Goal: Task Accomplishment & Management: Manage account settings

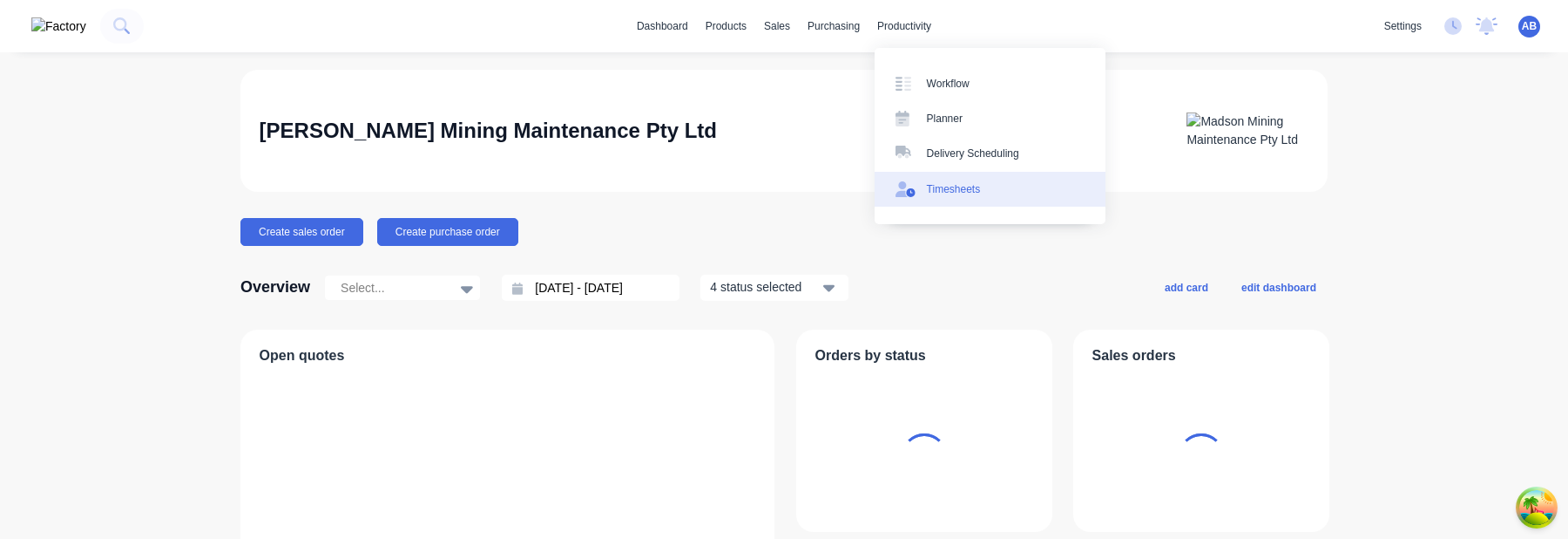
click at [957, 184] on div "Timesheets" at bounding box center [954, 189] width 54 height 16
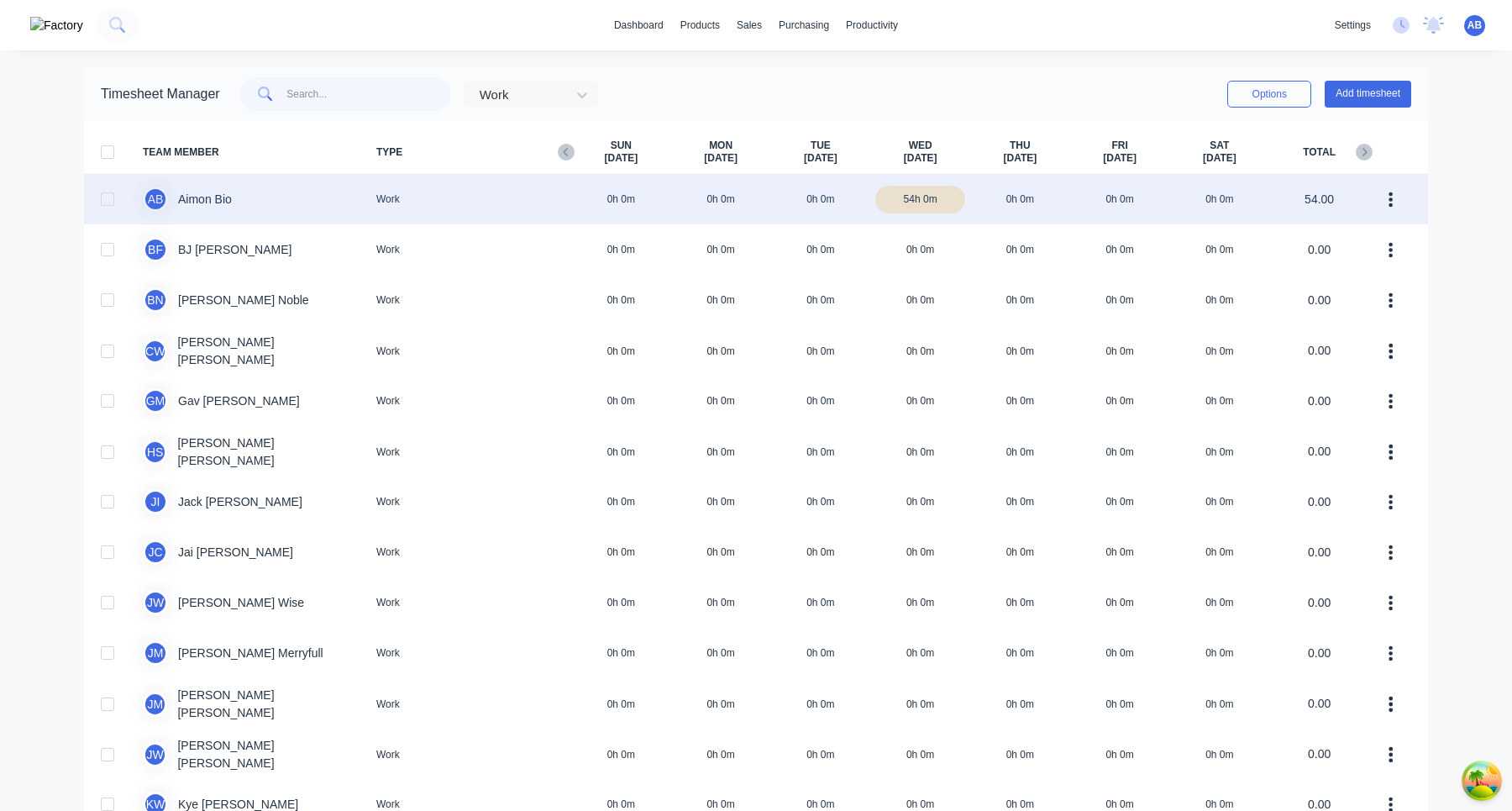
click at [1133, 184] on div "A B Aimon Bio Work 0h 0m 0h 0m 0h 0m 54h 0m 0h 0m 0h 0m 0h 0m 54.00" at bounding box center [756, 199] width 1344 height 50
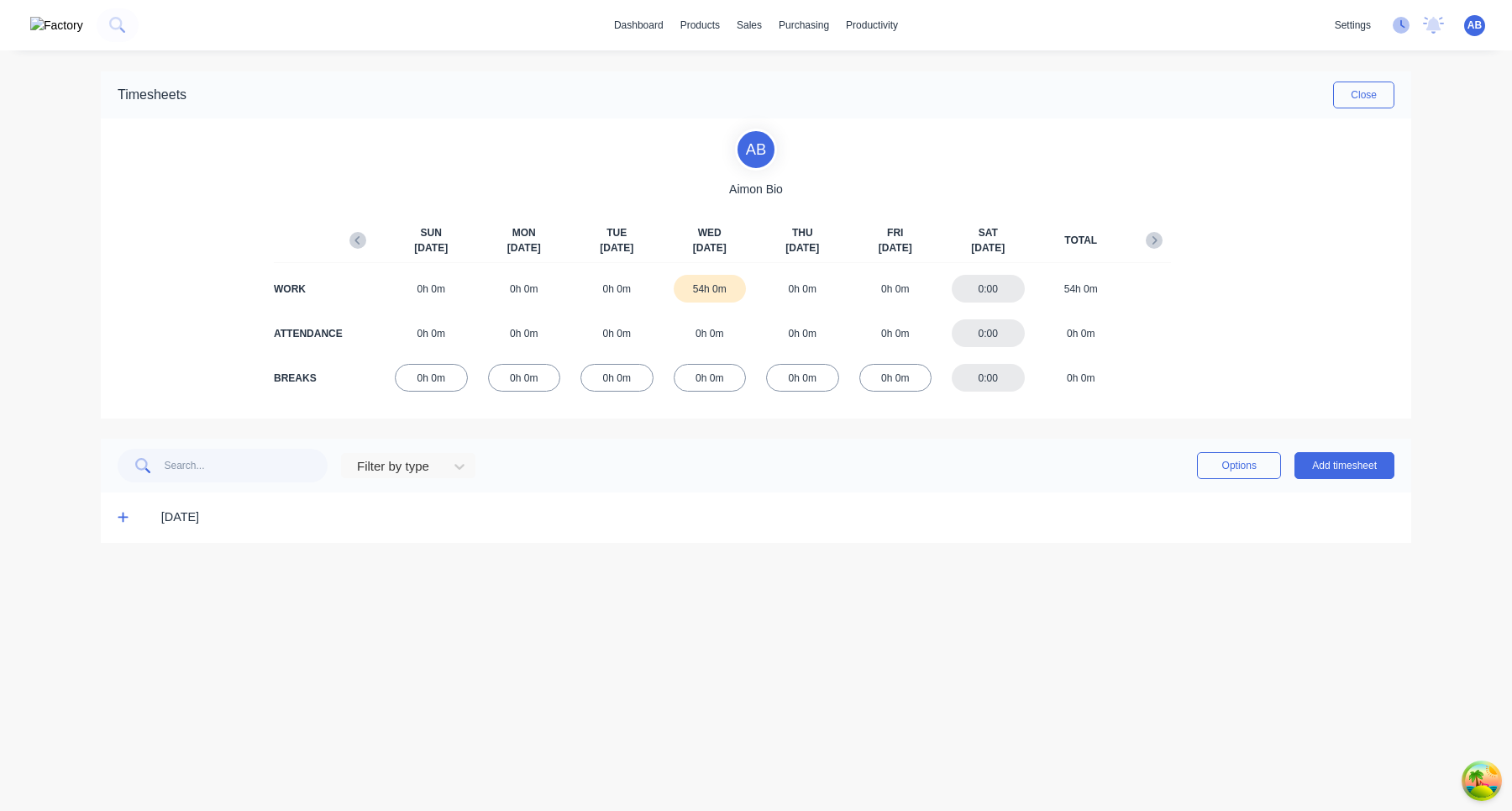
click at [1401, 20] on icon at bounding box center [1404, 24] width 5 height 8
click at [1399, 25] on icon at bounding box center [1401, 25] width 16 height 16
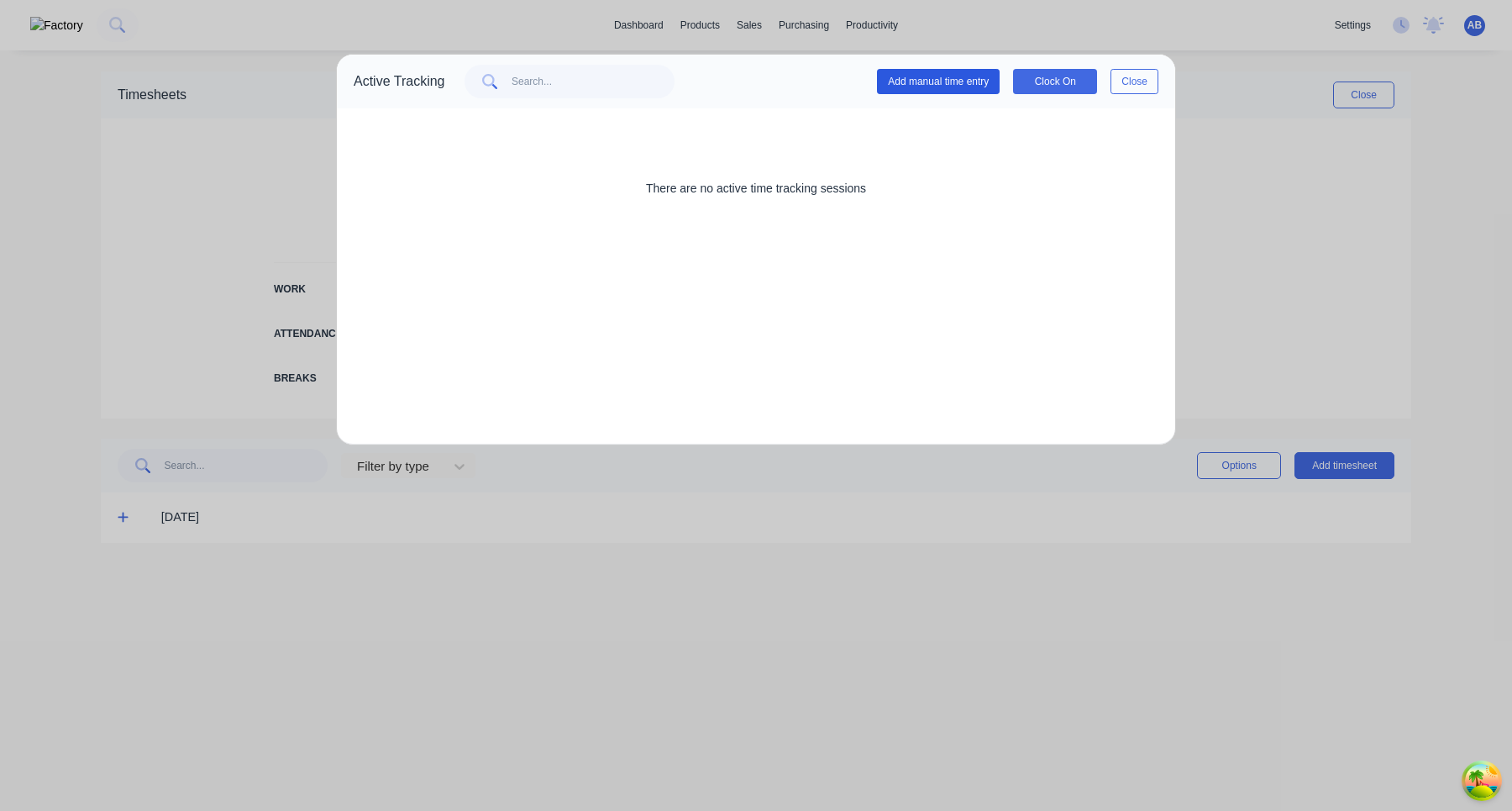
click at [972, 81] on button "Add manual time entry" at bounding box center [938, 82] width 123 height 26
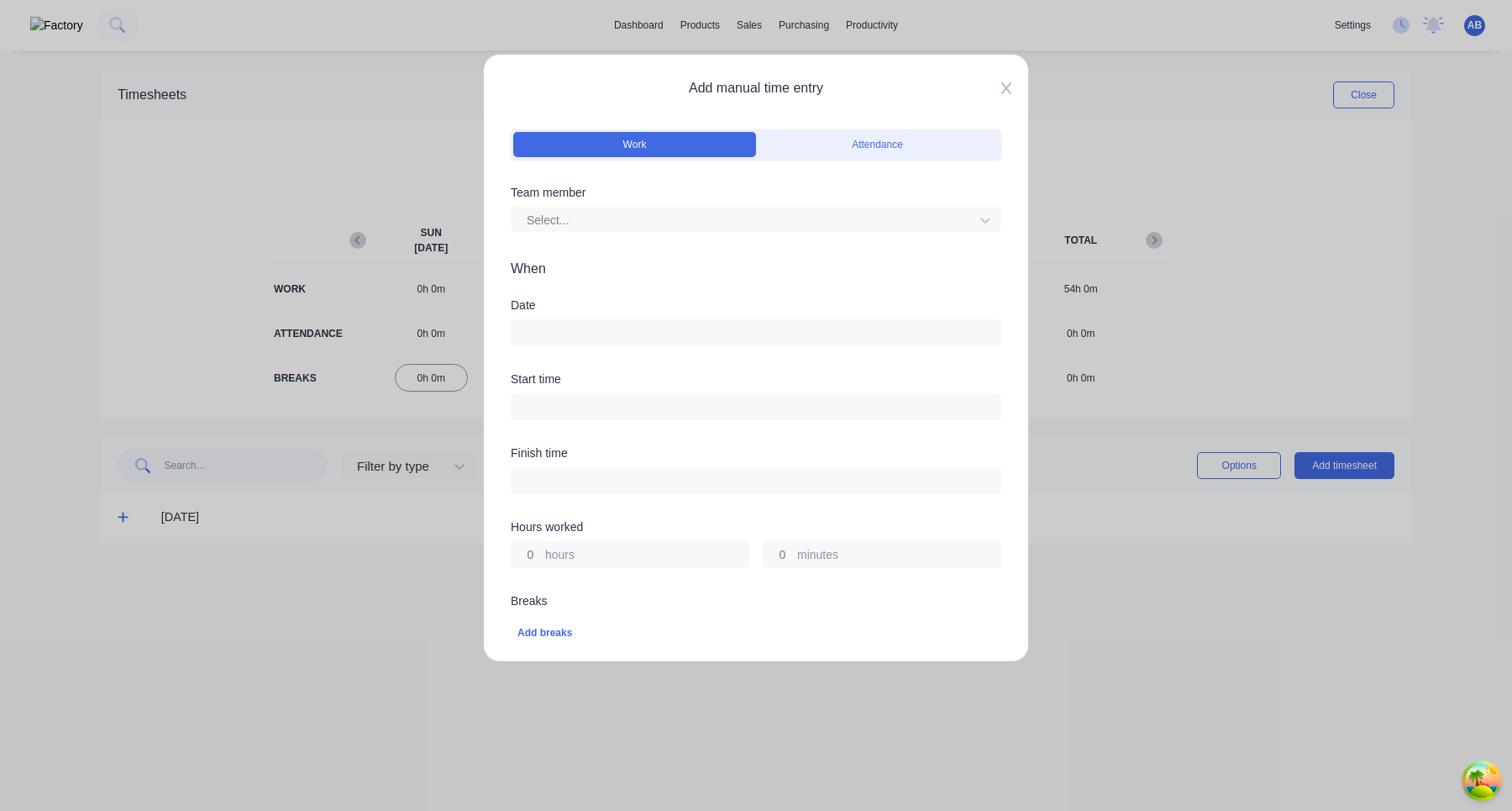
click at [1004, 82] on icon at bounding box center [1006, 87] width 10 height 14
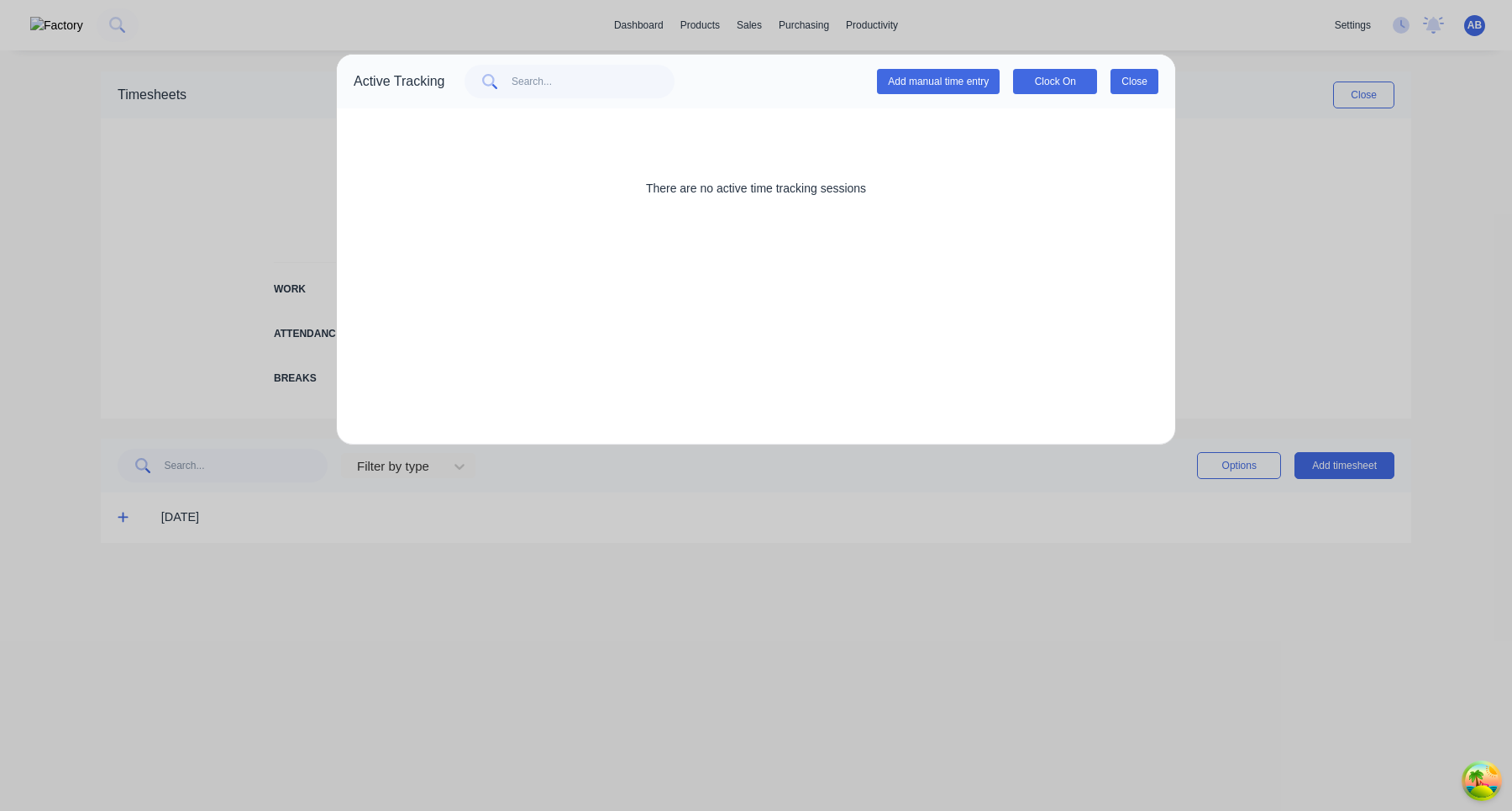
click at [1124, 80] on button "Close" at bounding box center [1135, 82] width 48 height 26
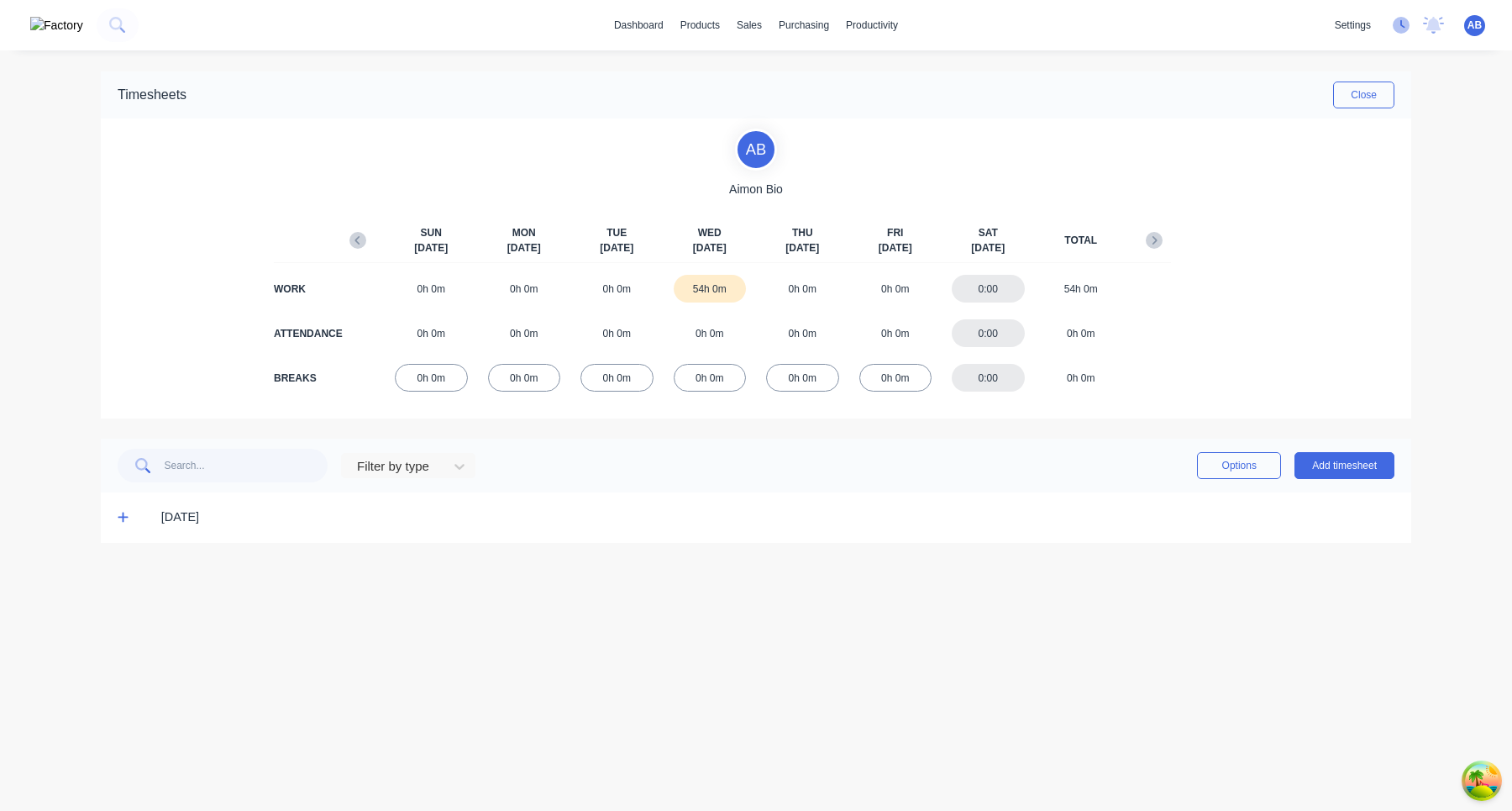
click at [1396, 22] on icon at bounding box center [1401, 25] width 16 height 16
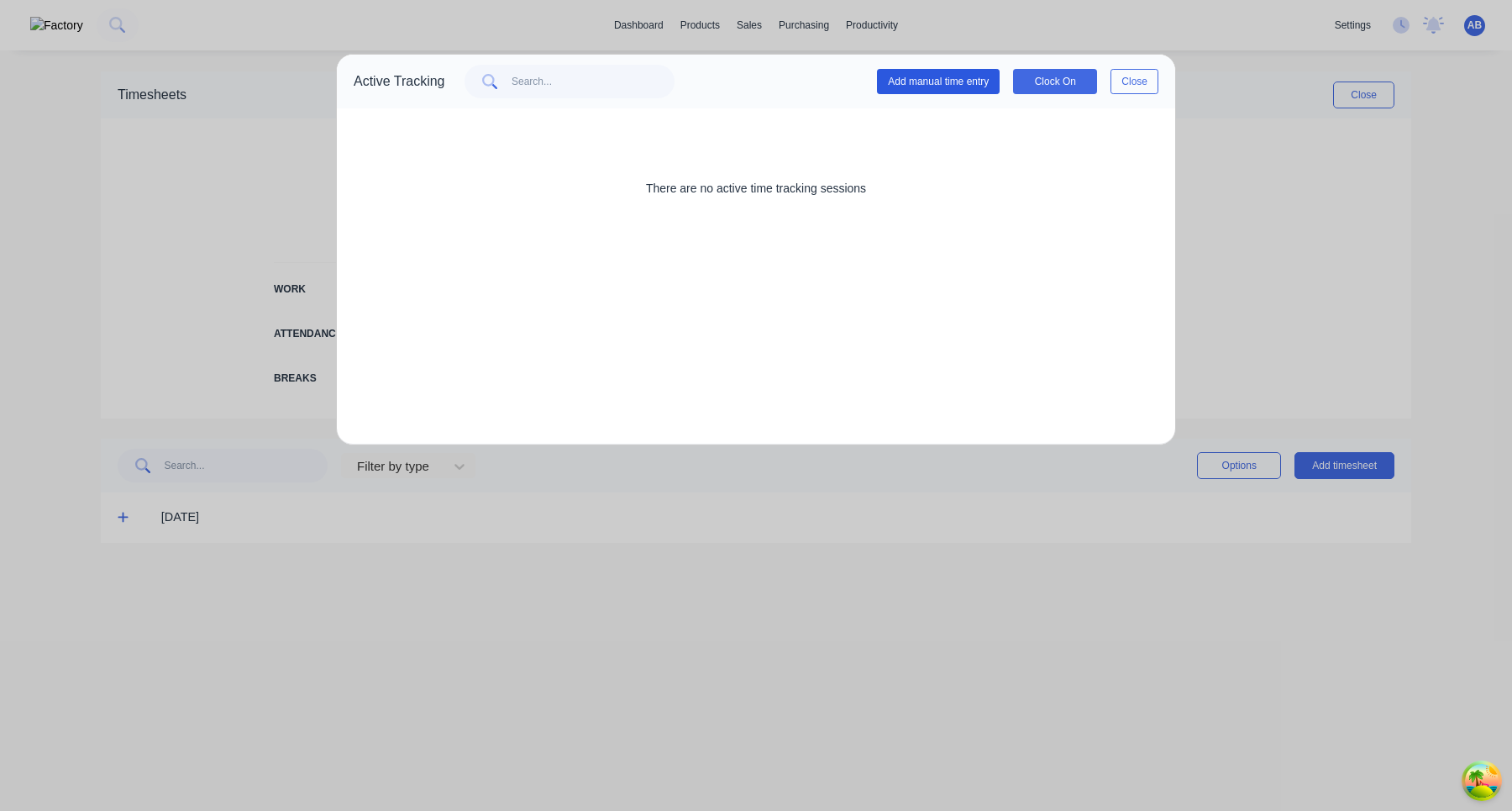
click at [972, 84] on button "Add manual time entry" at bounding box center [938, 82] width 123 height 26
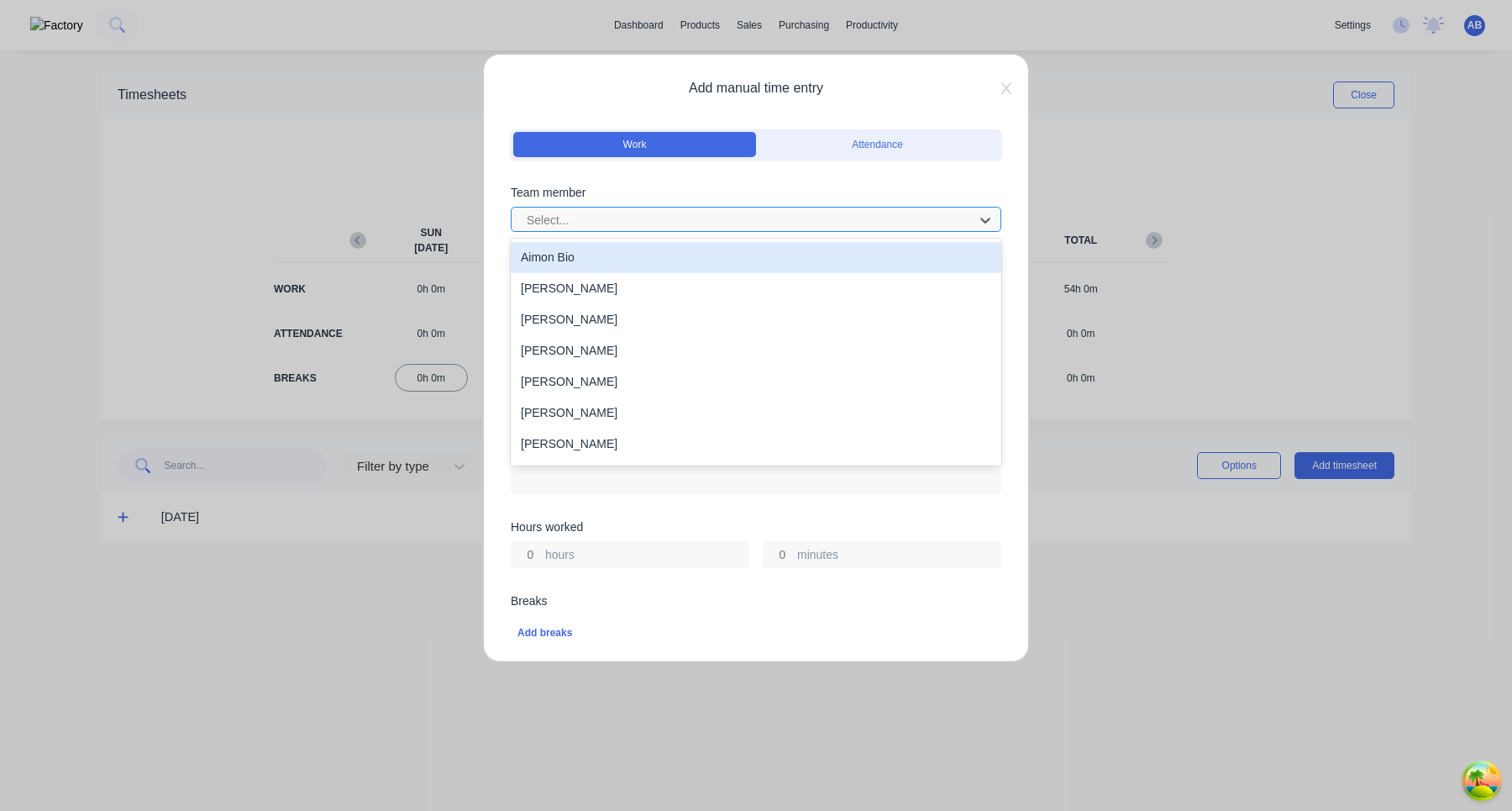
click at [716, 216] on div at bounding box center [745, 220] width 440 height 21
click at [698, 251] on div "Aimon Bio" at bounding box center [756, 258] width 490 height 31
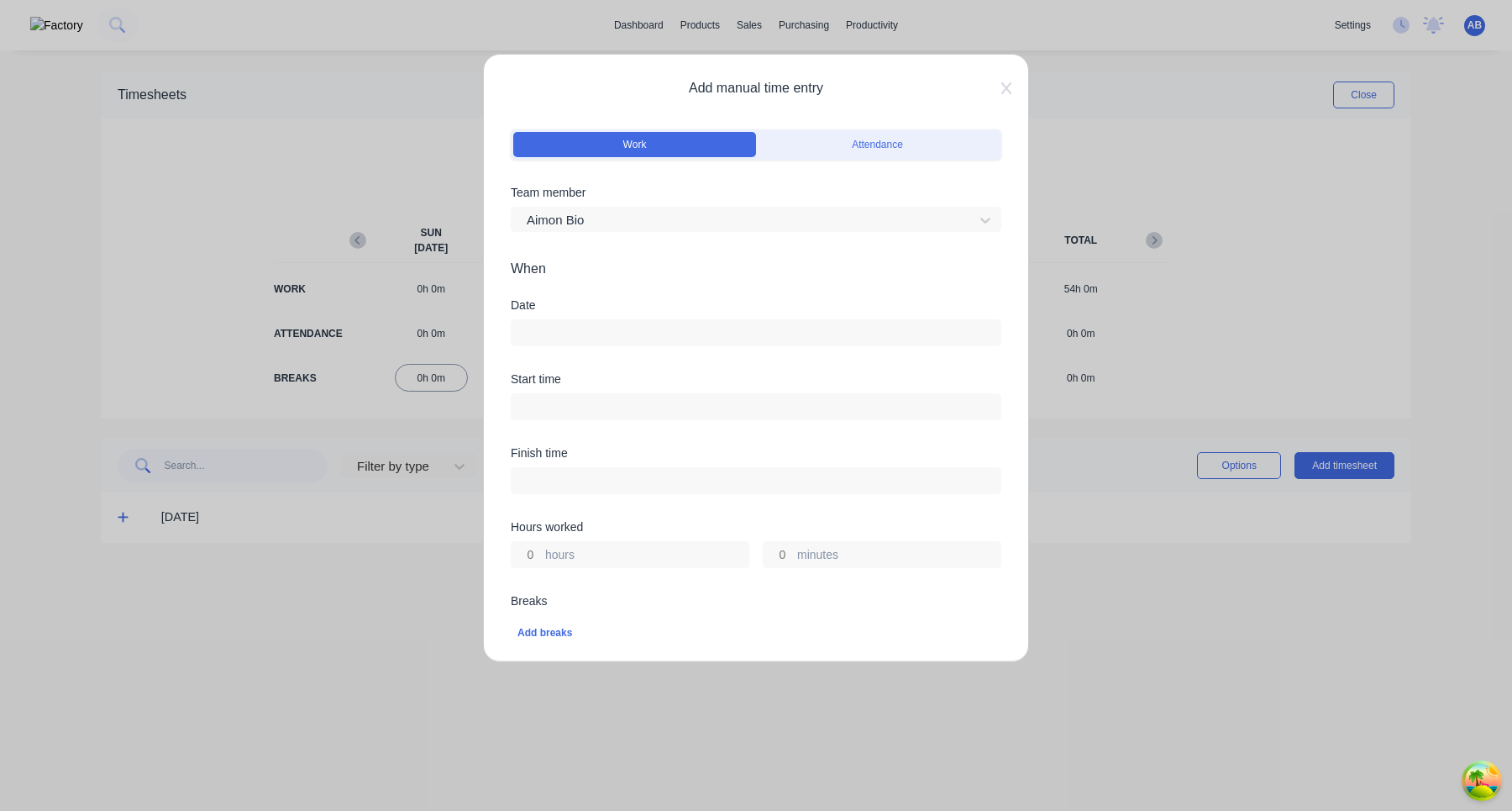
click at [658, 314] on div "Date" at bounding box center [756, 323] width 490 height 47
click at [655, 331] on input at bounding box center [756, 333] width 489 height 26
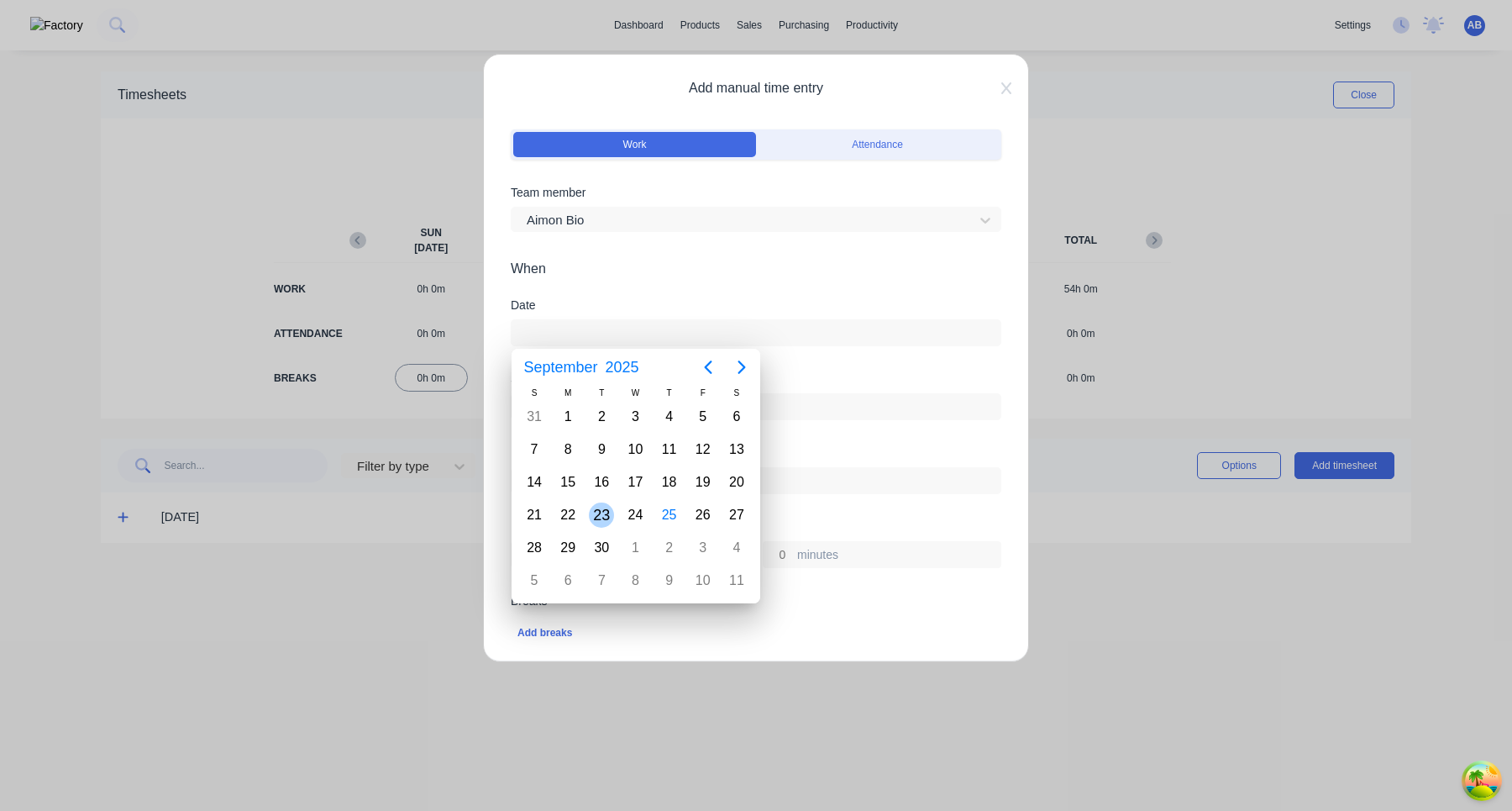
click at [592, 511] on div "23" at bounding box center [602, 515] width 26 height 26
type input "23/09/2025"
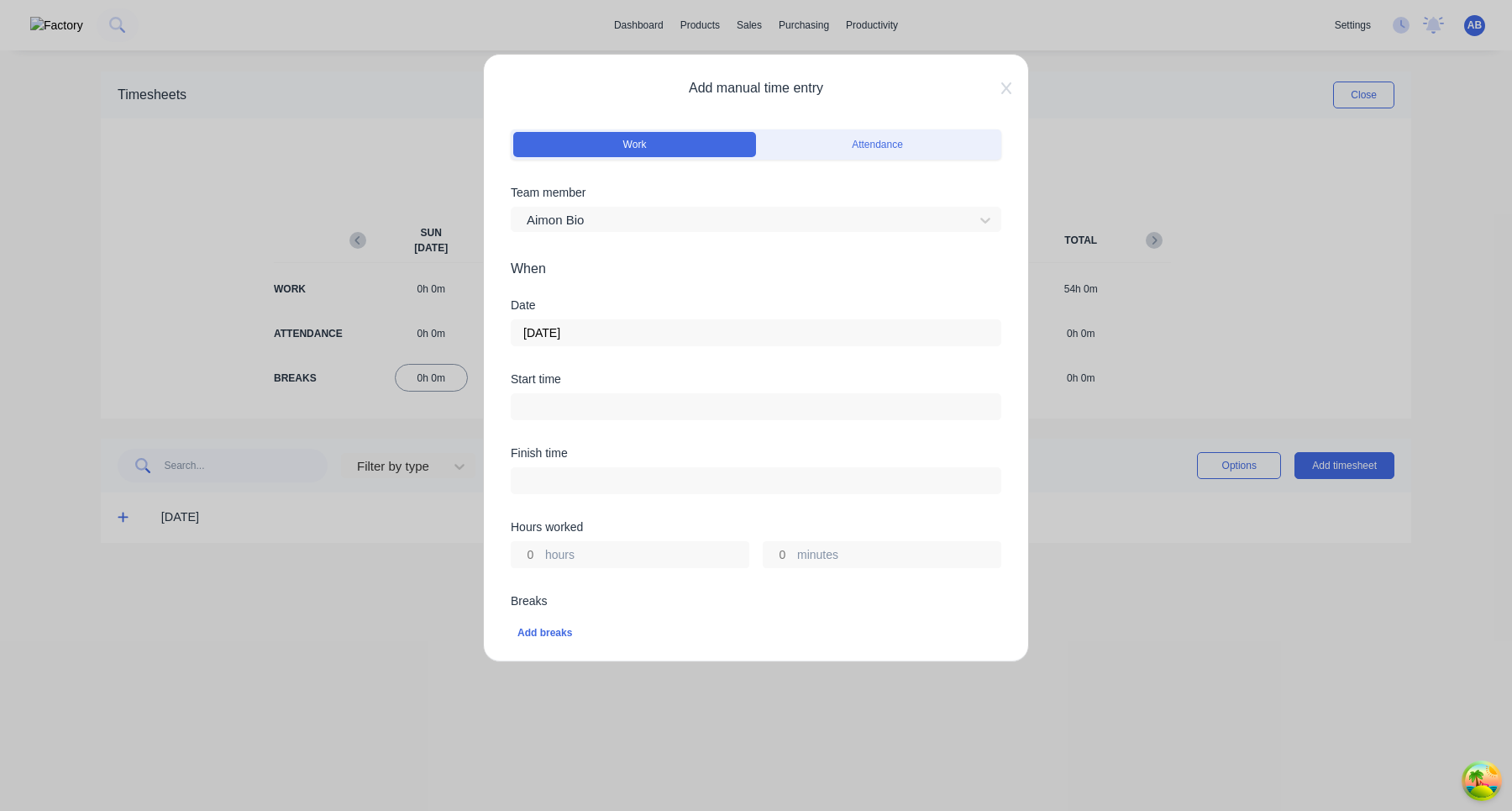
click at [535, 555] on input "hours" at bounding box center [526, 555] width 29 height 26
type input "3"
click at [623, 398] on input at bounding box center [756, 406] width 489 height 26
type input "02:10 PM"
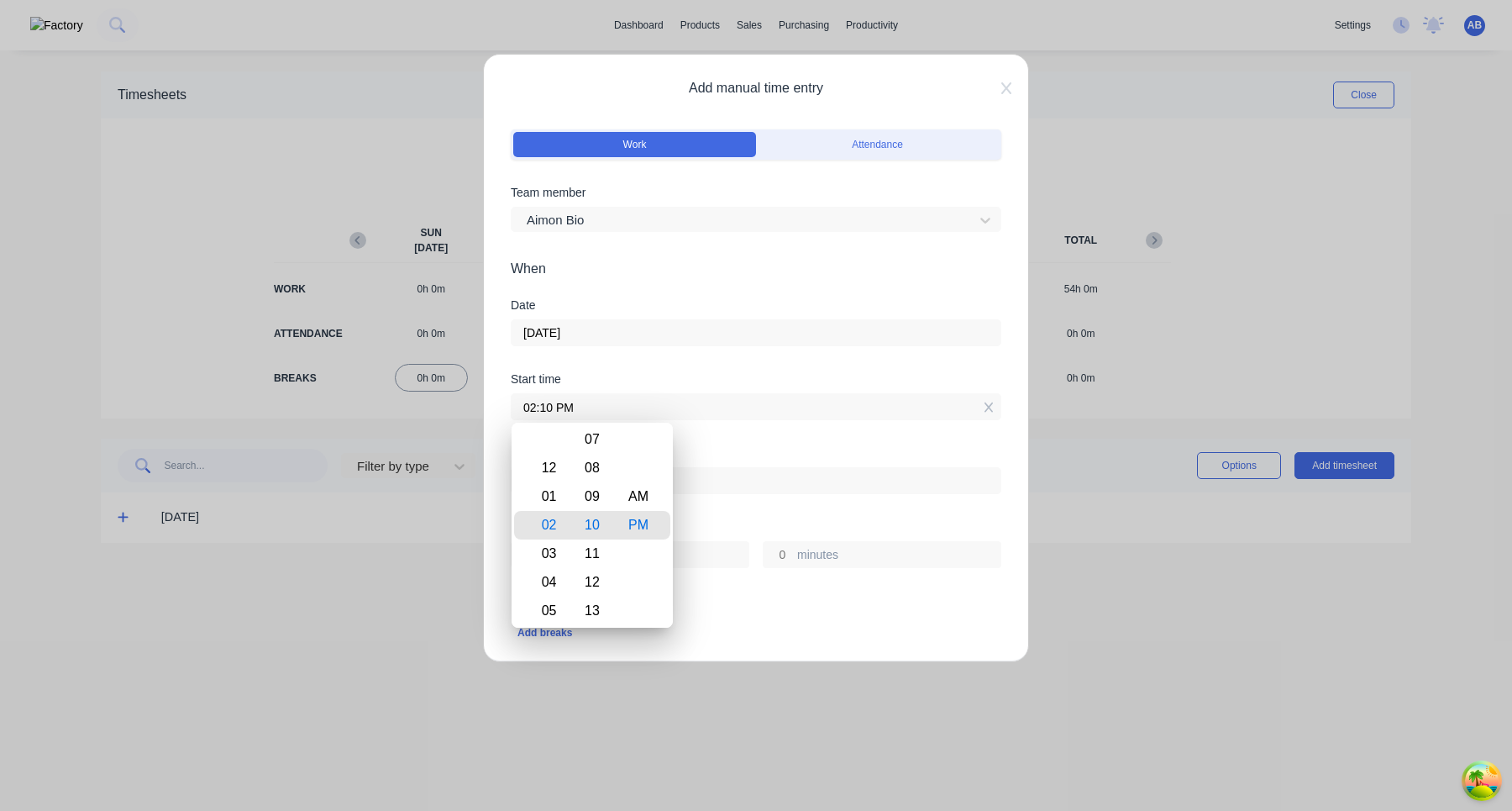
click at [751, 516] on div "Finish time" at bounding box center [756, 483] width 490 height 74
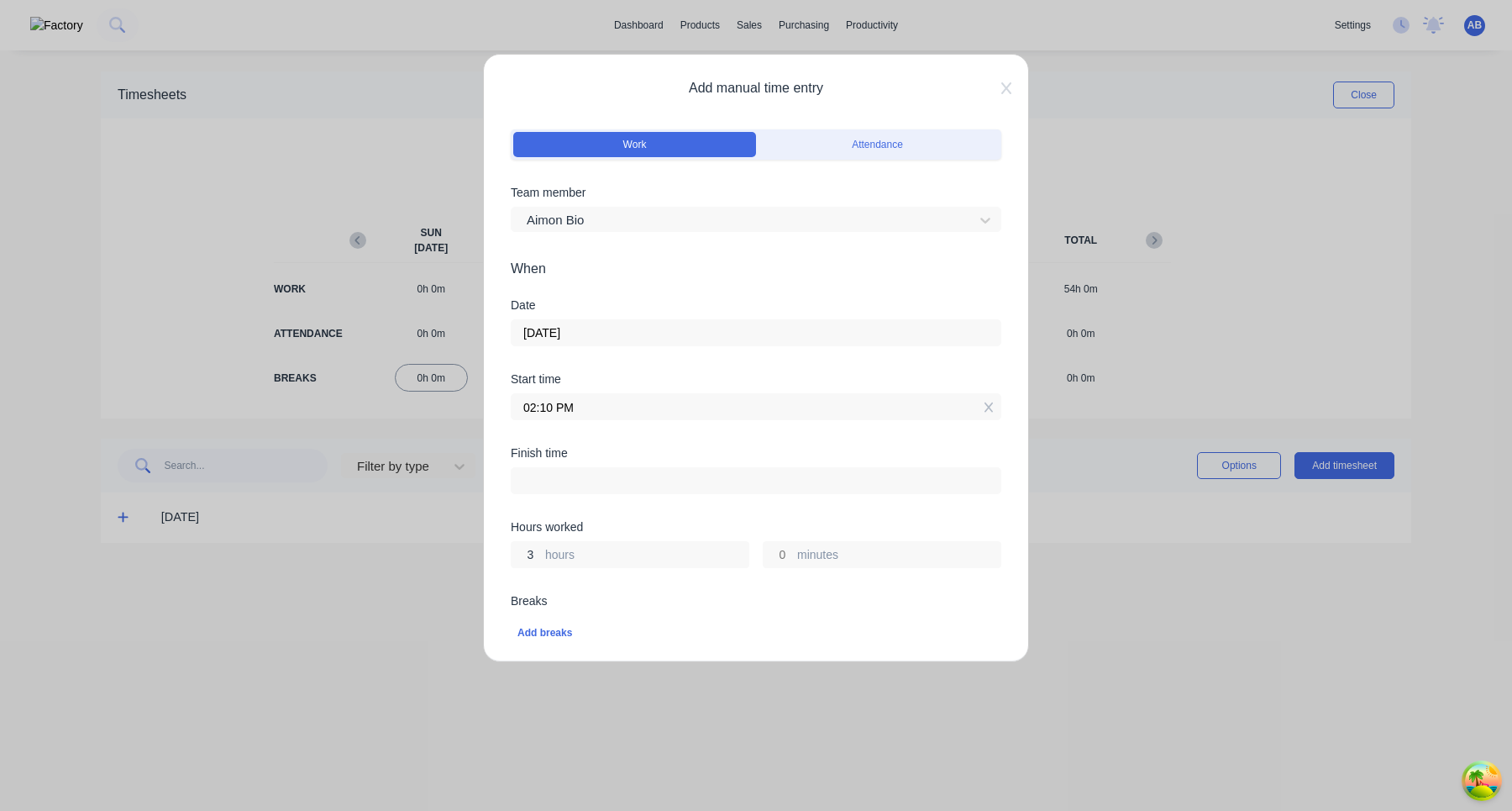
click at [537, 549] on input "3" at bounding box center [526, 555] width 29 height 26
type input "3"
type input "05:10 PM"
type input "0"
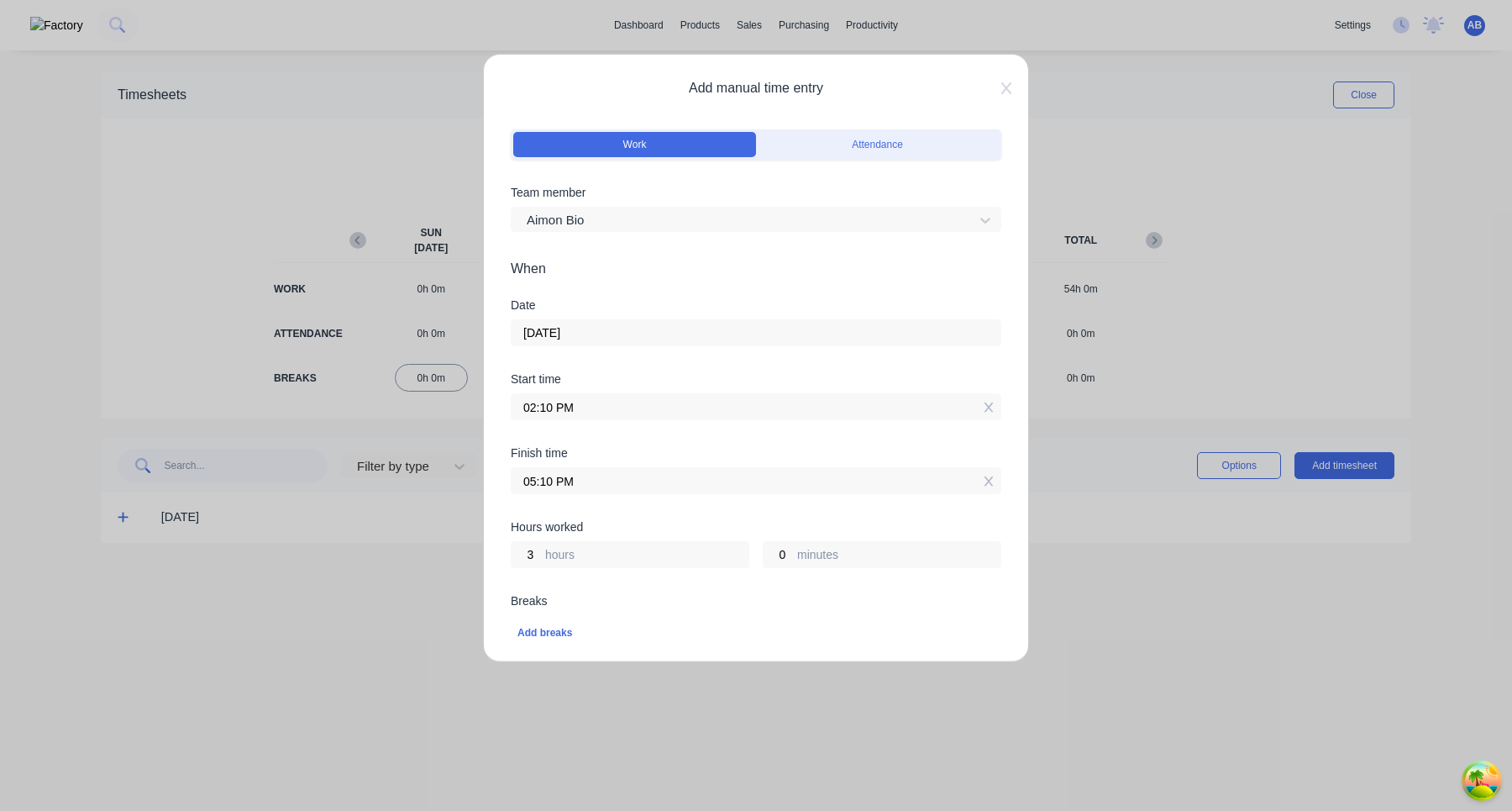
click at [705, 606] on div "Breaks" at bounding box center [756, 601] width 490 height 12
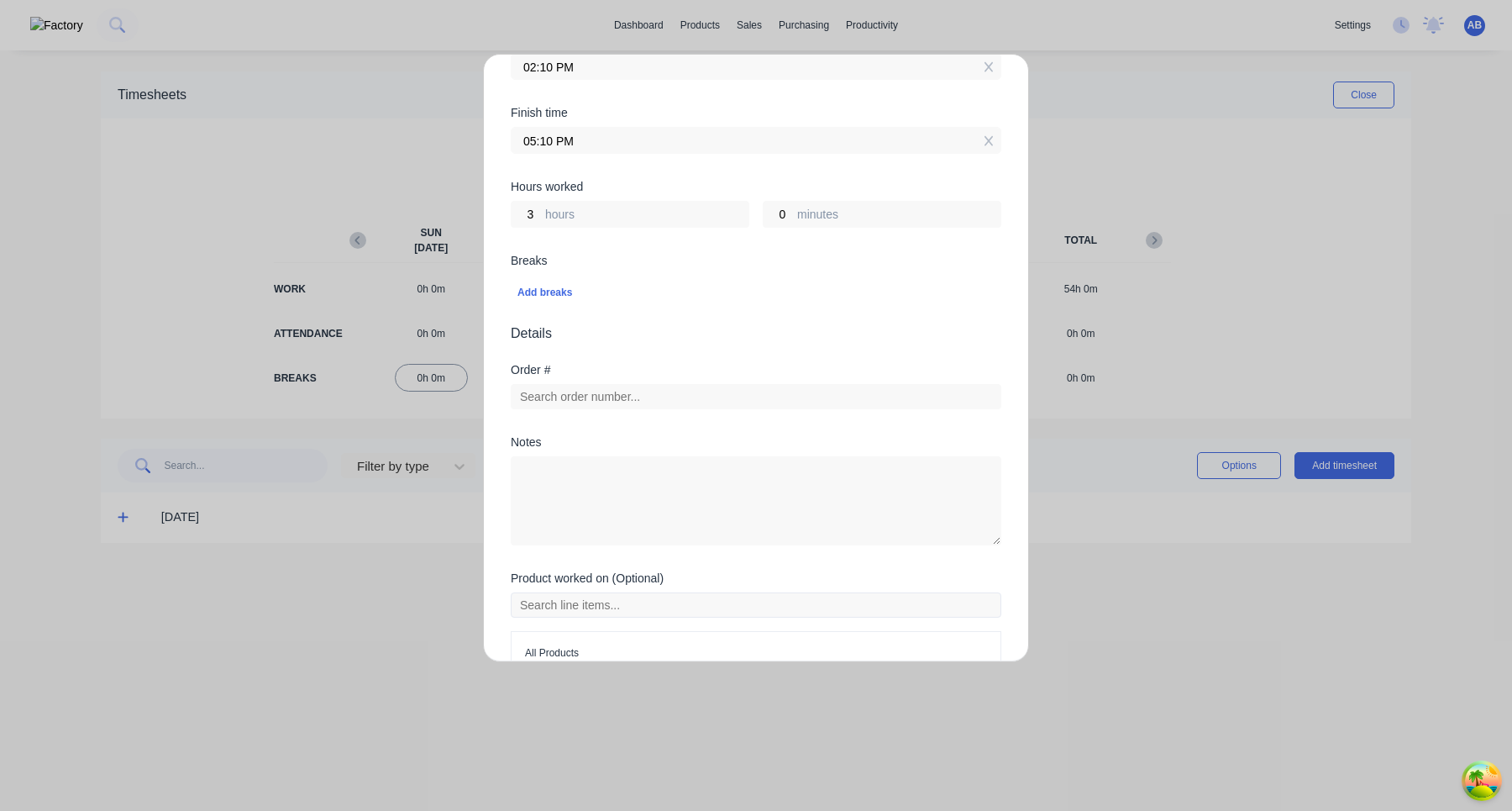
scroll to position [431, 0]
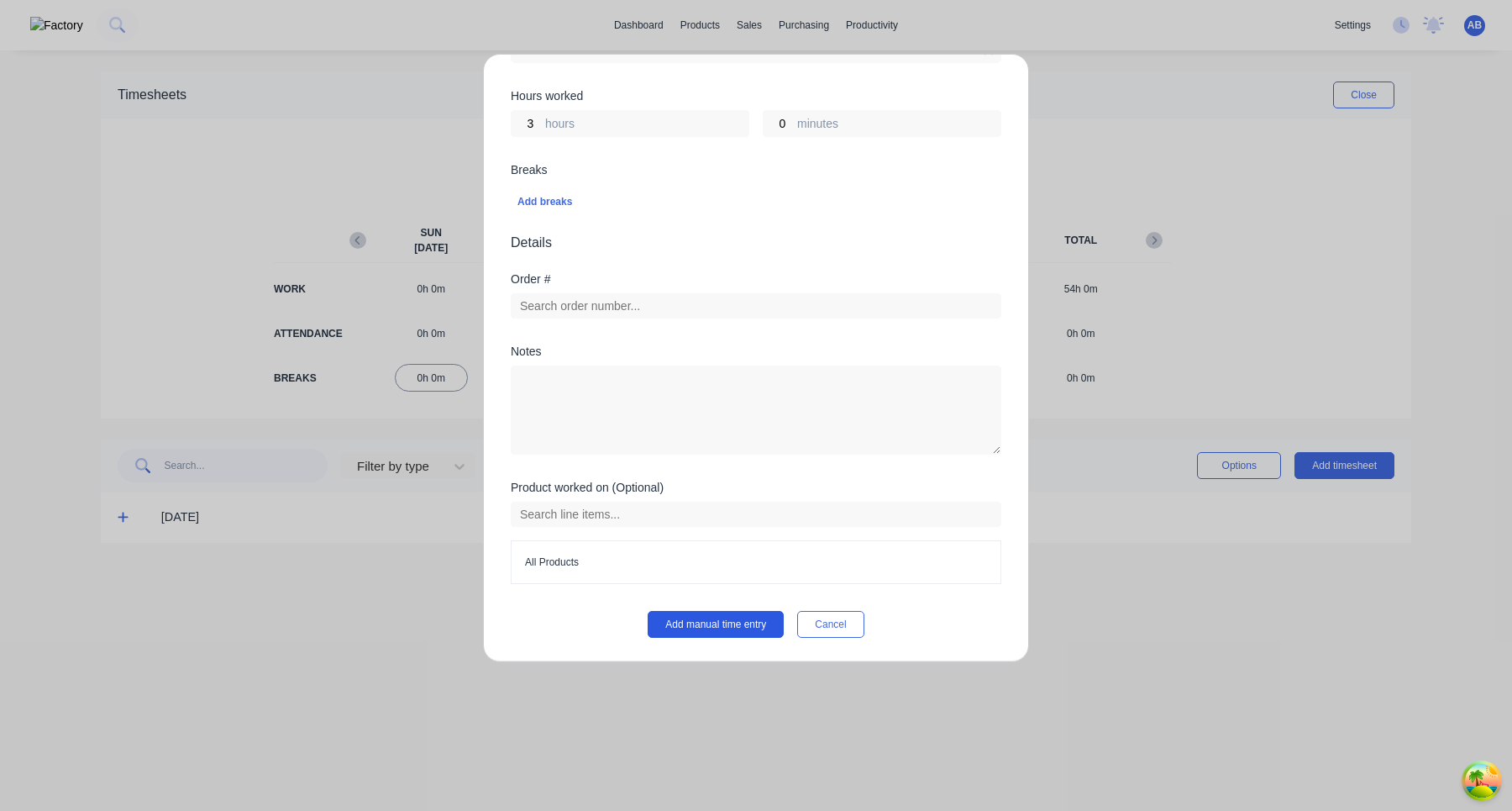
click at [709, 621] on button "Add manual time entry" at bounding box center [715, 624] width 136 height 27
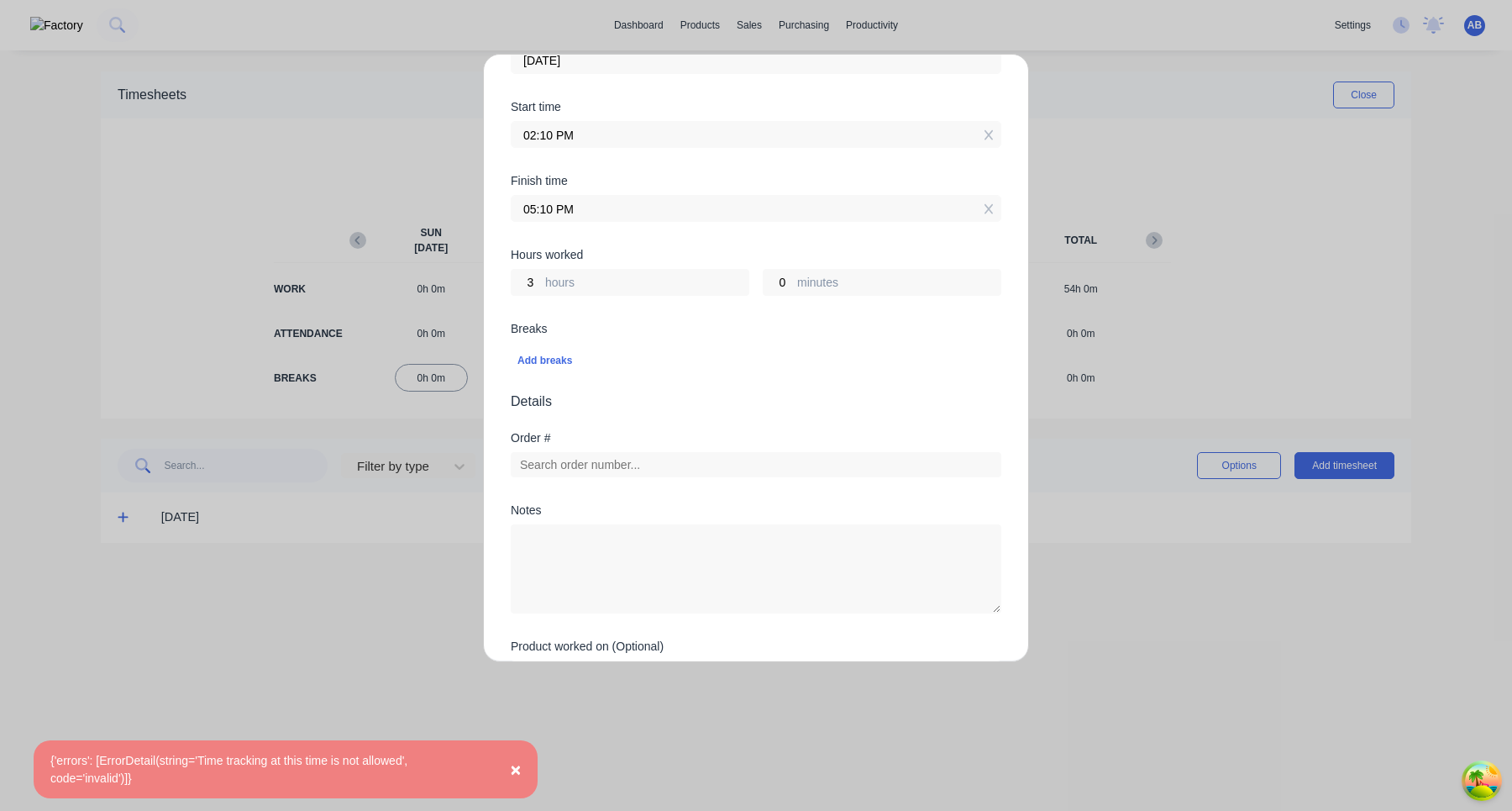
scroll to position [126, 0]
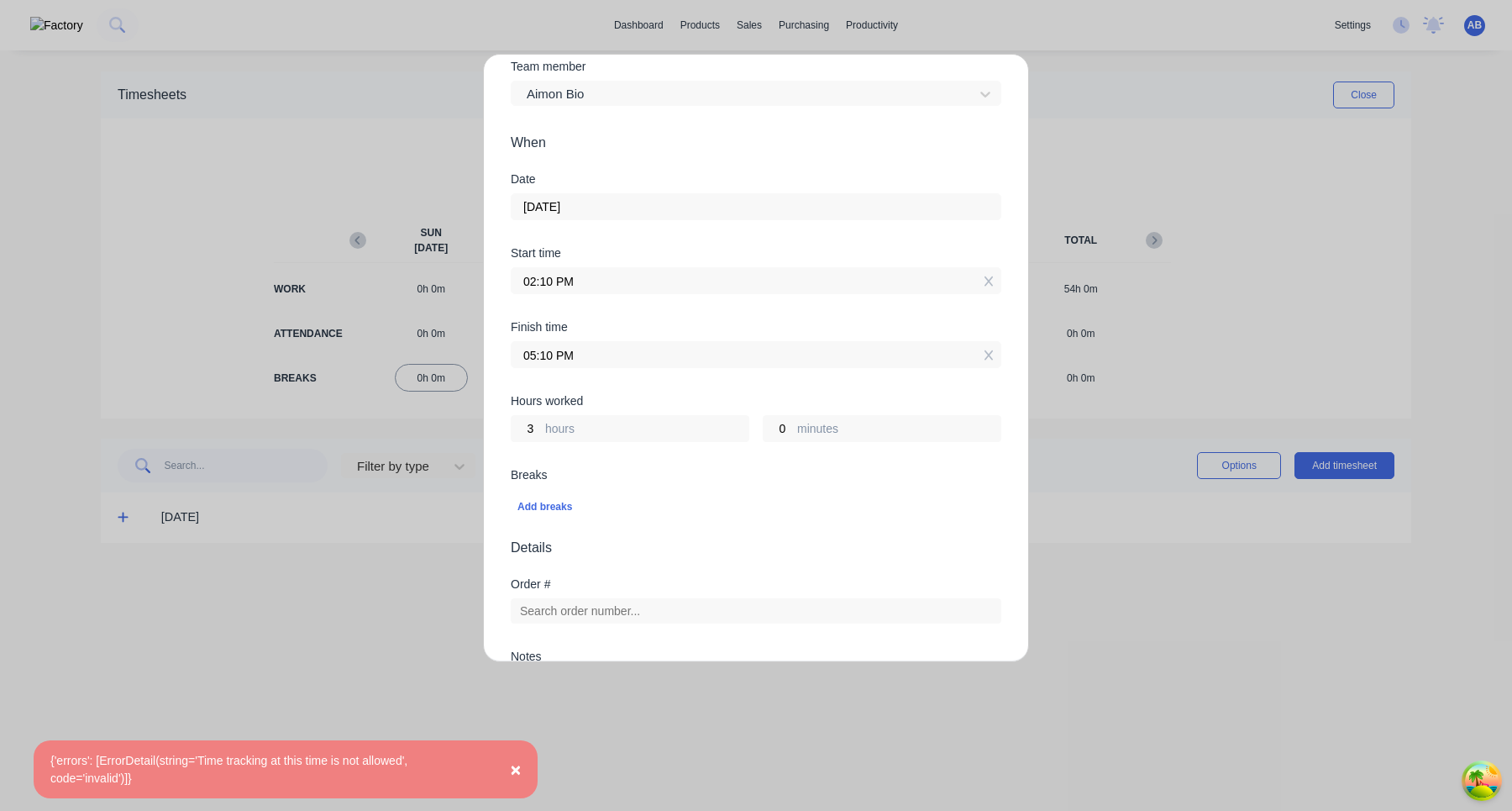
click at [694, 293] on label "02:10 PM" at bounding box center [756, 281] width 490 height 27
click at [694, 293] on input "02:10 PM" at bounding box center [756, 281] width 489 height 26
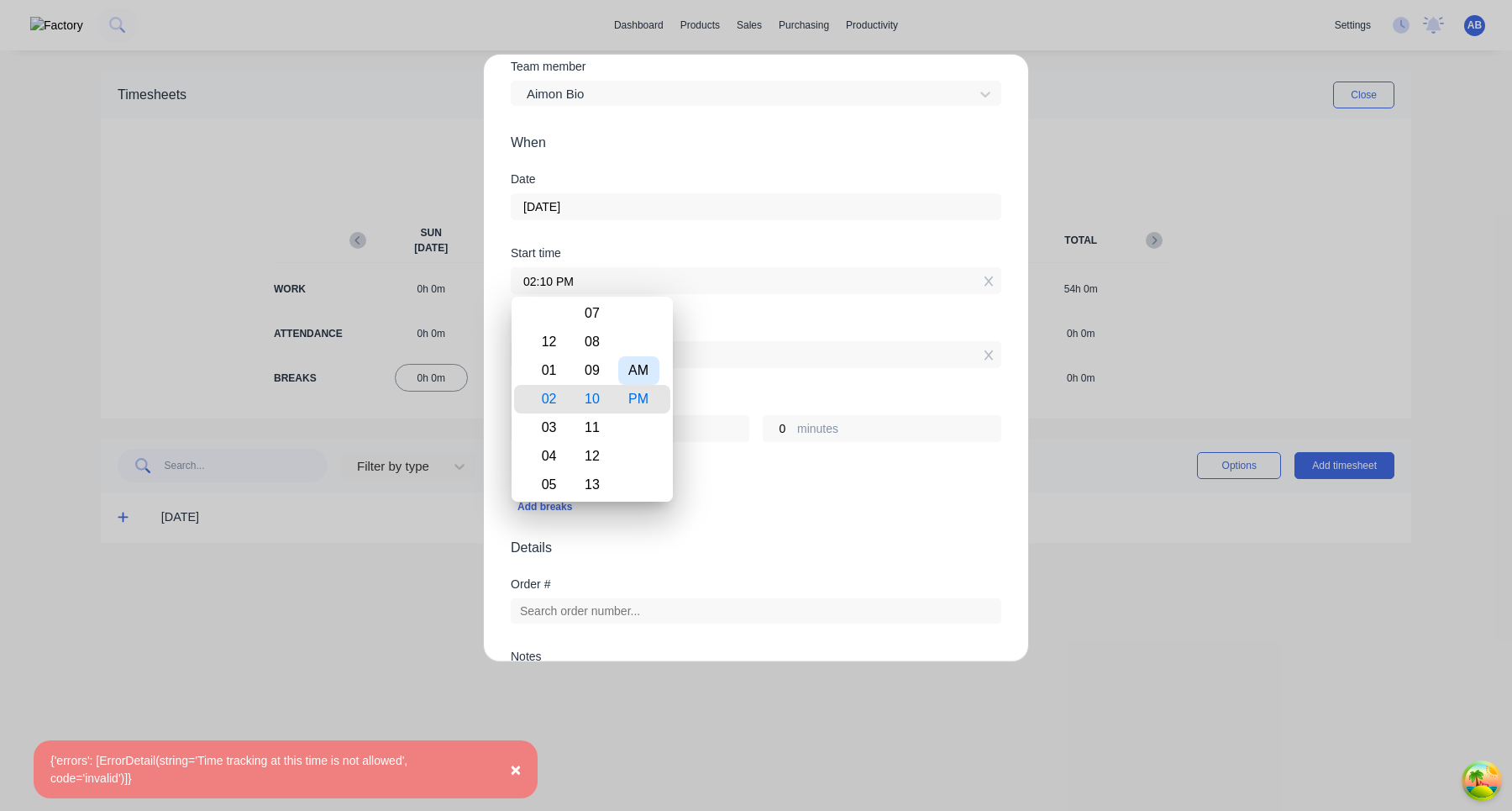
click at [636, 363] on div "AM" at bounding box center [639, 370] width 41 height 28
type input "02:10 AM"
type input "15"
click at [717, 506] on div "Add breaks" at bounding box center [756, 507] width 478 height 22
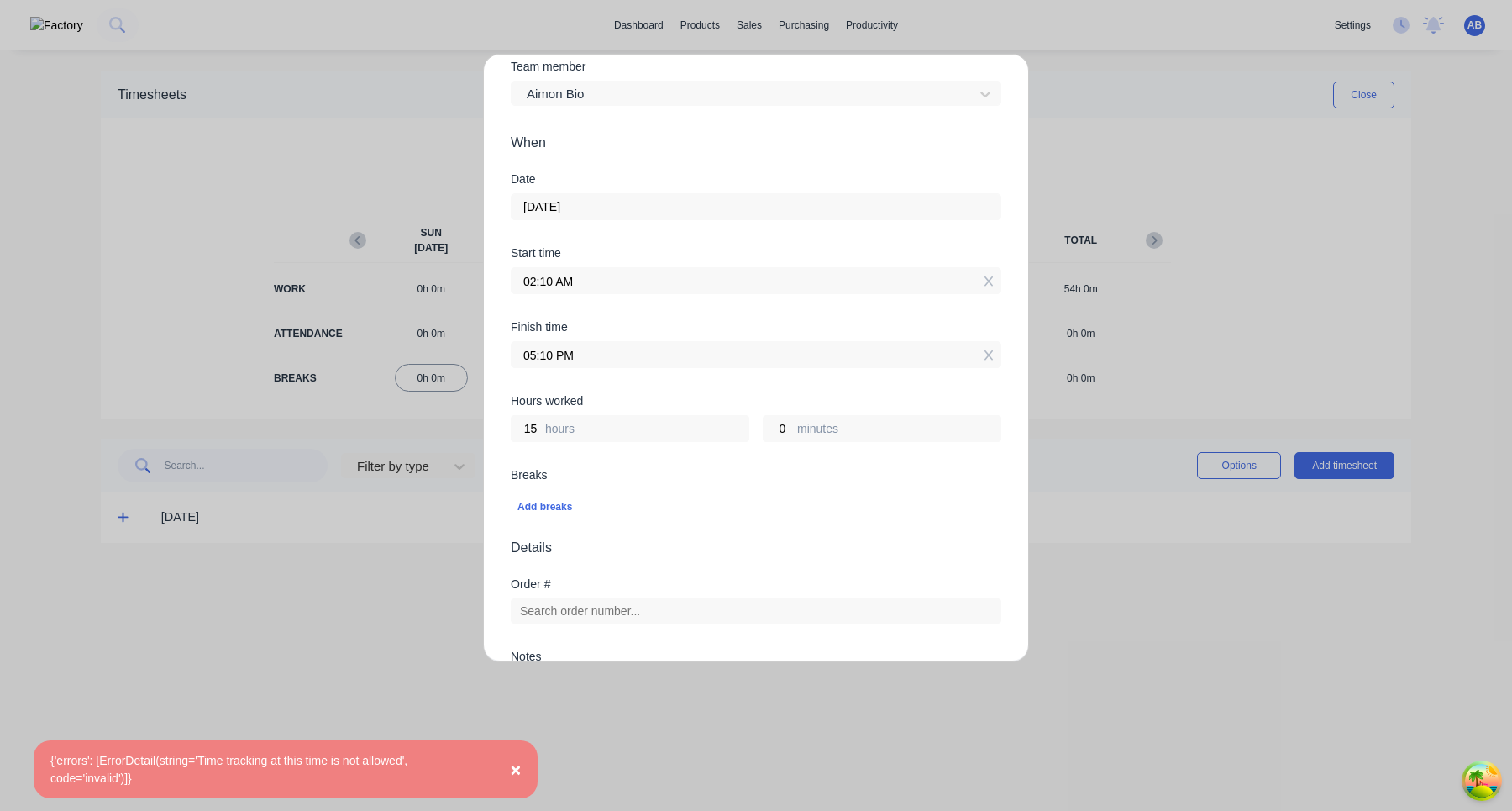
click at [648, 282] on input "02:10 AM" at bounding box center [756, 281] width 489 height 26
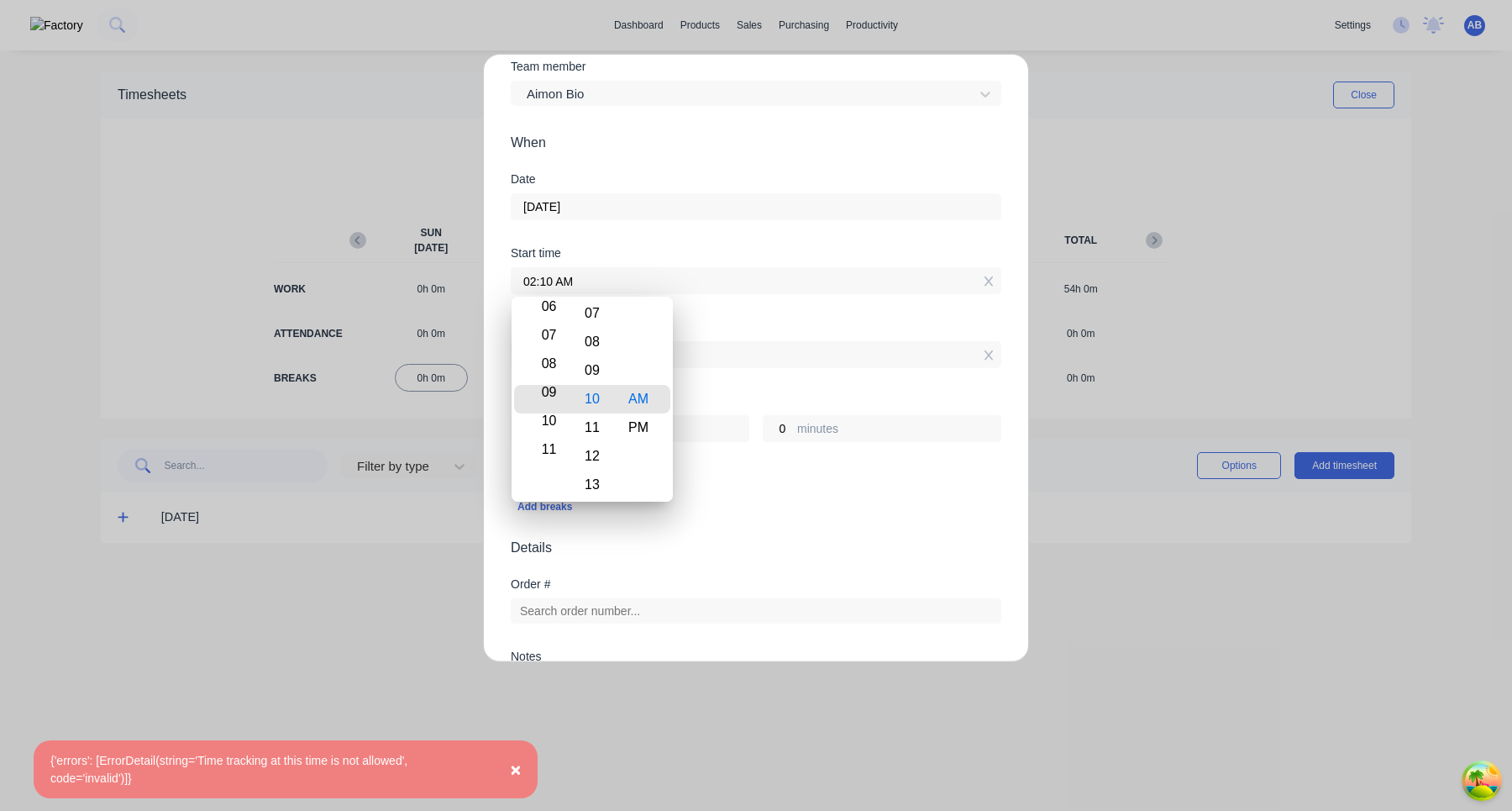
type input "09:10 AM"
click at [554, 401] on div "09" at bounding box center [546, 398] width 41 height 28
click at [762, 512] on div "Add breaks" at bounding box center [756, 507] width 478 height 22
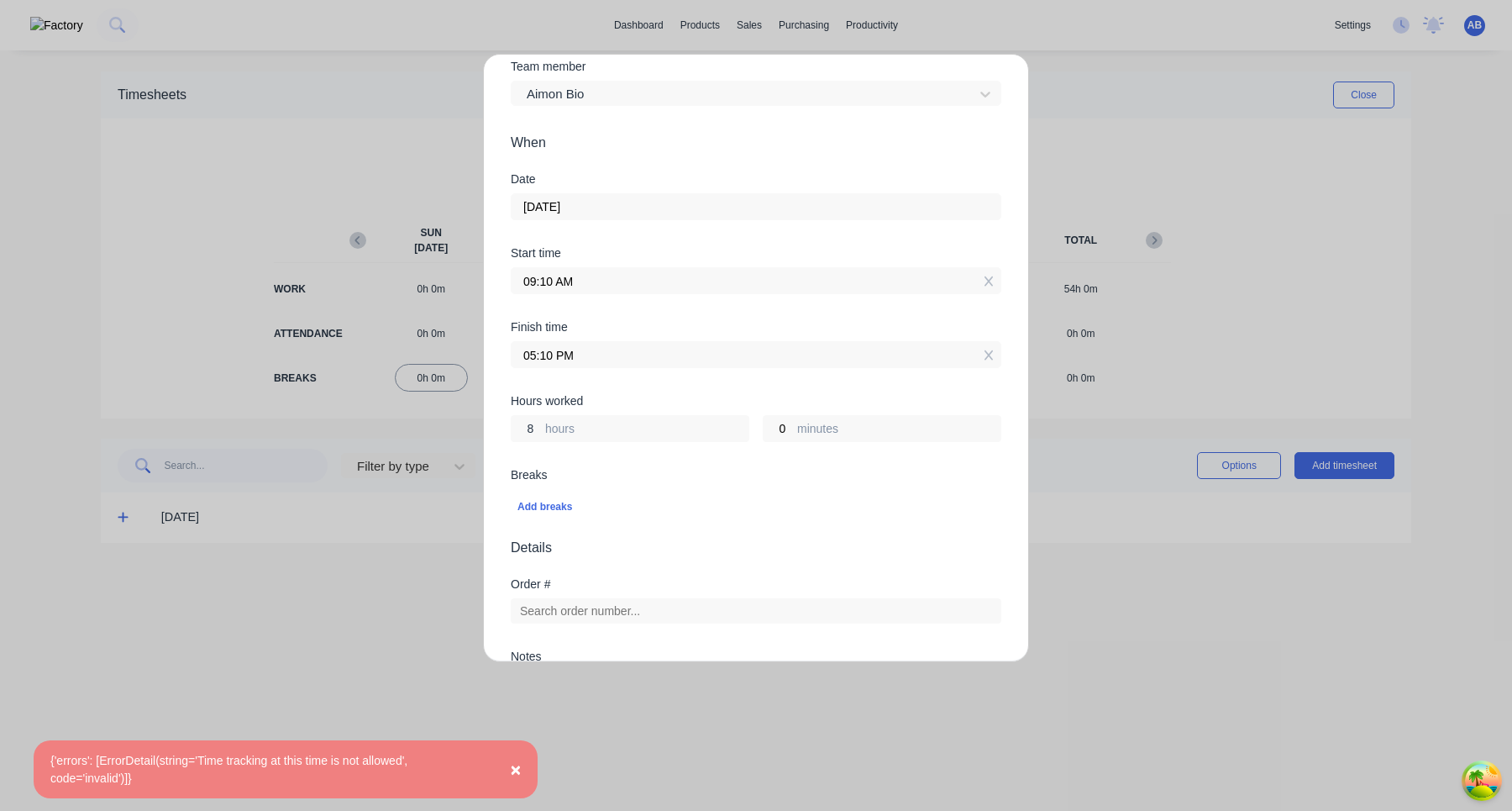
click at [531, 426] on input "8" at bounding box center [526, 428] width 29 height 26
type input "3"
type input "12:10 PM"
click at [661, 503] on div "Add breaks" at bounding box center [756, 507] width 478 height 22
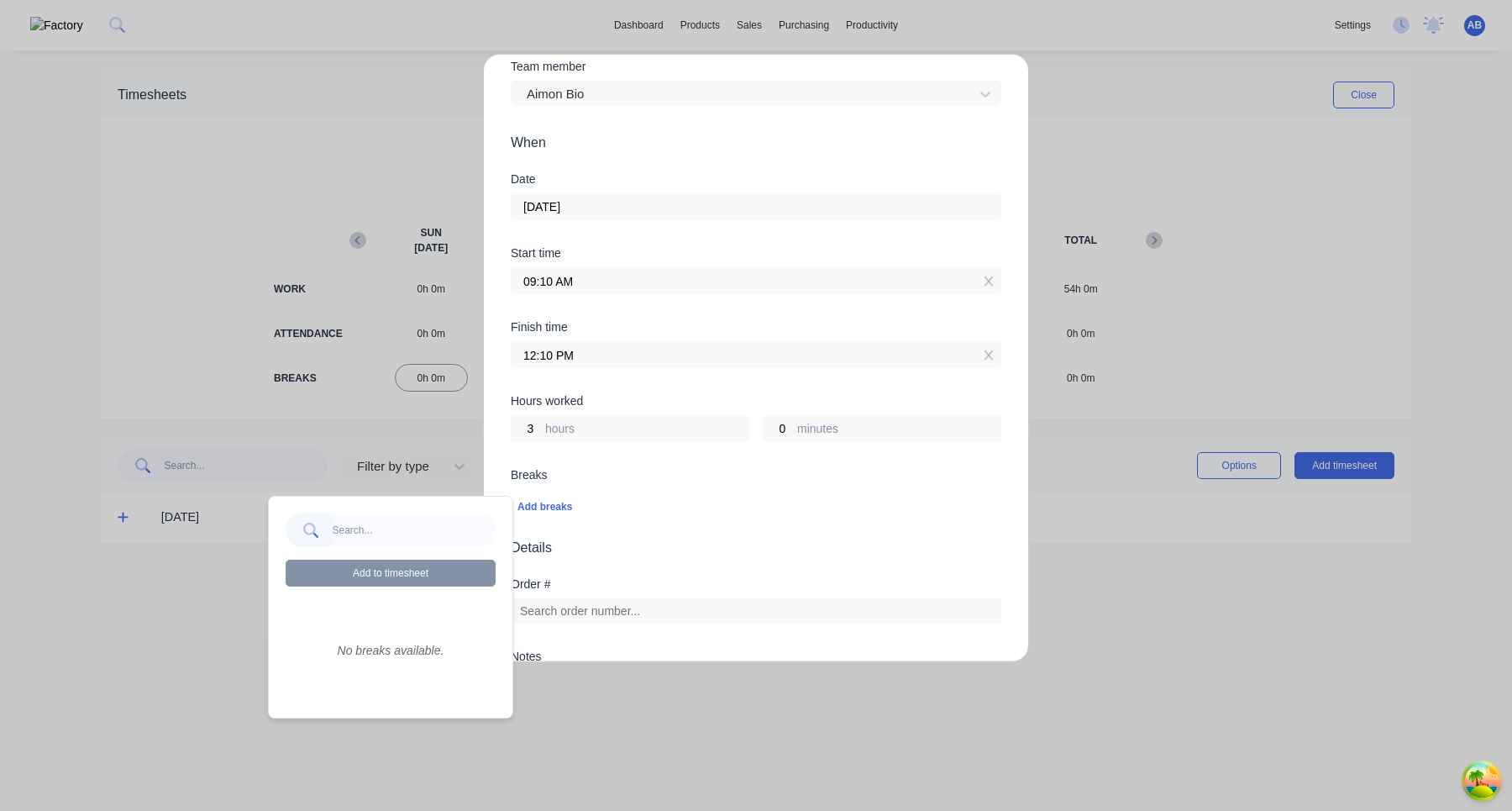
click at [676, 489] on div "Add breaks" at bounding box center [756, 507] width 490 height 36
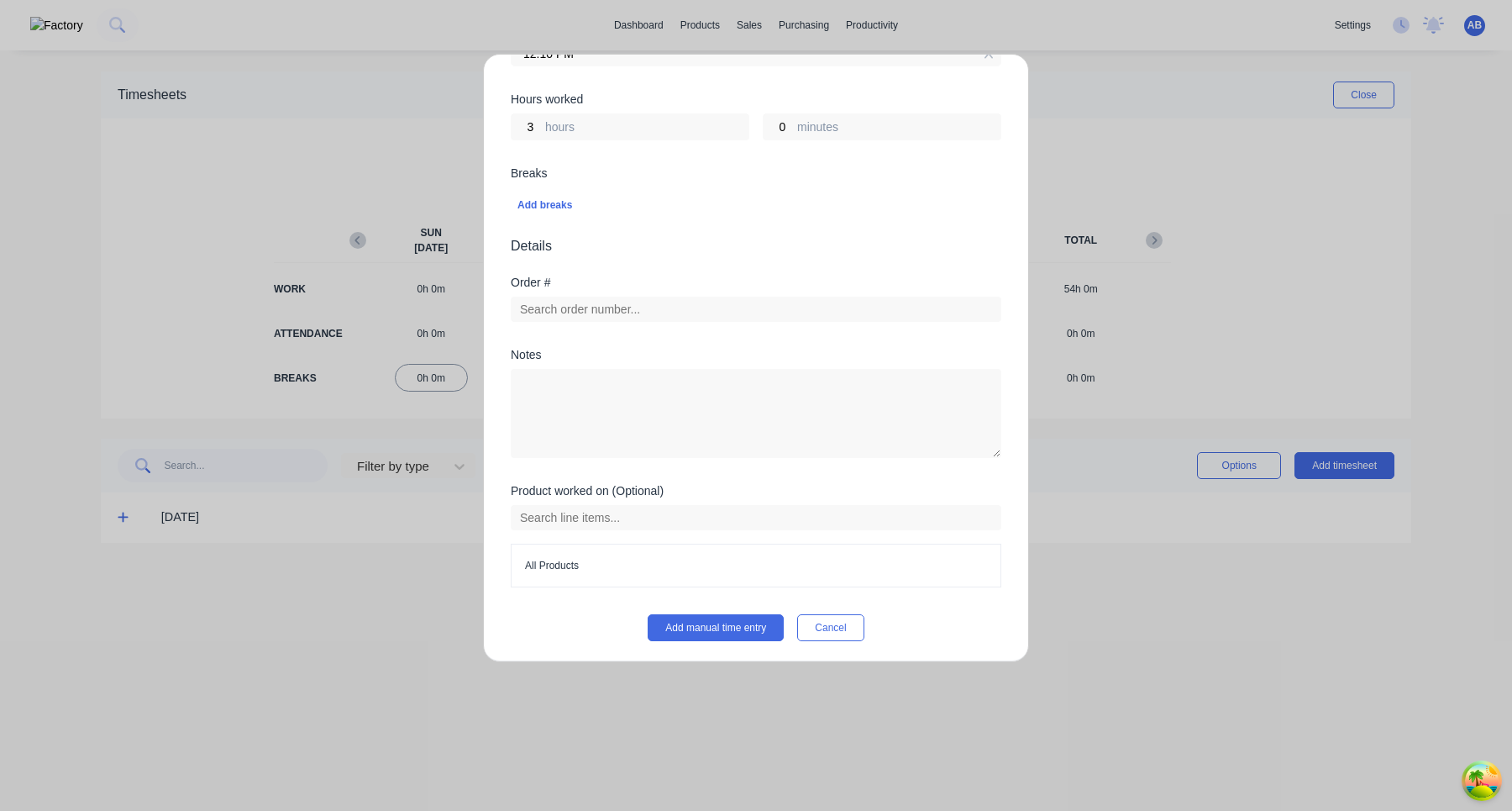
scroll to position [431, 0]
click at [703, 632] on button "Add manual time entry" at bounding box center [715, 624] width 136 height 27
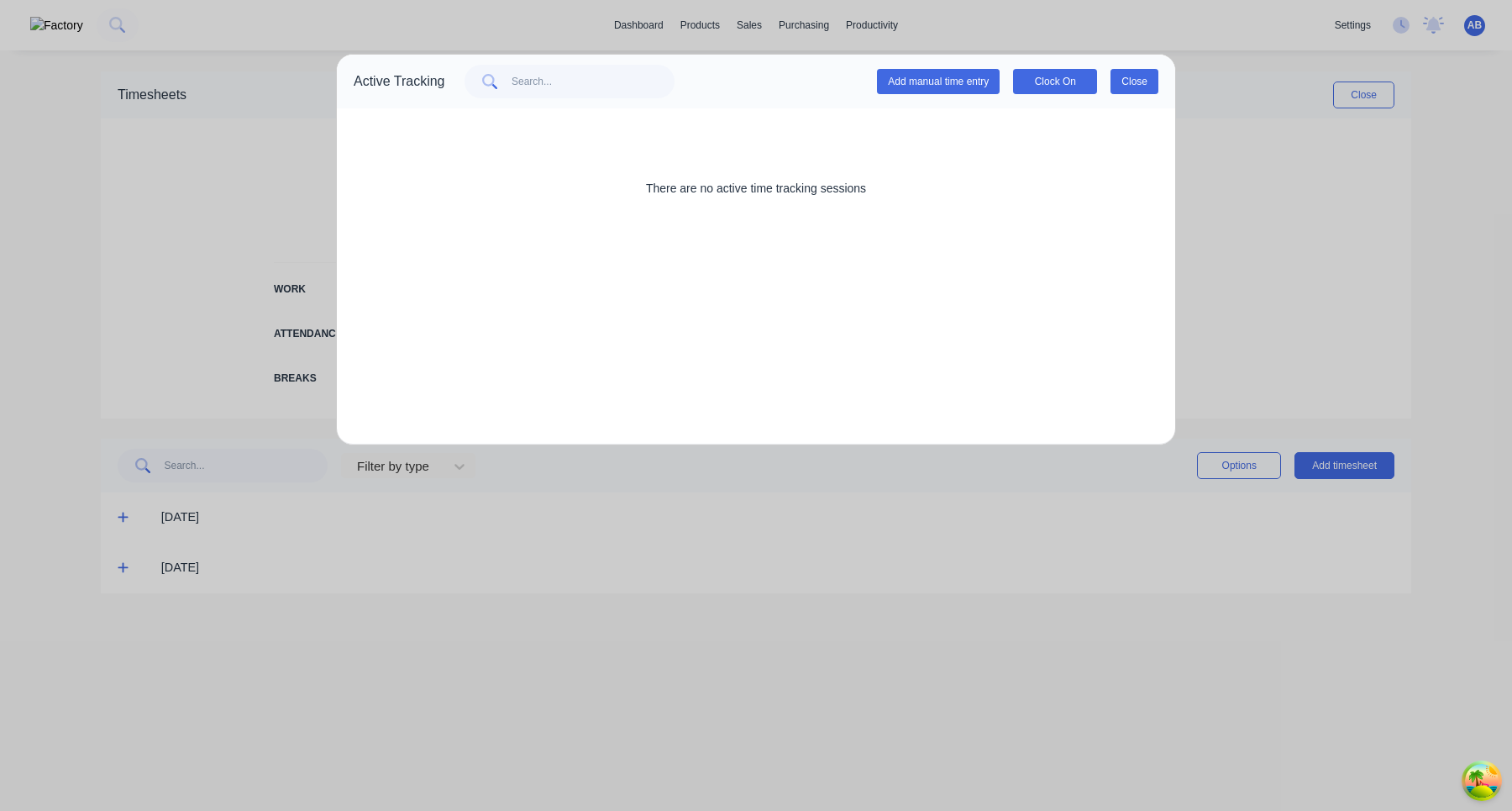
click at [1124, 82] on button "Close" at bounding box center [1135, 82] width 48 height 26
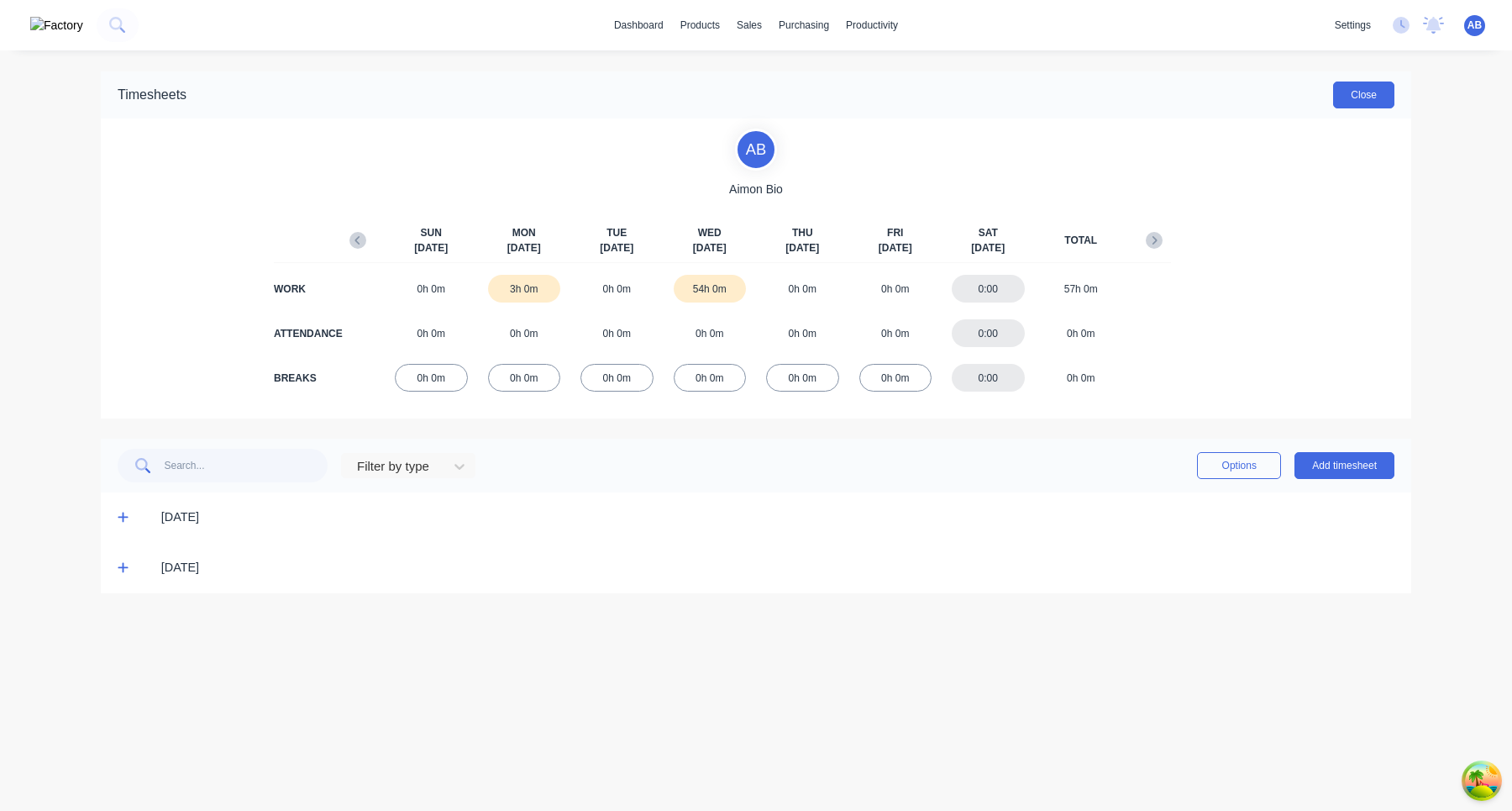
click at [1363, 96] on button "Close" at bounding box center [1363, 95] width 61 height 27
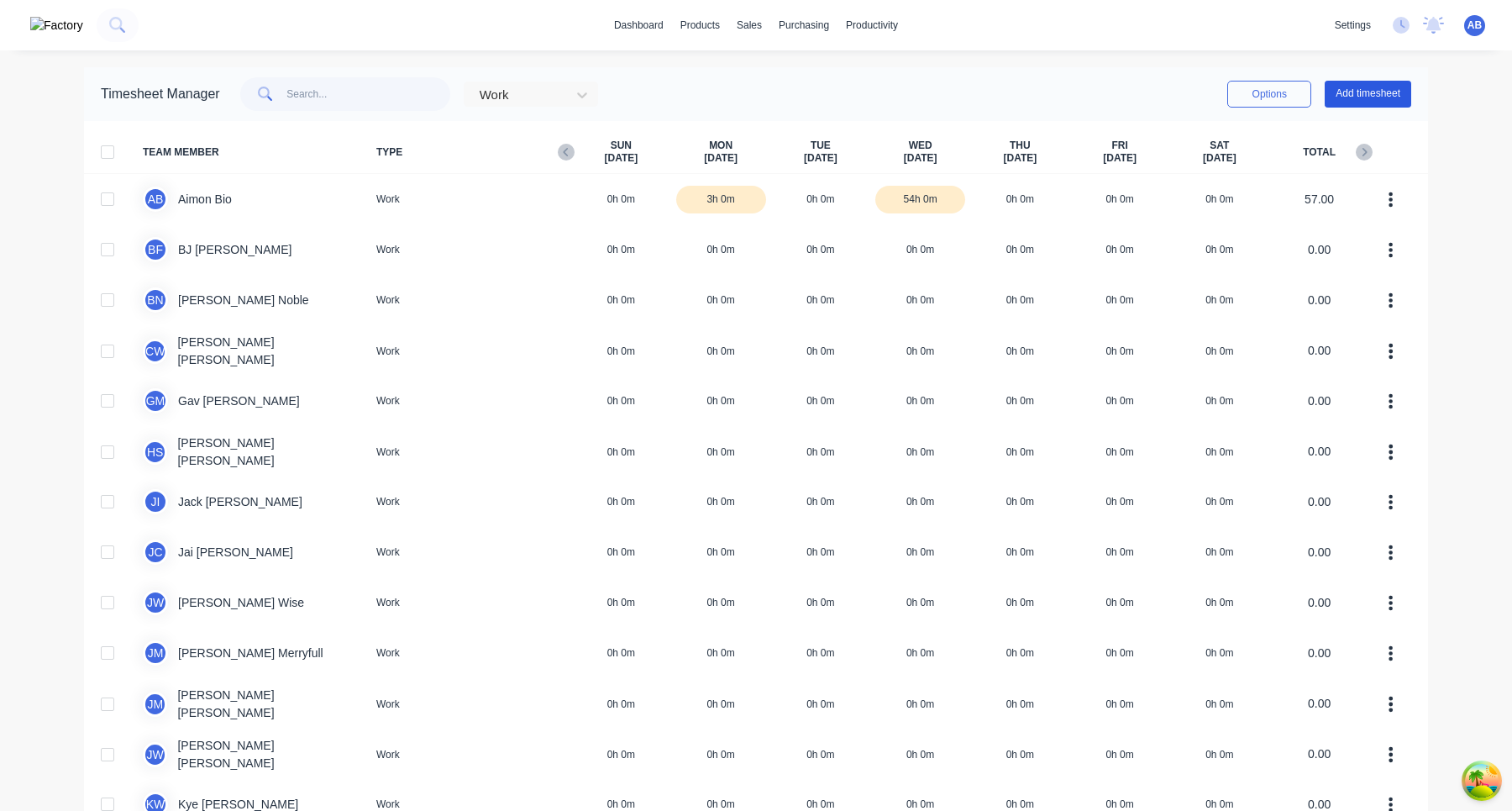
click at [1373, 93] on button "Add timesheet" at bounding box center [1368, 95] width 87 height 27
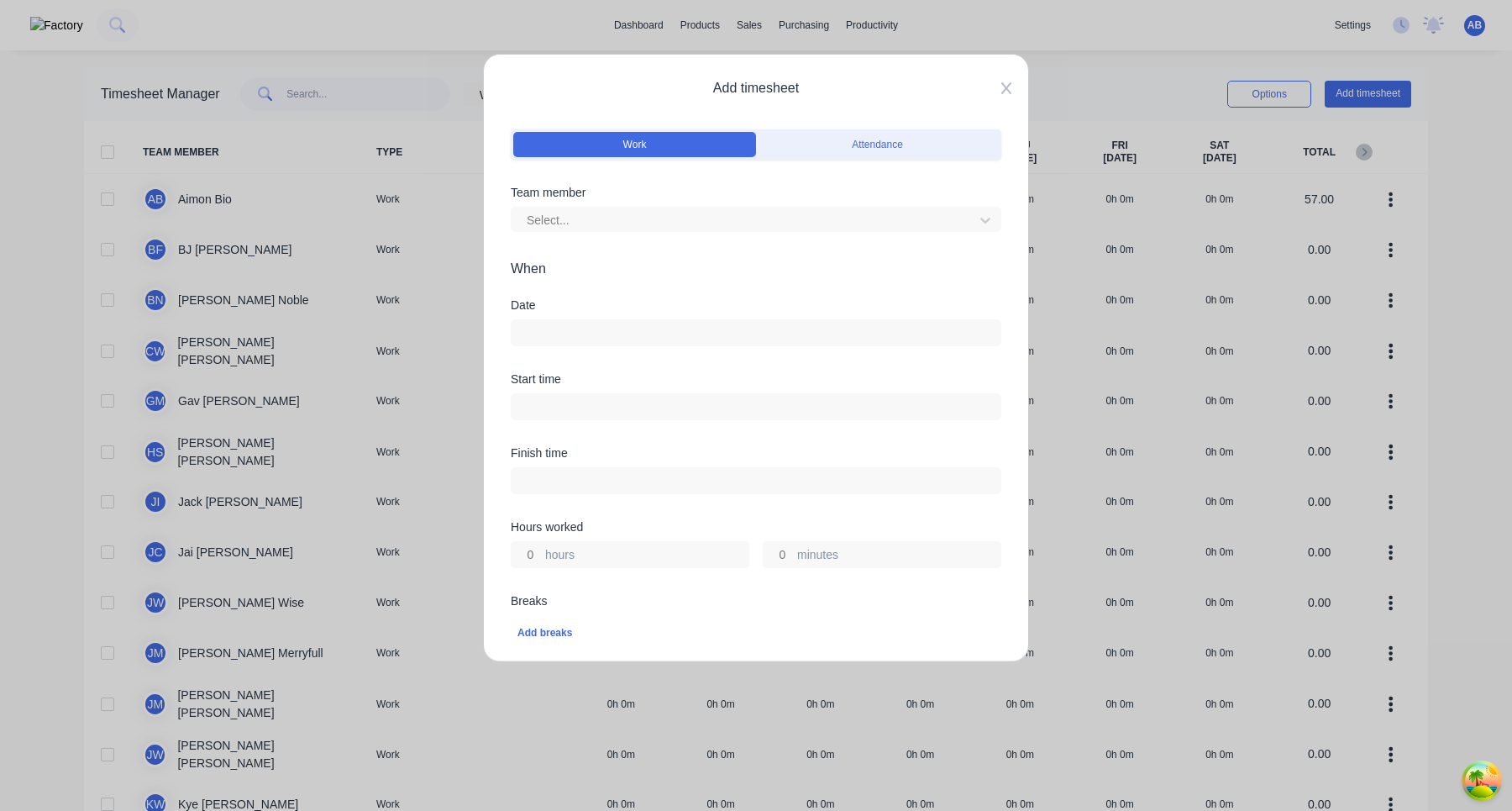
click at [1003, 88] on icon at bounding box center [1006, 87] width 10 height 14
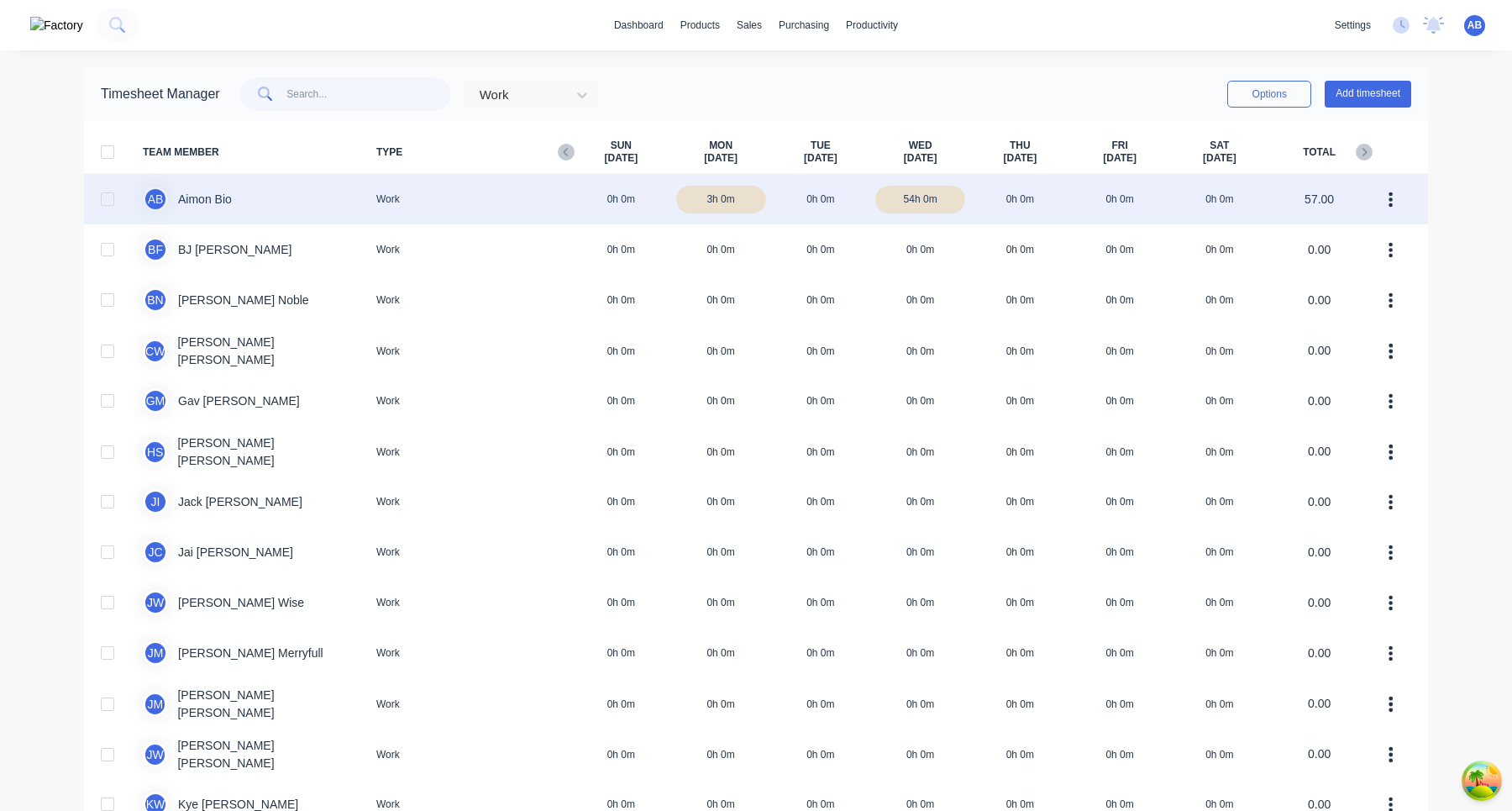
click at [823, 209] on div "A B Aimon Bio Work 0h 0m 3h 0m 0h 0m 54h 0m 0h 0m 0h 0m 0h 0m 57.00" at bounding box center [756, 199] width 1344 height 50
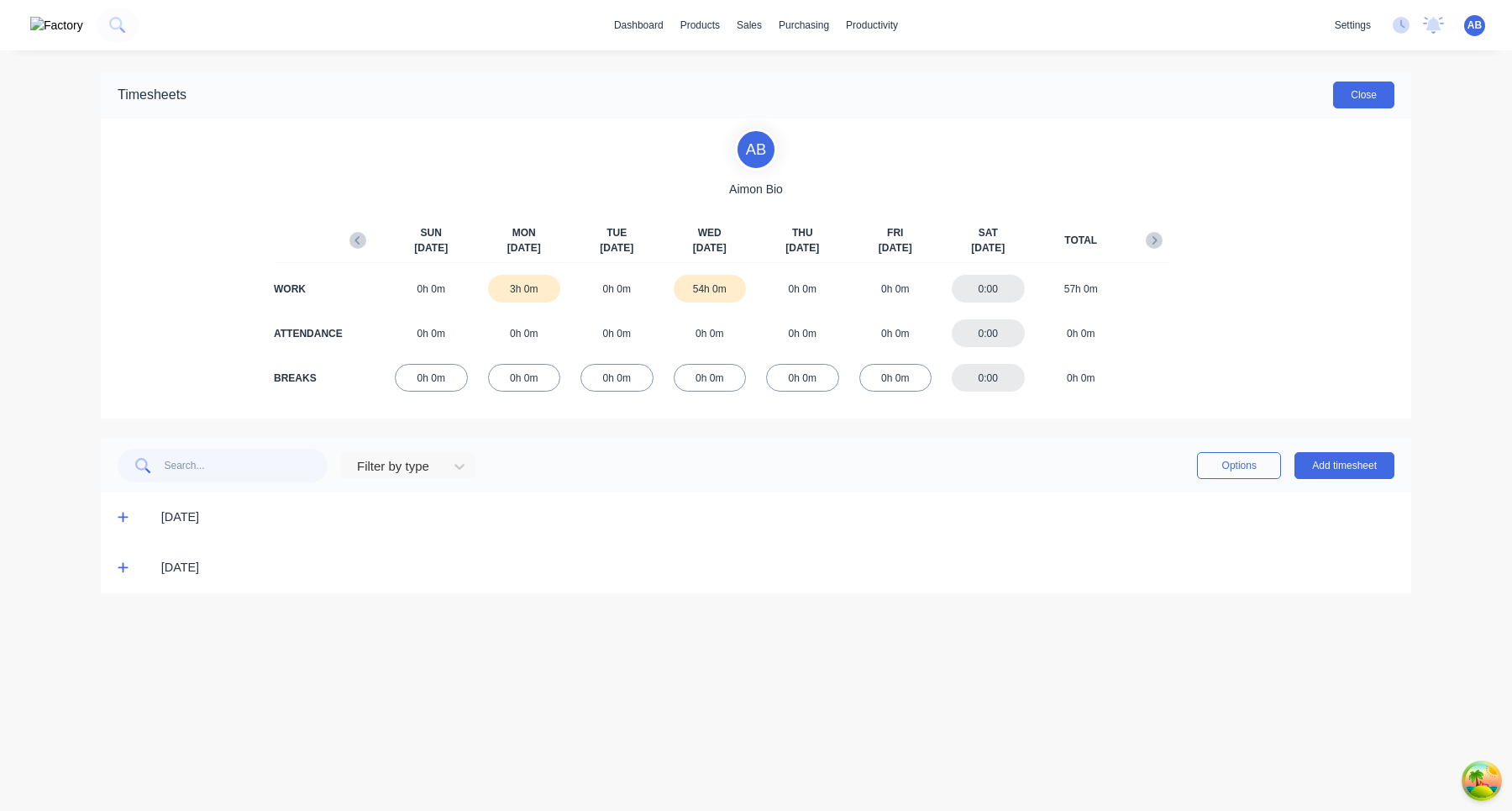
click at [1364, 87] on button "Close" at bounding box center [1363, 95] width 61 height 27
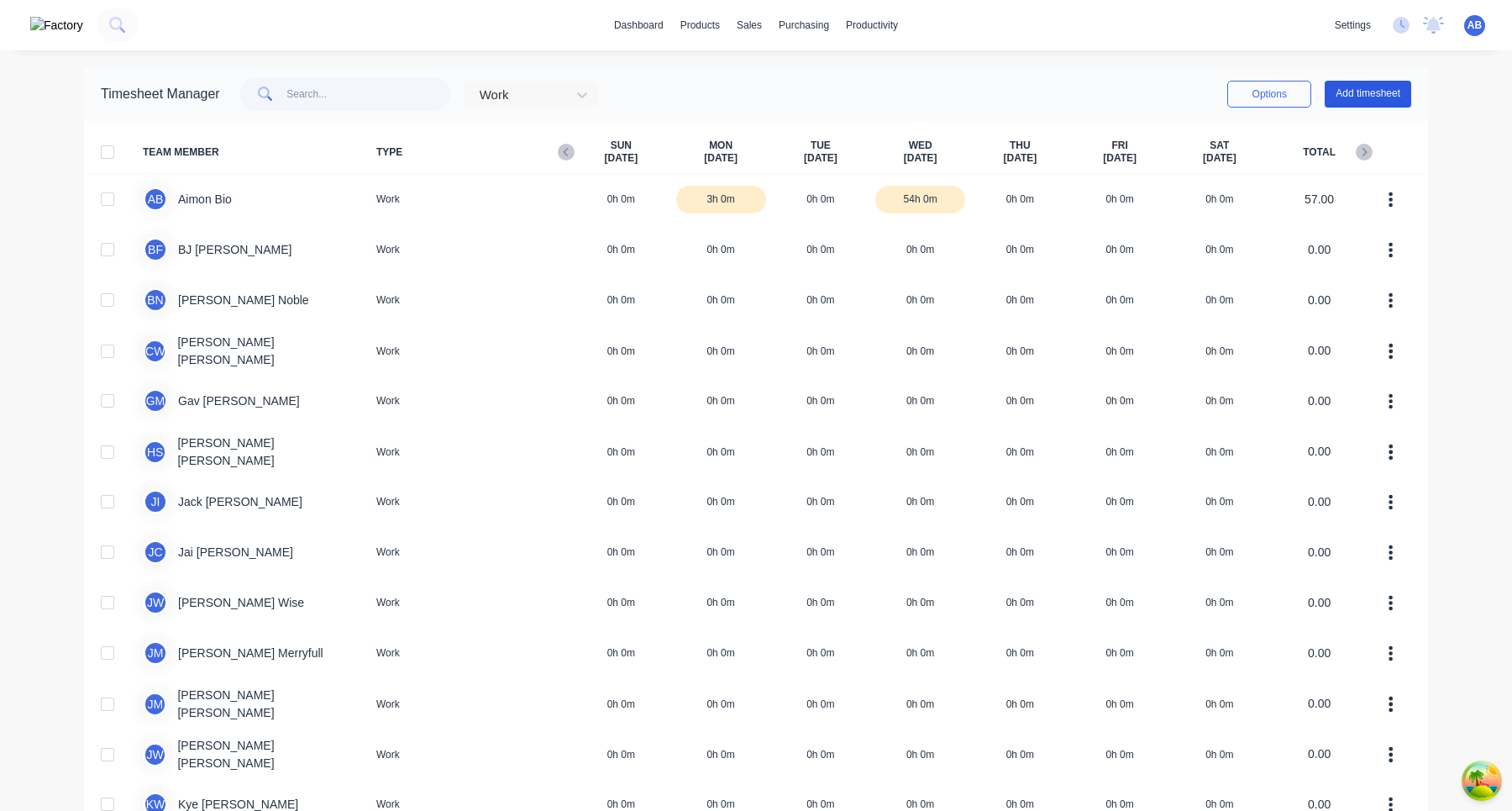
click at [1389, 101] on button "Add timesheet" at bounding box center [1368, 95] width 87 height 27
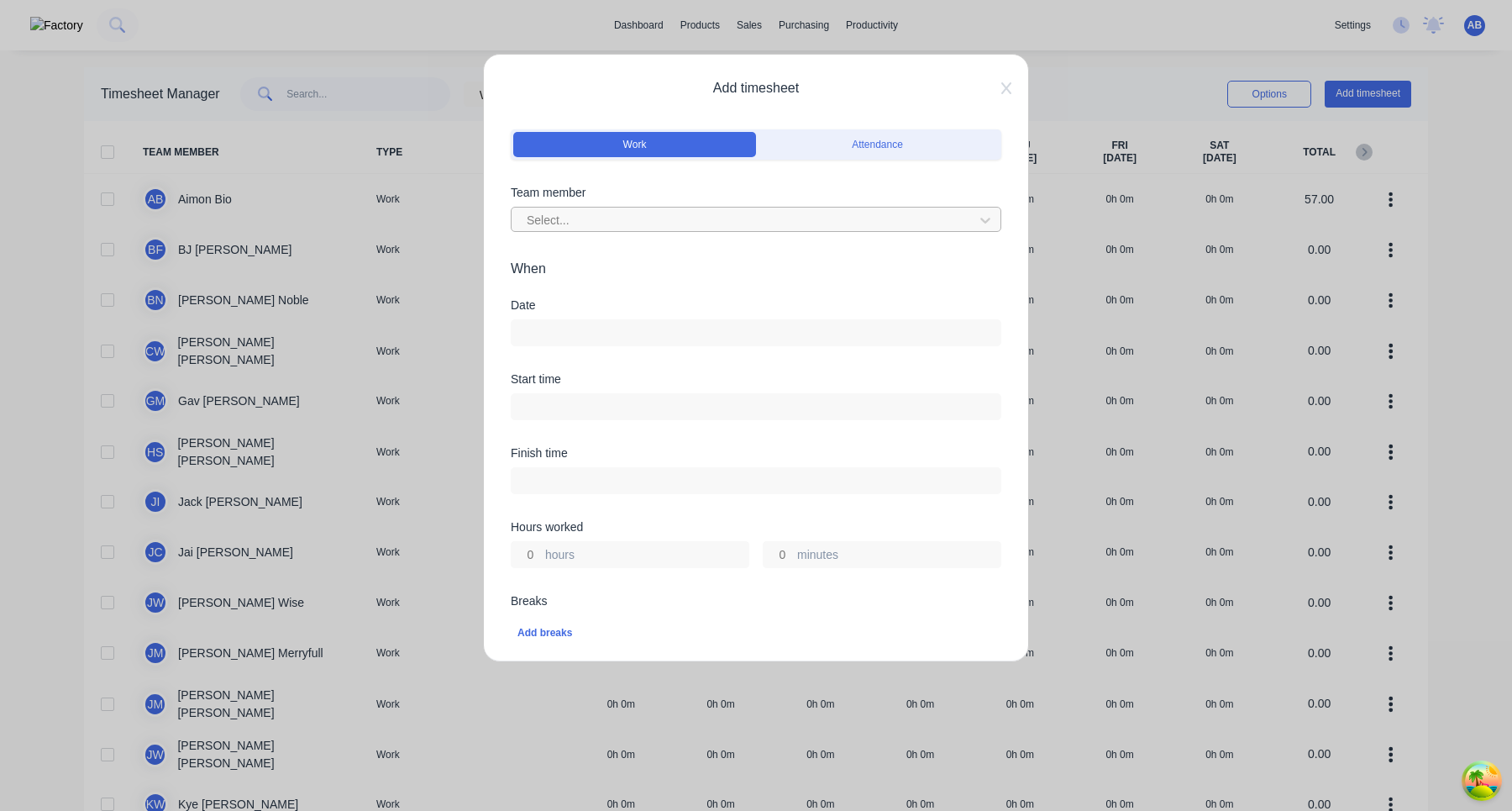
click at [756, 221] on div at bounding box center [745, 220] width 440 height 21
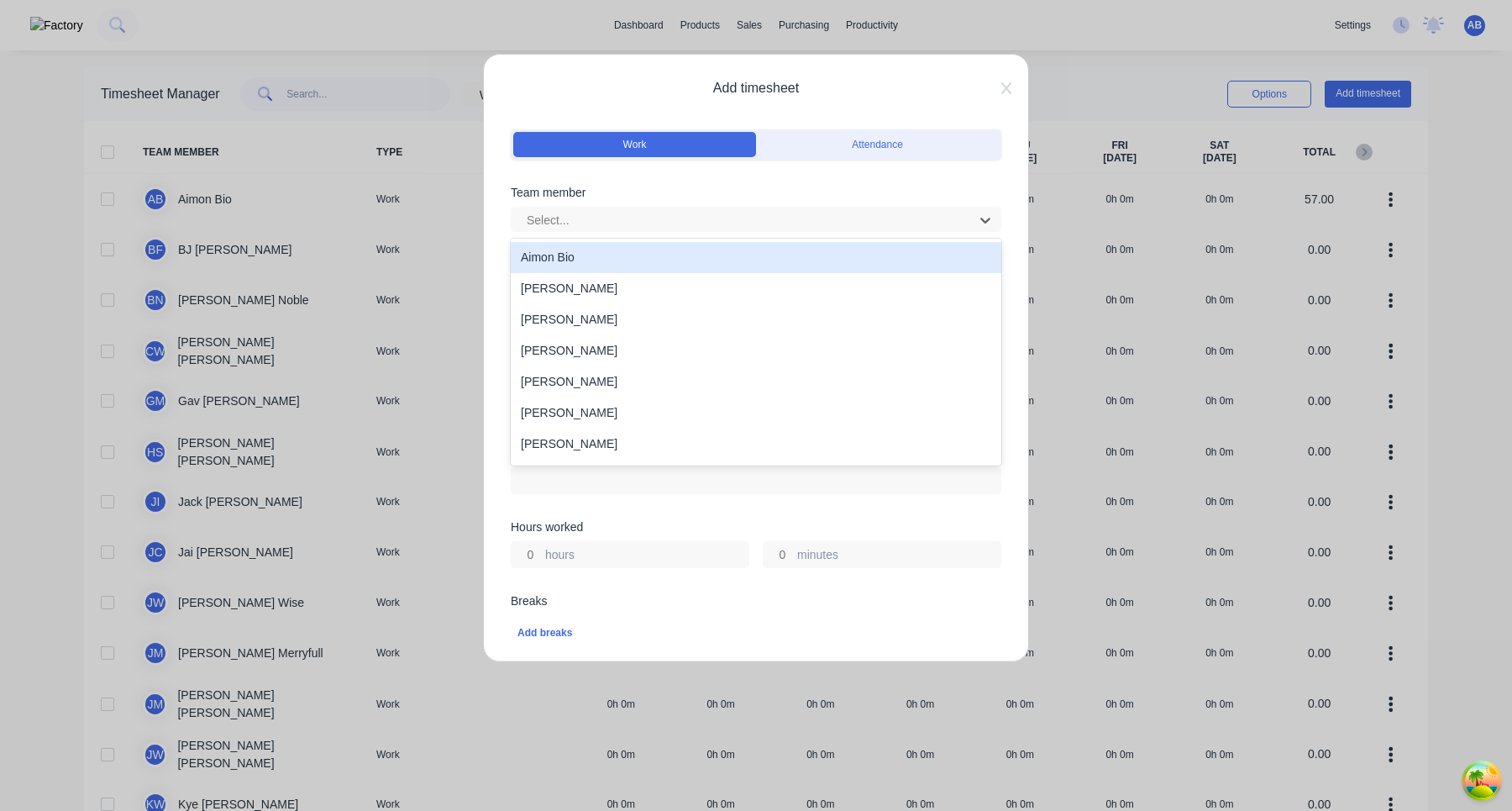
click at [739, 253] on div "Aimon Bio" at bounding box center [756, 258] width 490 height 31
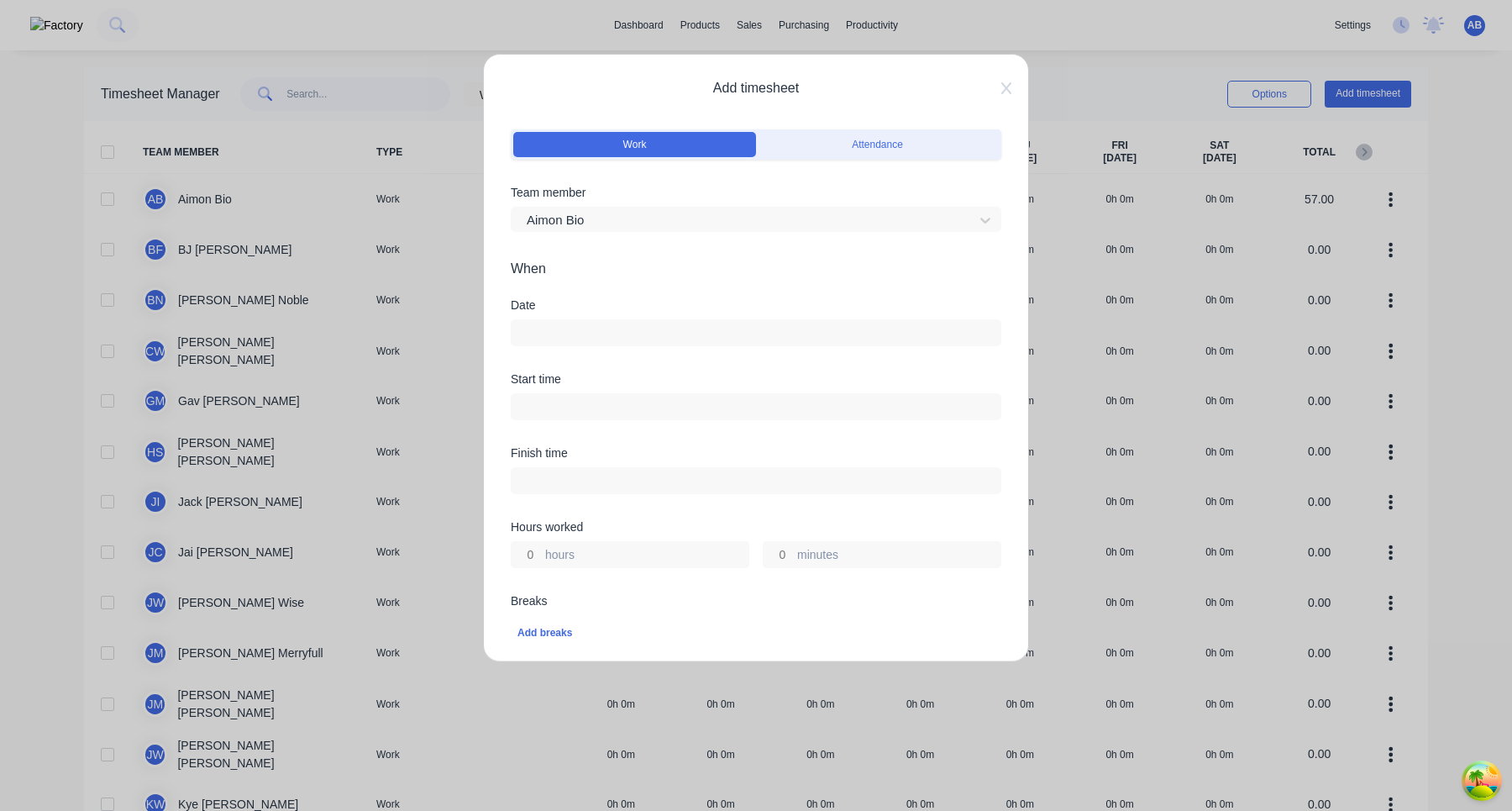
click at [729, 331] on input at bounding box center [756, 333] width 489 height 26
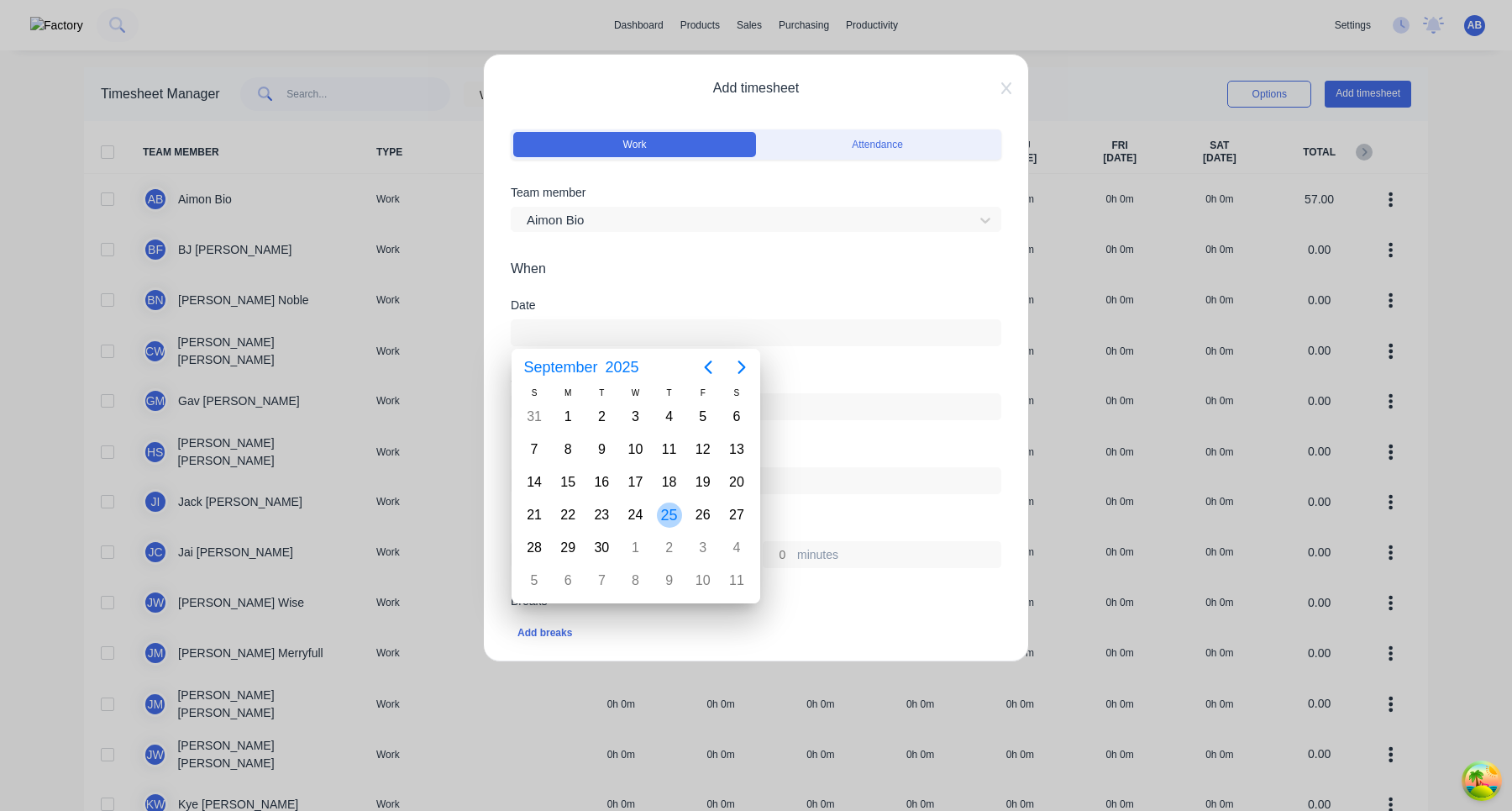
click at [675, 518] on div "25" at bounding box center [670, 515] width 26 height 26
type input "25/09/2025"
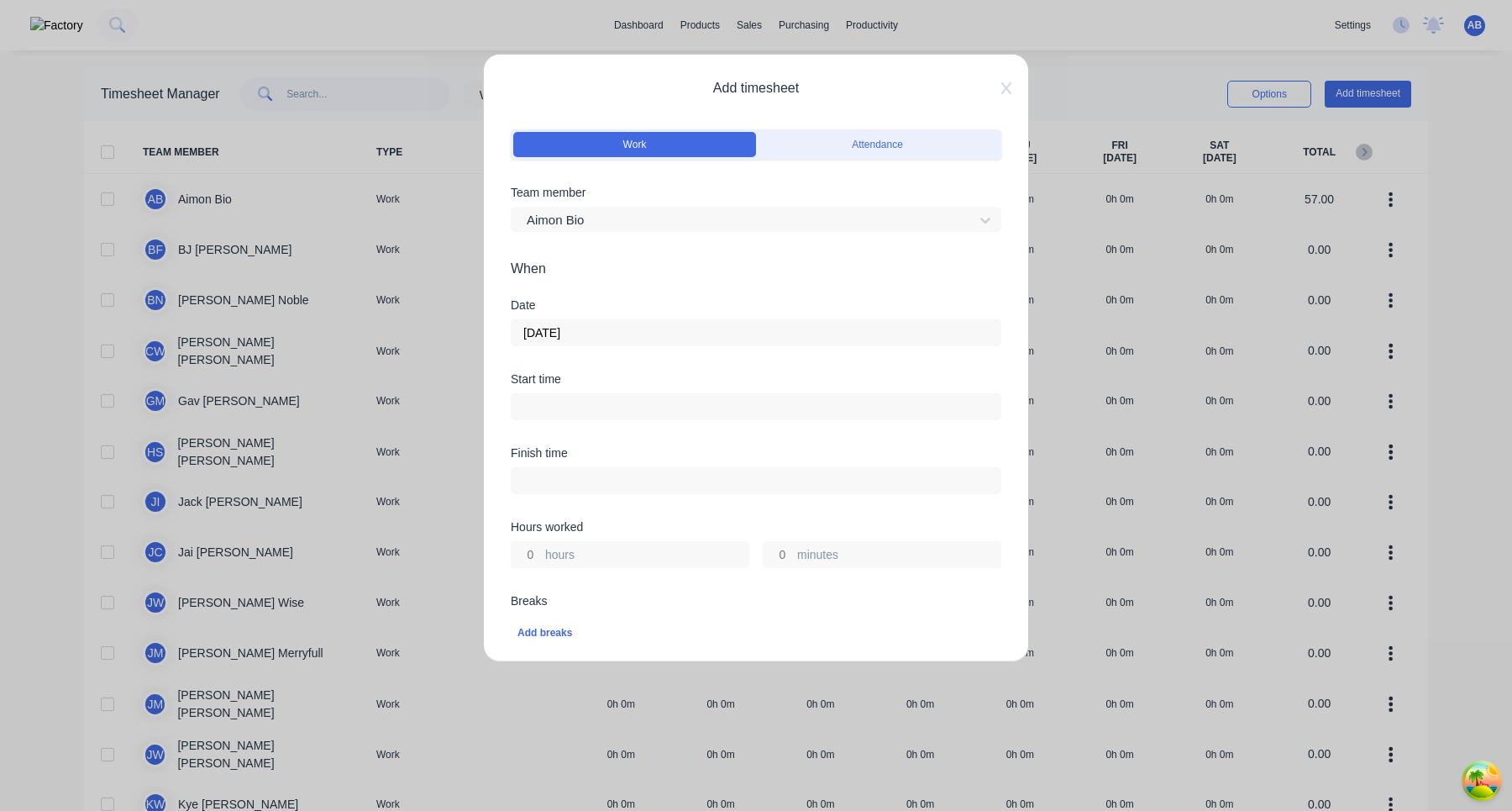
click at [705, 399] on input at bounding box center [756, 406] width 489 height 26
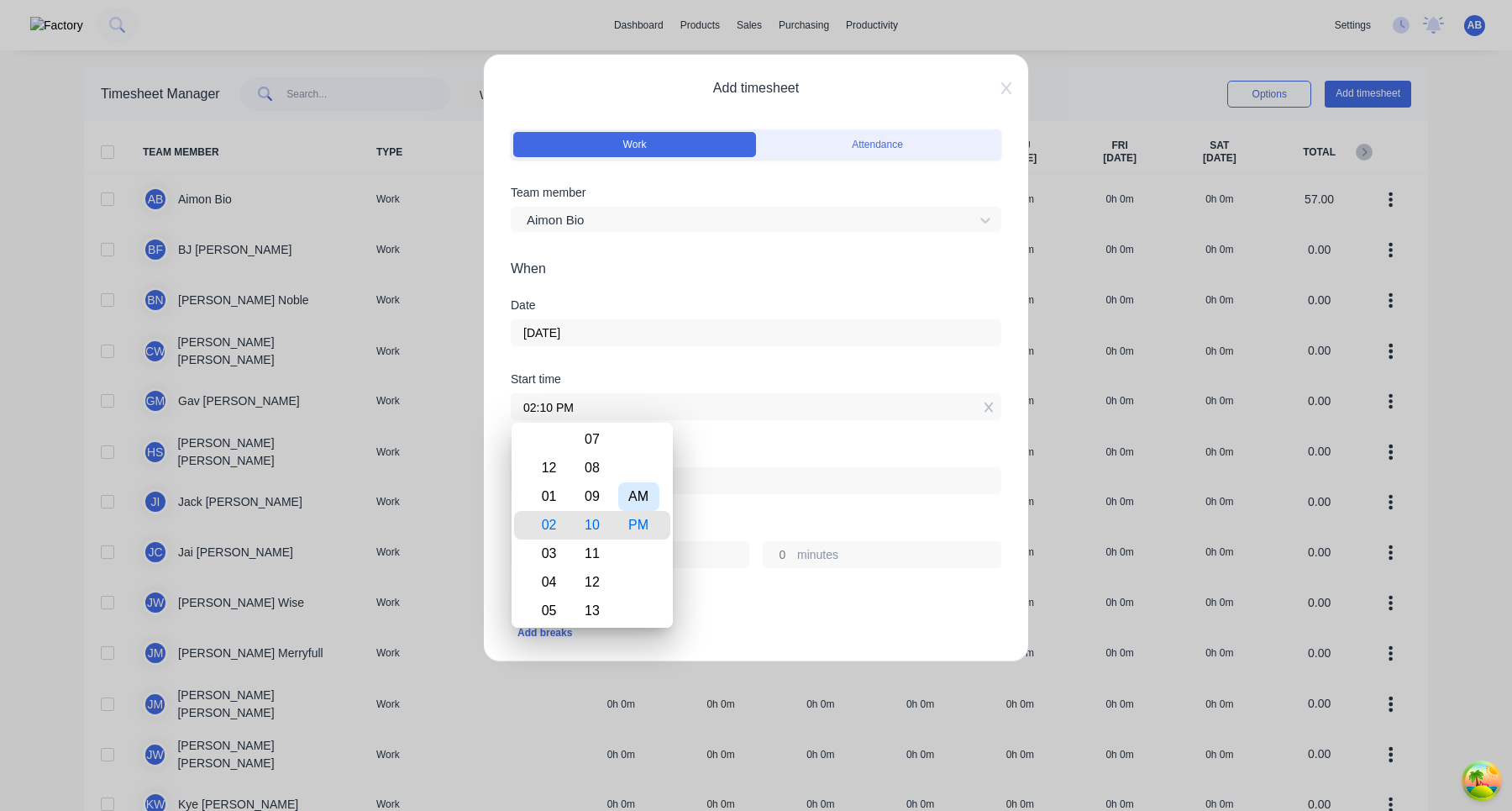
click at [636, 500] on div "AM" at bounding box center [639, 496] width 41 height 28
type input "07:10 AM"
click at [544, 524] on div "07" at bounding box center [546, 525] width 41 height 28
click at [750, 523] on div "Hours worked" at bounding box center [756, 527] width 490 height 12
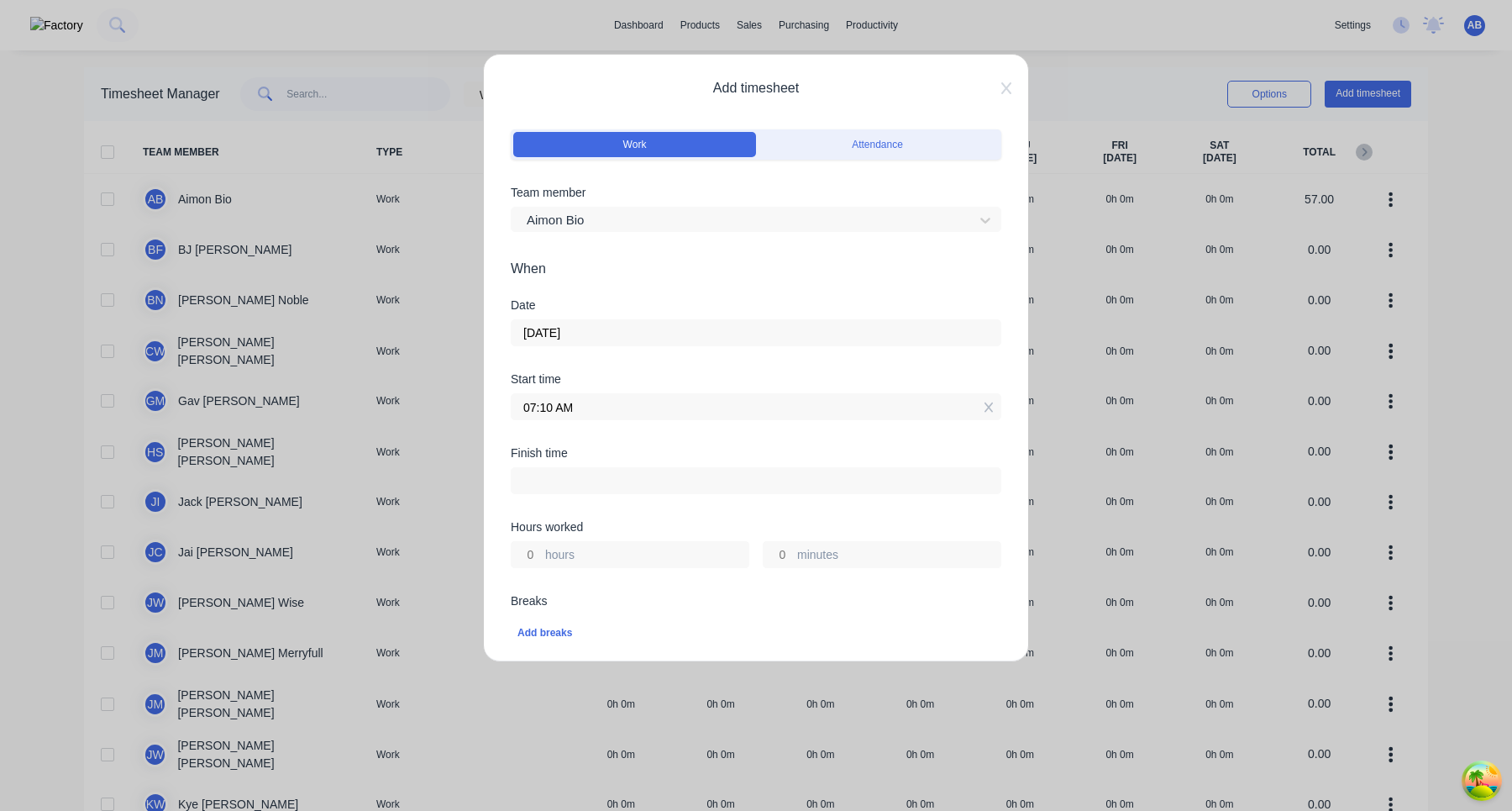
click at [533, 555] on input "hours" at bounding box center [526, 555] width 29 height 26
type input "2"
type input "09:10 AM"
type input "0"
click at [639, 518] on div "Finish time 09:10 AM" at bounding box center [756, 483] width 490 height 74
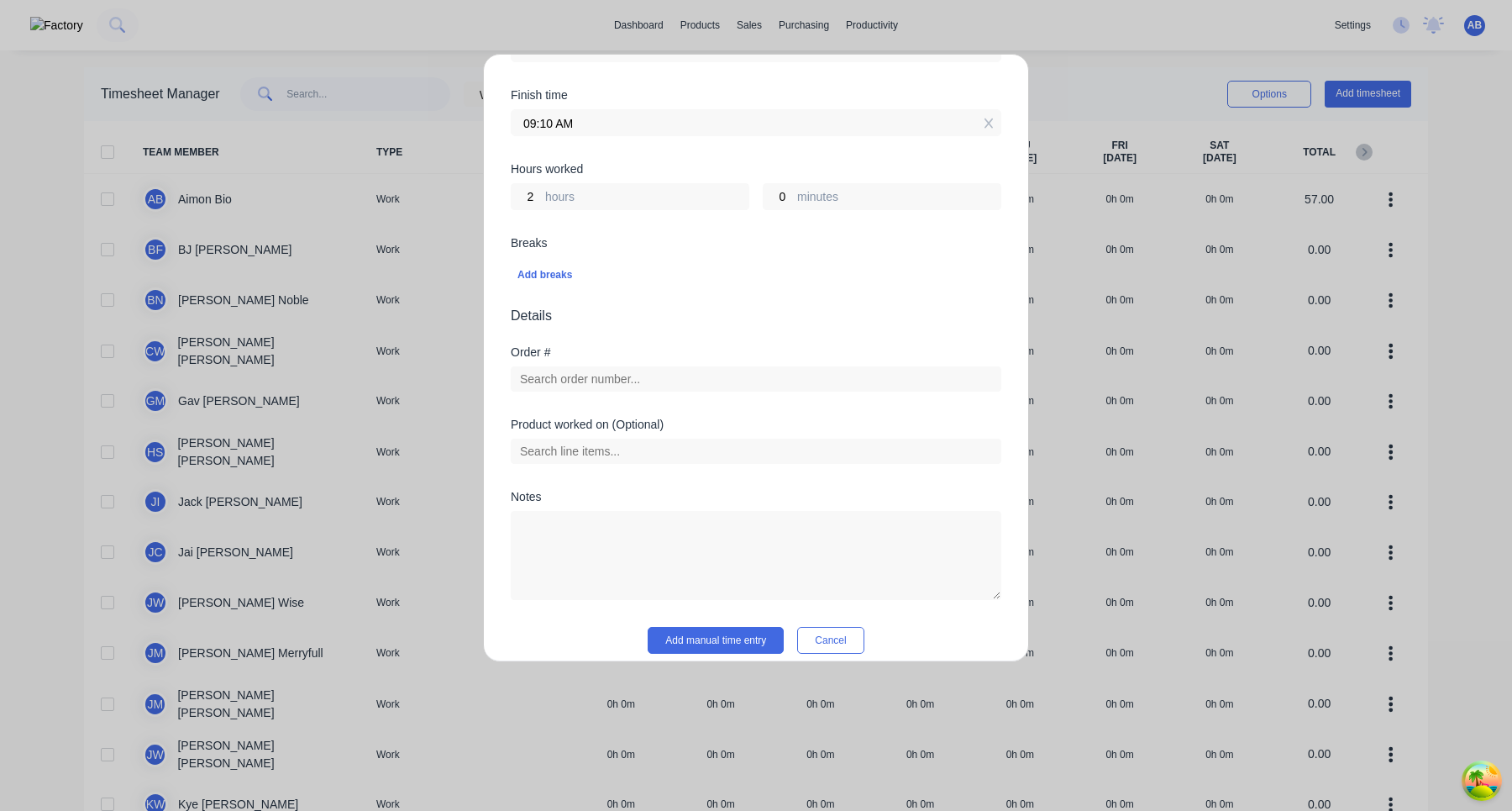
scroll to position [374, 0]
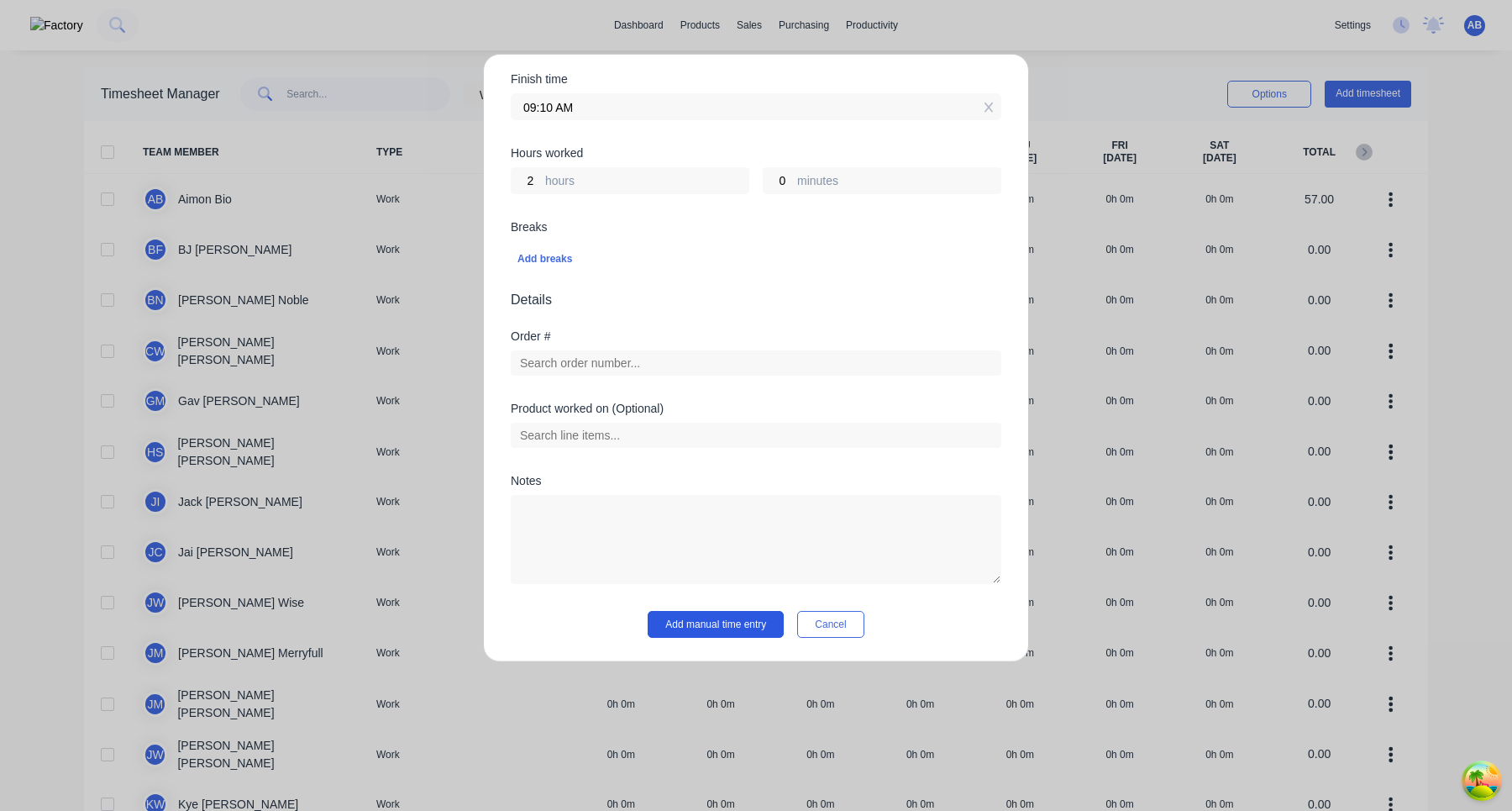
click at [717, 635] on button "Add manual time entry" at bounding box center [715, 624] width 136 height 27
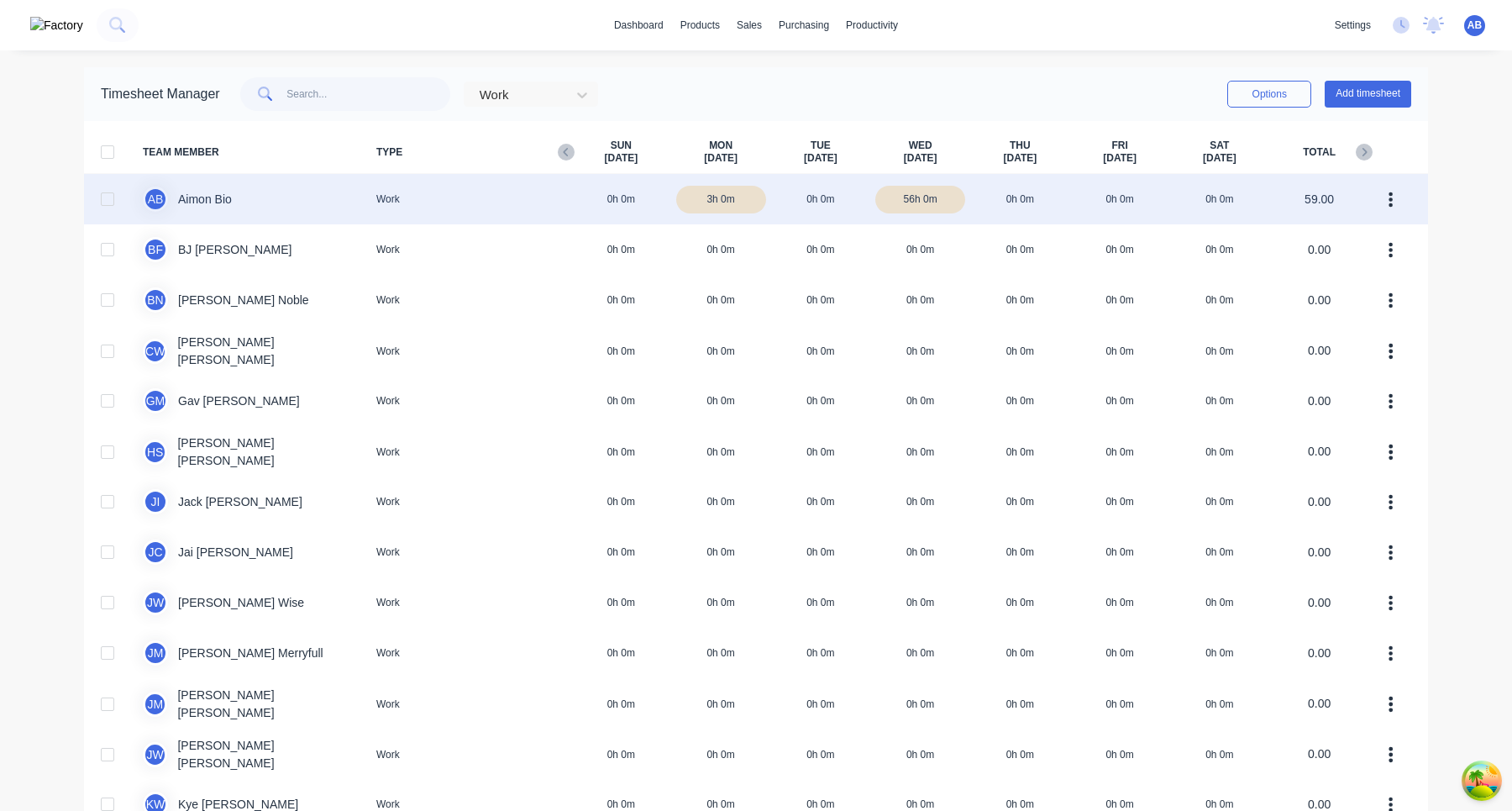
click at [834, 200] on div "A B Aimon Bio Work 0h 0m 3h 0m 0h 0m 56h 0m 0h 0m 0h 0m 0h 0m 59.00" at bounding box center [756, 199] width 1344 height 50
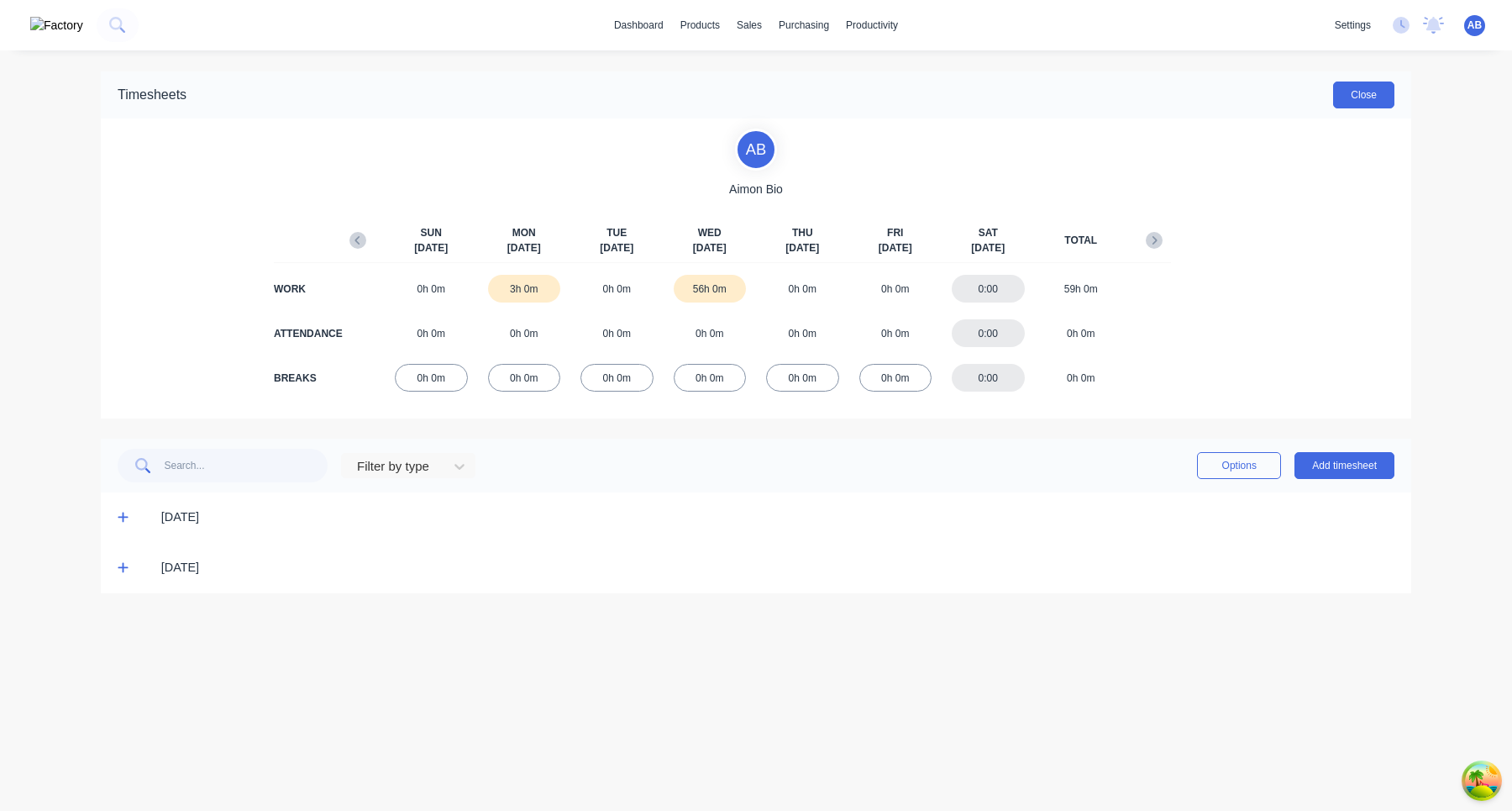
click at [1374, 102] on button "Close" at bounding box center [1363, 95] width 61 height 27
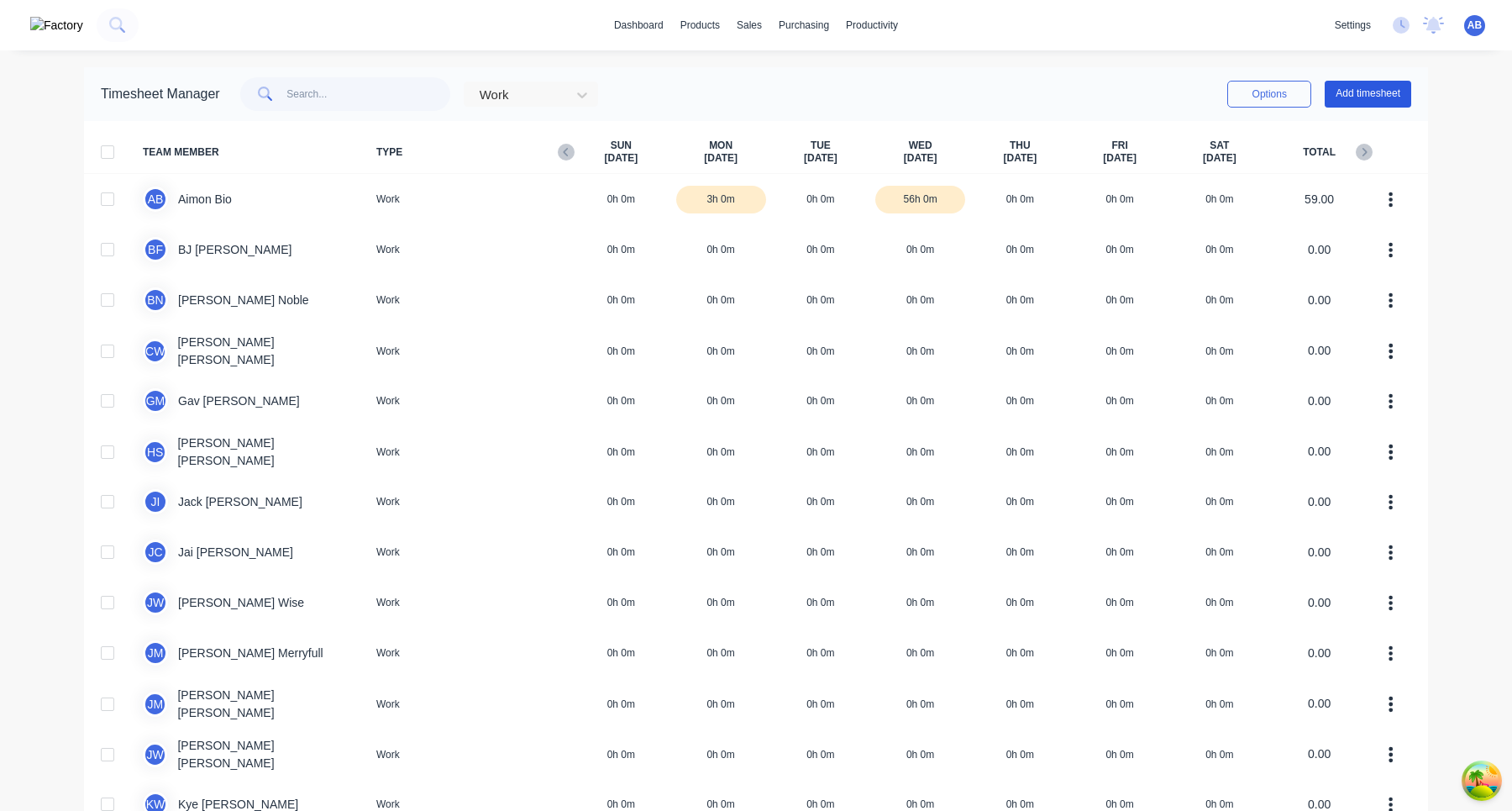
click at [1370, 104] on button "Add timesheet" at bounding box center [1368, 95] width 87 height 27
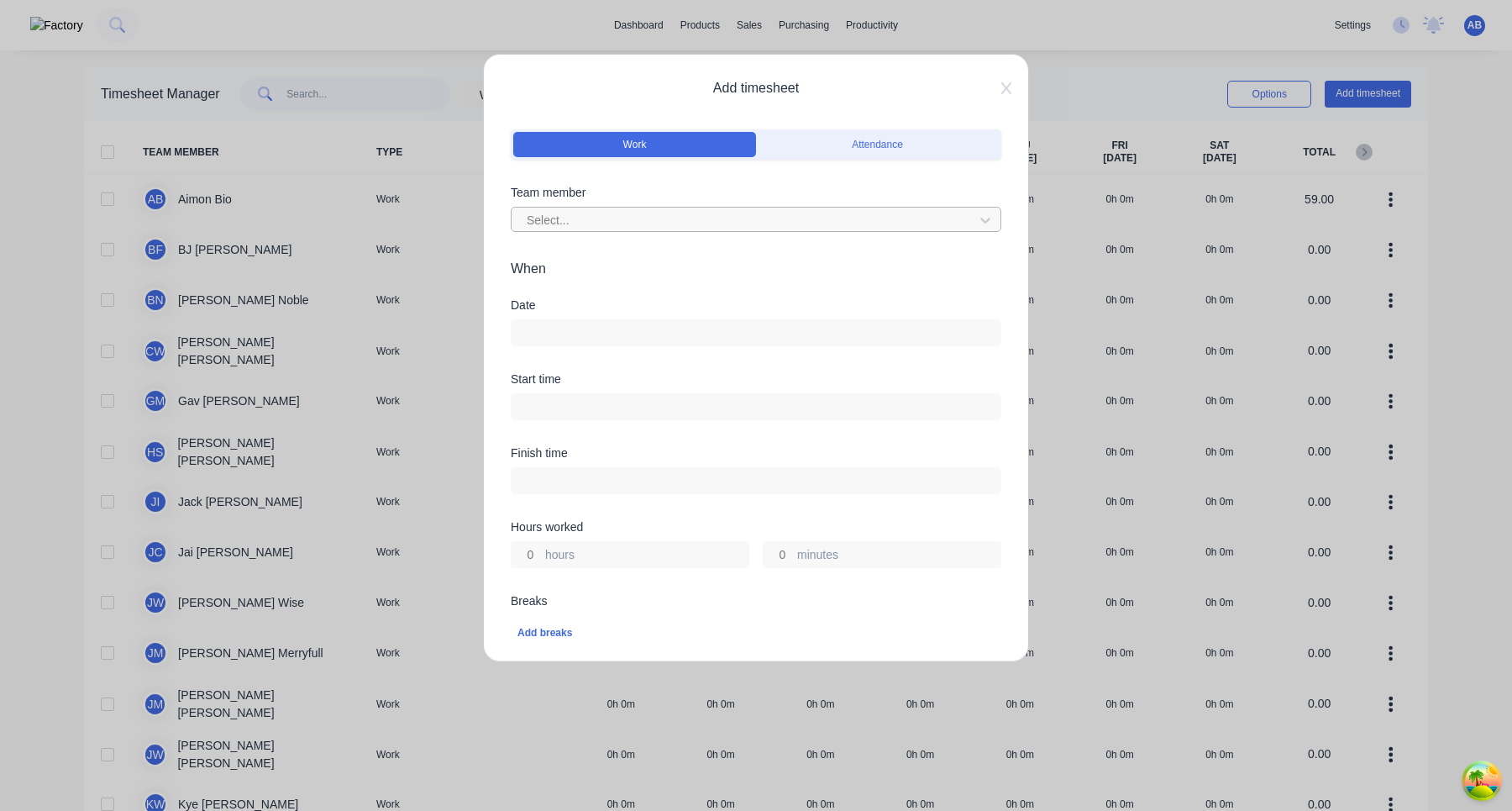
click at [742, 223] on div at bounding box center [745, 220] width 440 height 21
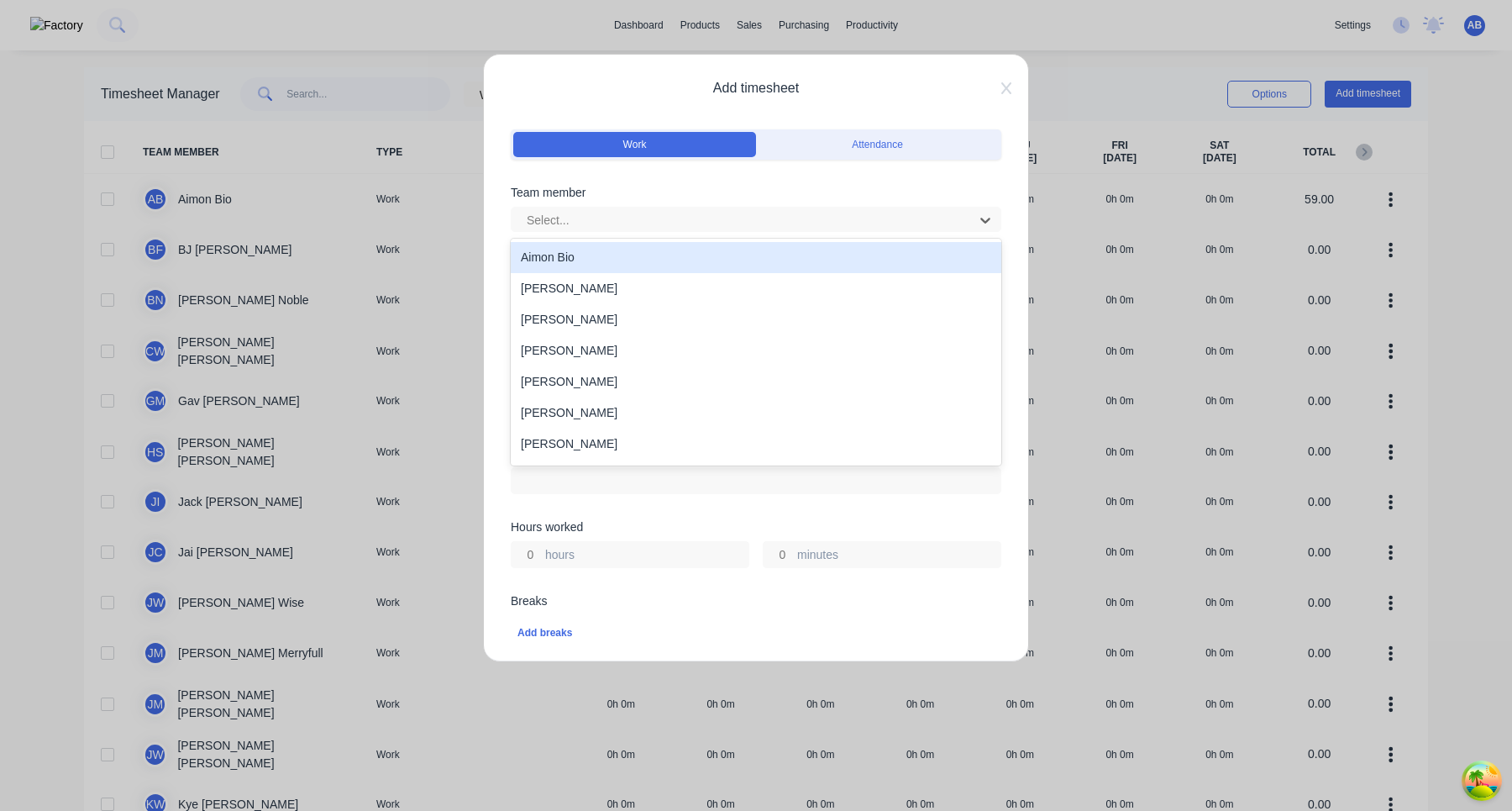
click at [719, 262] on div "Aimon Bio" at bounding box center [756, 258] width 490 height 31
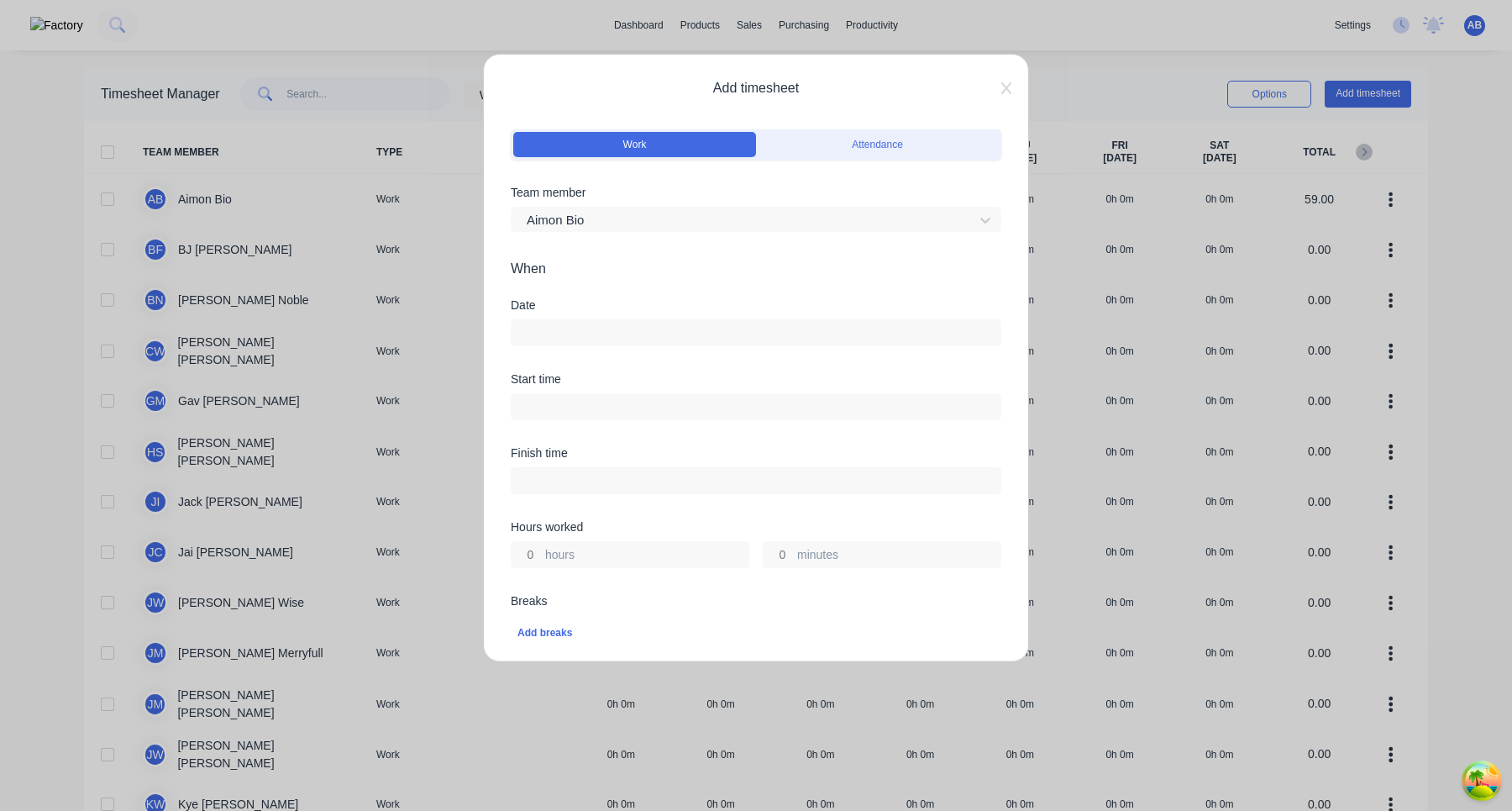
click at [692, 332] on input at bounding box center [756, 333] width 489 height 26
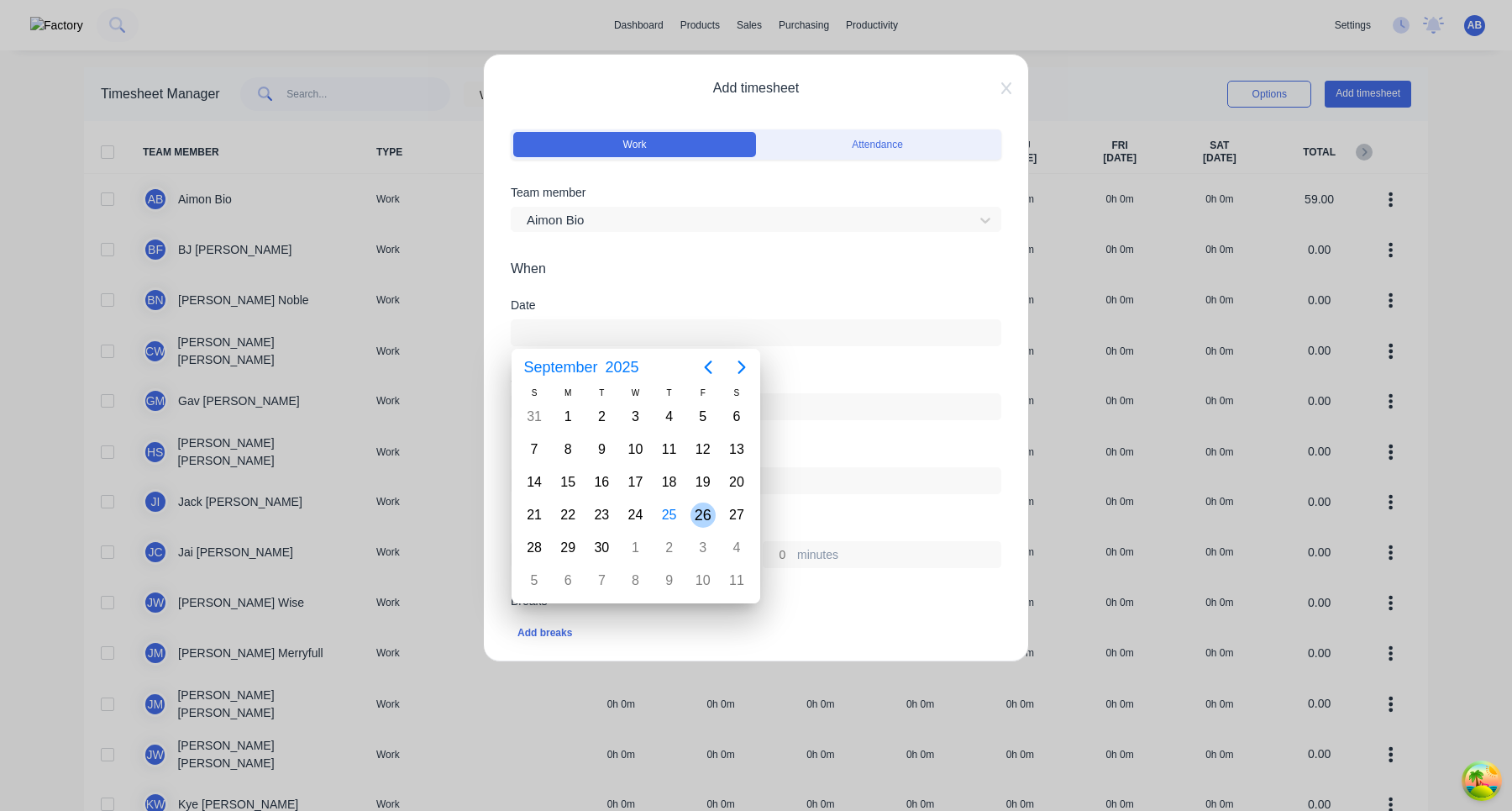
click at [707, 508] on div "26" at bounding box center [704, 515] width 26 height 26
type input "26/09/2025"
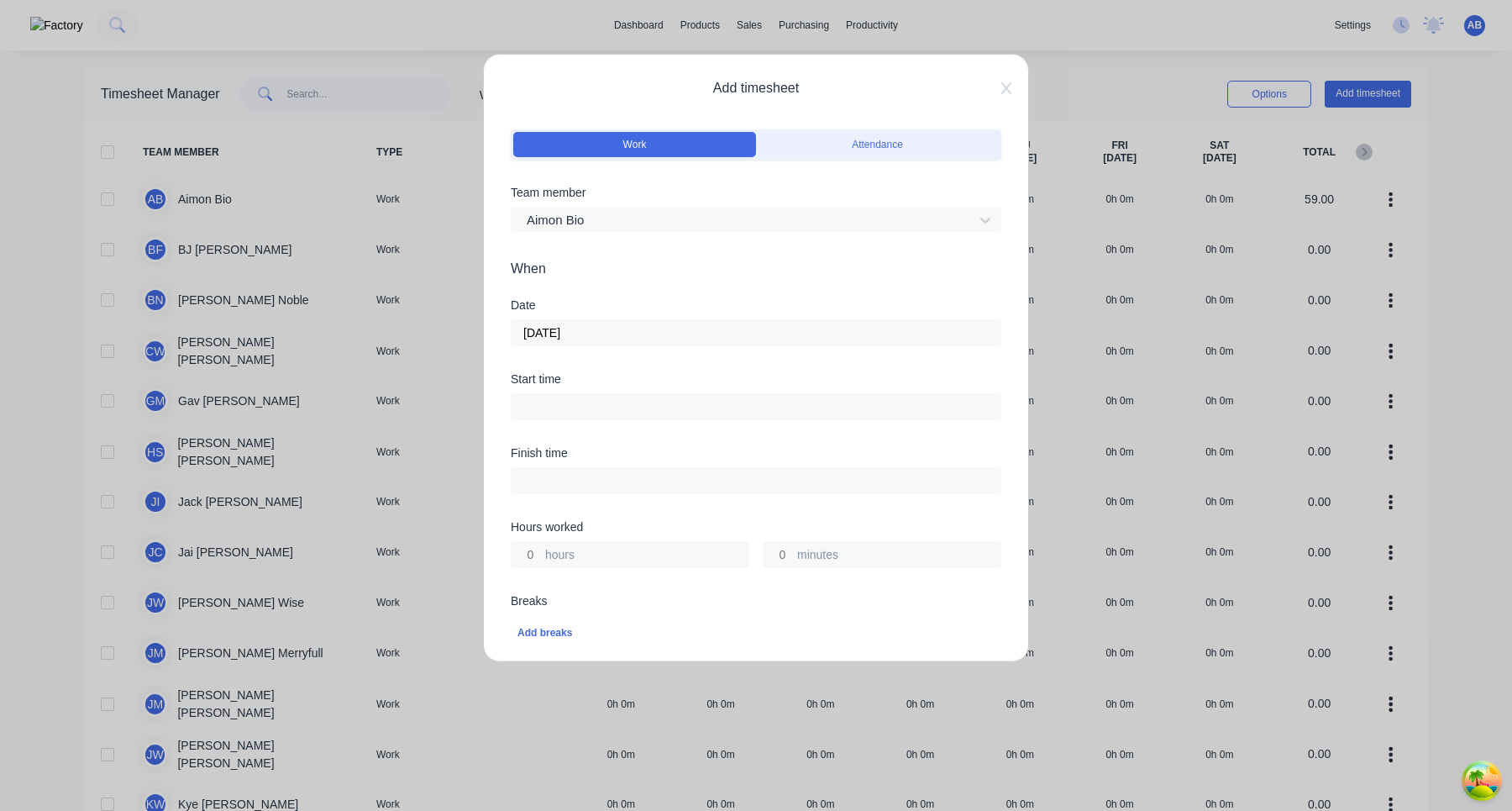
click at [758, 414] on input at bounding box center [756, 406] width 489 height 26
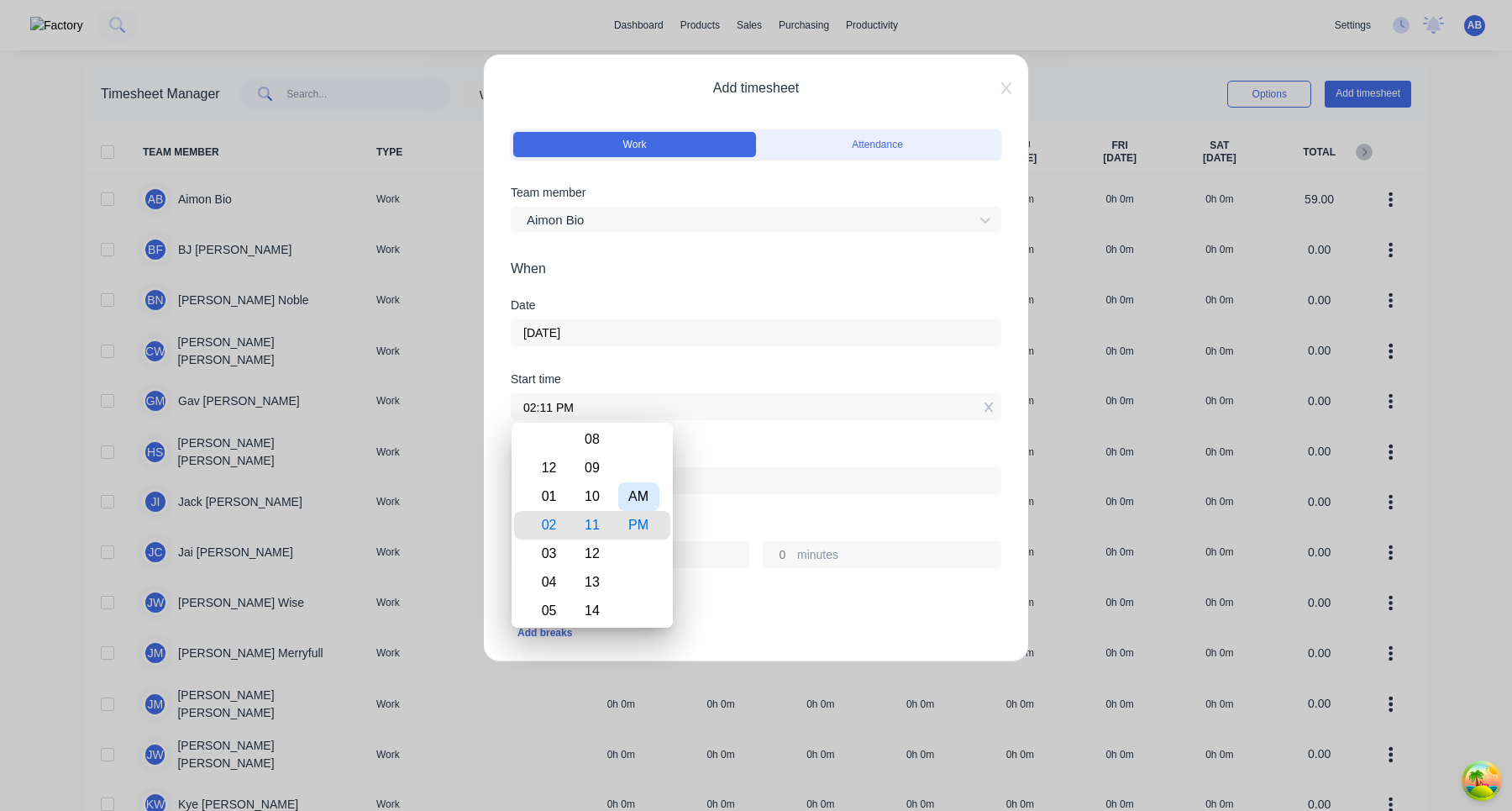
click at [645, 503] on div "AM" at bounding box center [639, 496] width 41 height 28
click at [553, 558] on div "05" at bounding box center [546, 553] width 41 height 28
click at [763, 518] on div "Finish time" at bounding box center [756, 483] width 490 height 74
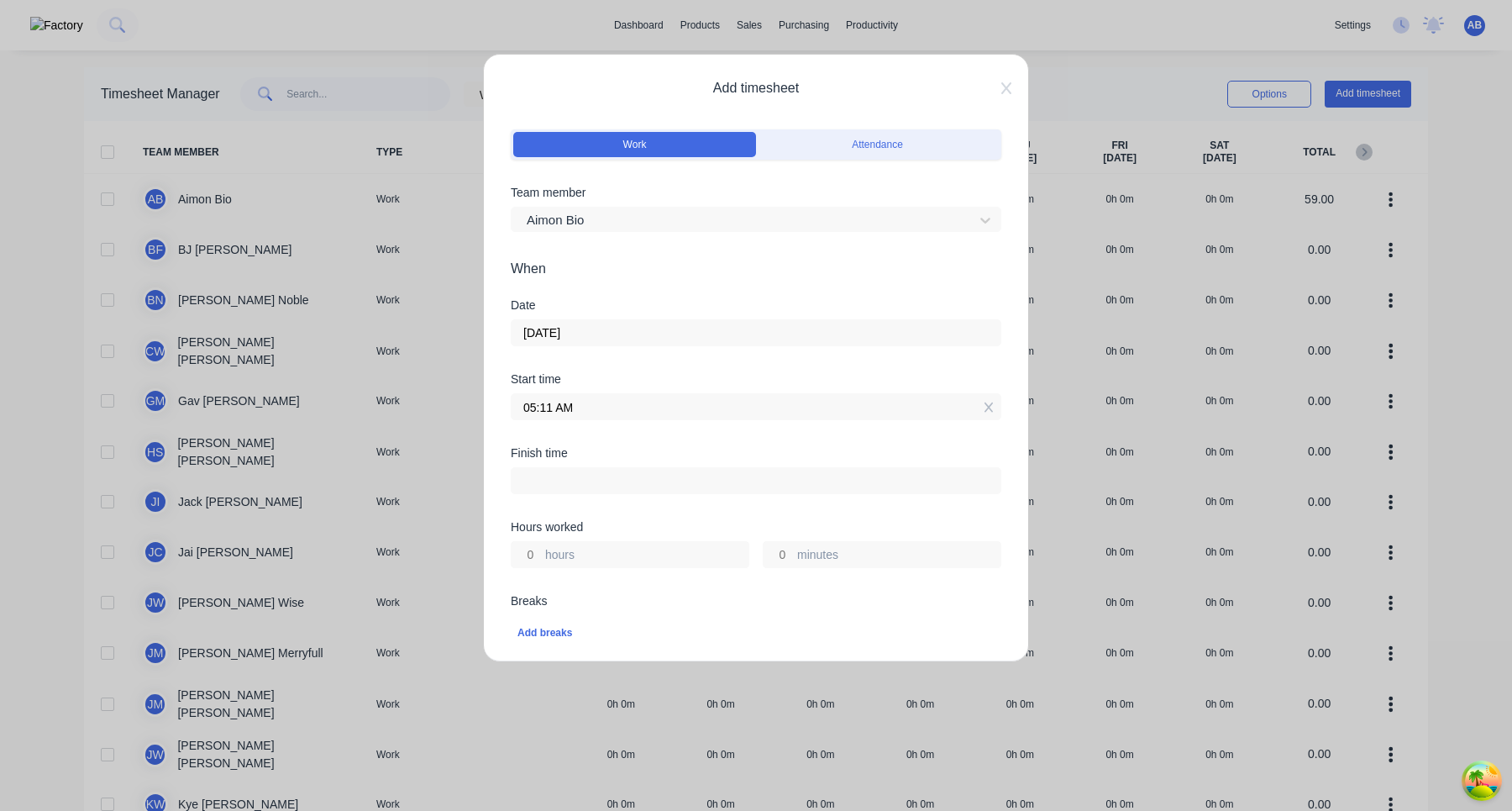
click at [571, 416] on input "05:11 AM" at bounding box center [756, 406] width 489 height 26
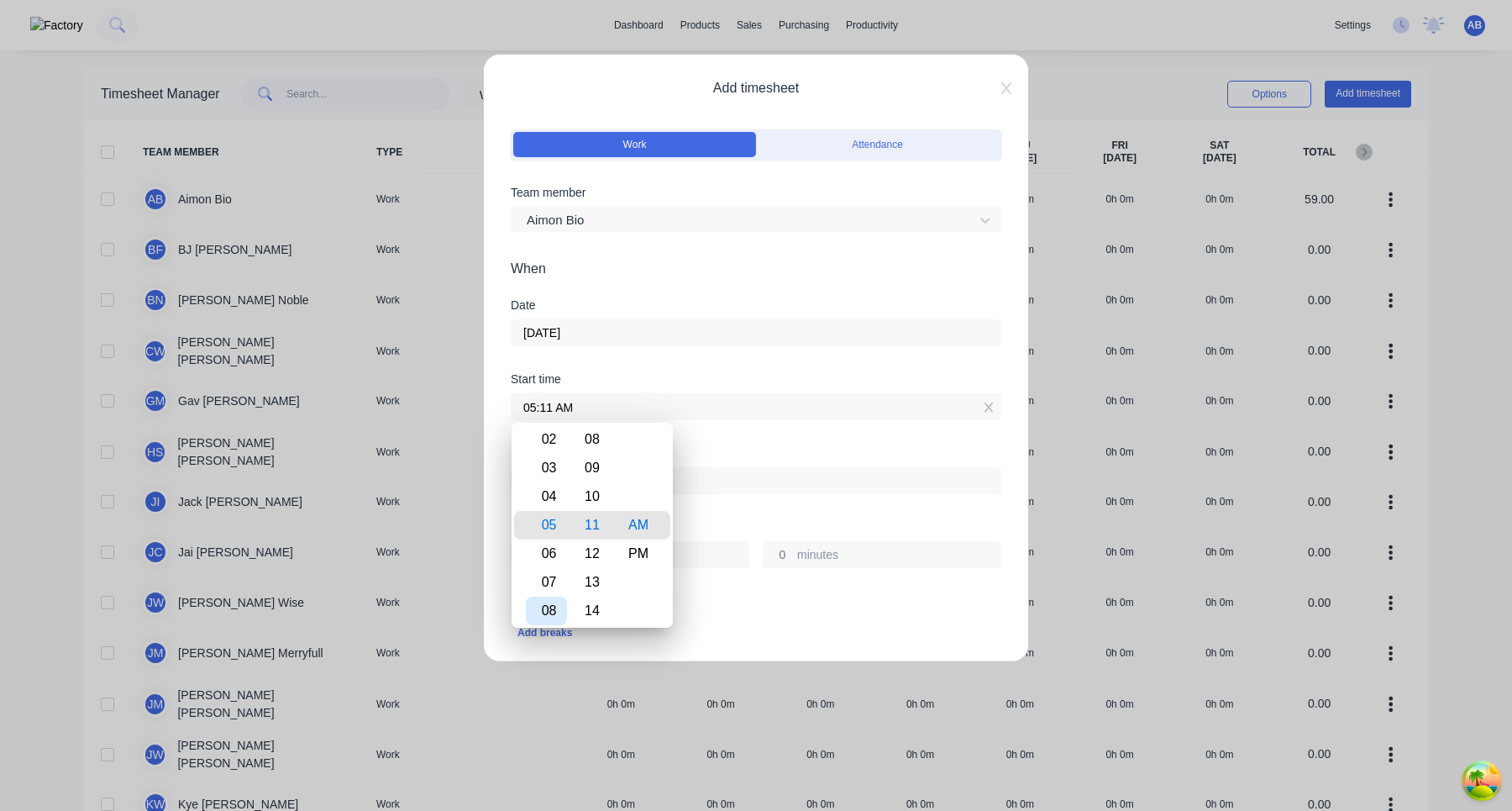
click at [554, 611] on div "08" at bounding box center [546, 611] width 41 height 28
type input "08:11 AM"
click at [712, 511] on div "Finish time" at bounding box center [756, 483] width 490 height 74
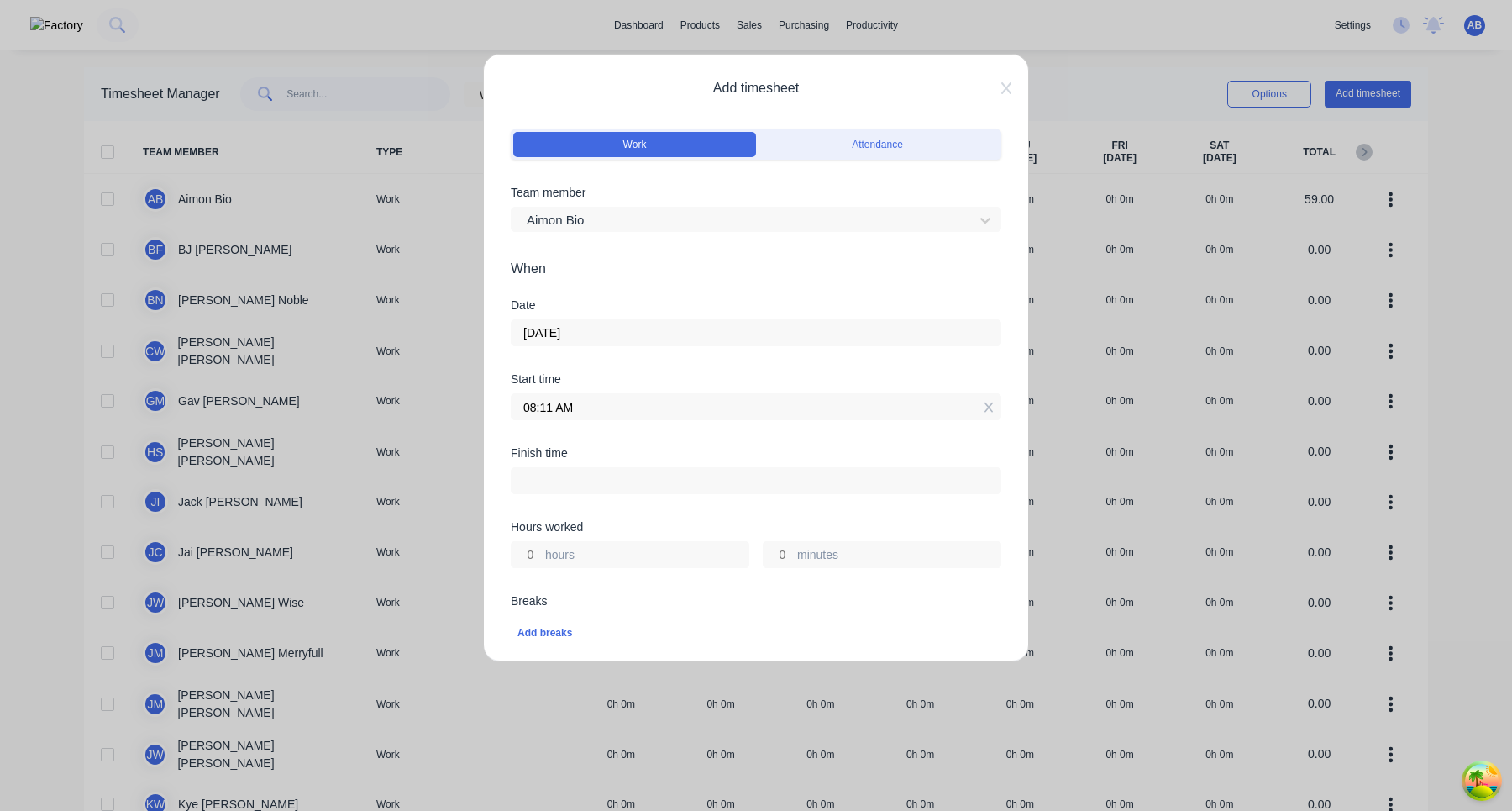
click at [529, 554] on input "hours" at bounding box center [526, 555] width 29 height 26
type input "3"
type input "11:11 AM"
type input "0"
click at [610, 589] on div "Hours worked 3 hours 0 minutes" at bounding box center [756, 558] width 490 height 74
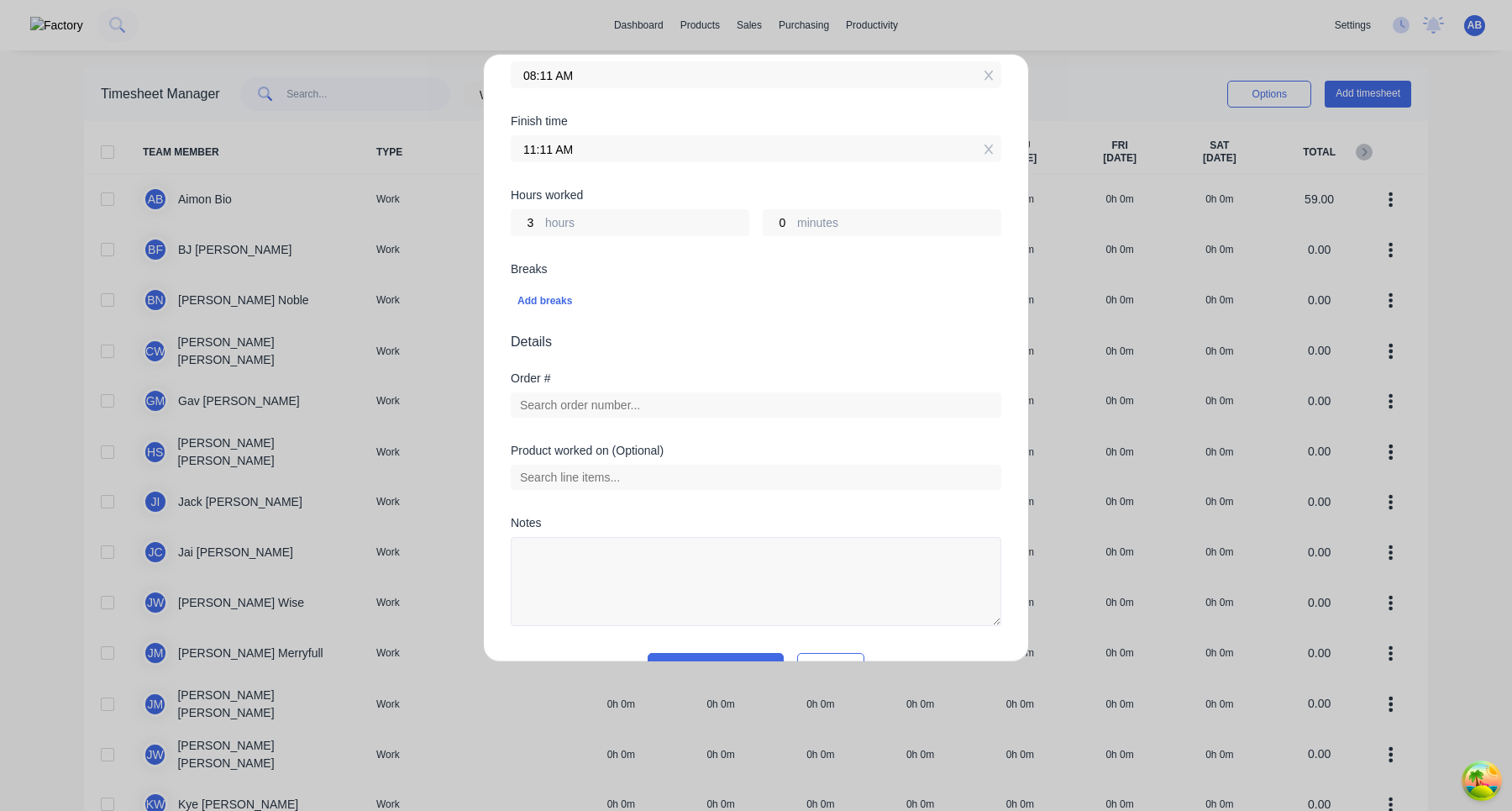
scroll to position [374, 0]
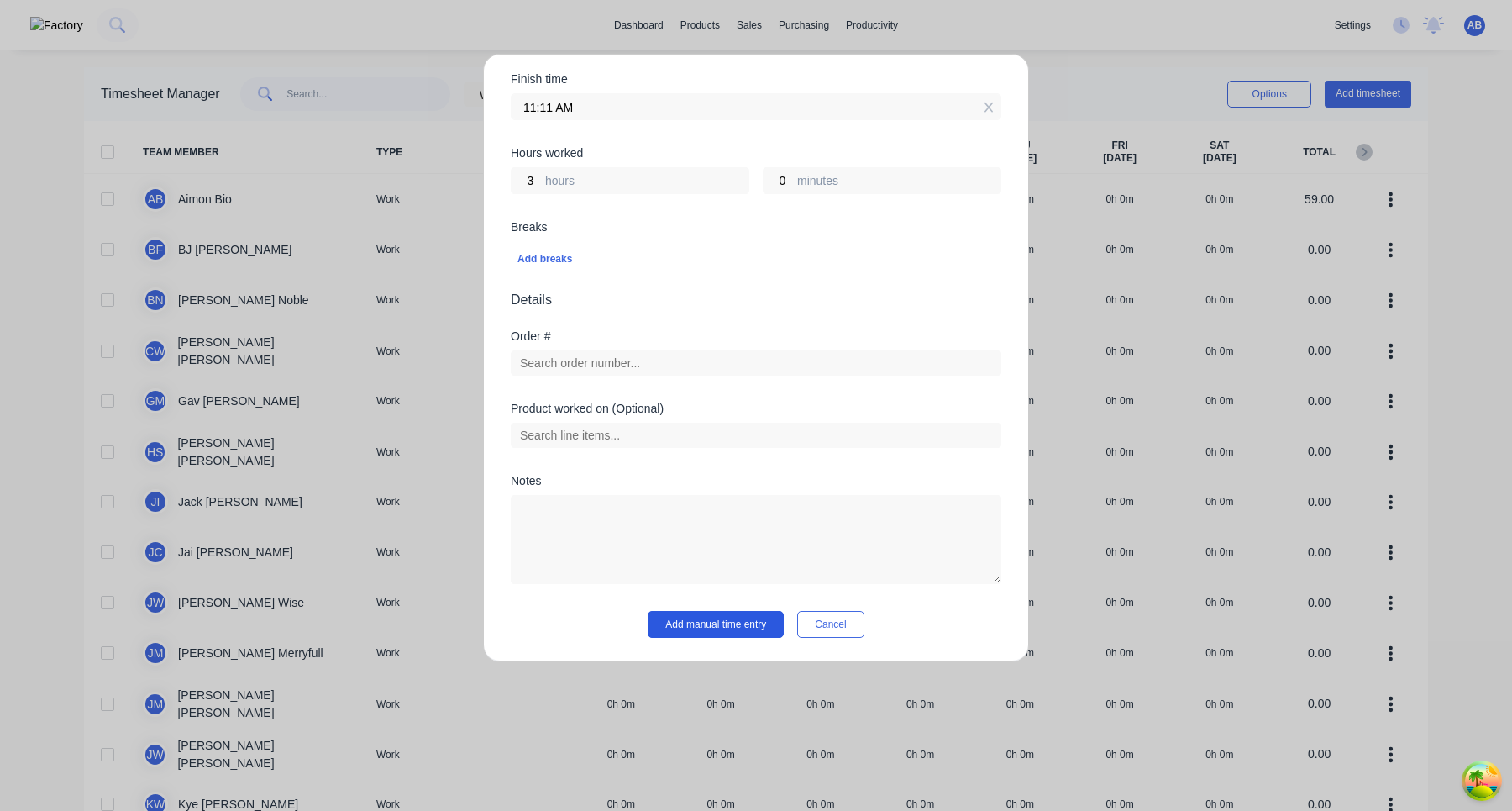
click at [721, 620] on button "Add manual time entry" at bounding box center [715, 624] width 136 height 27
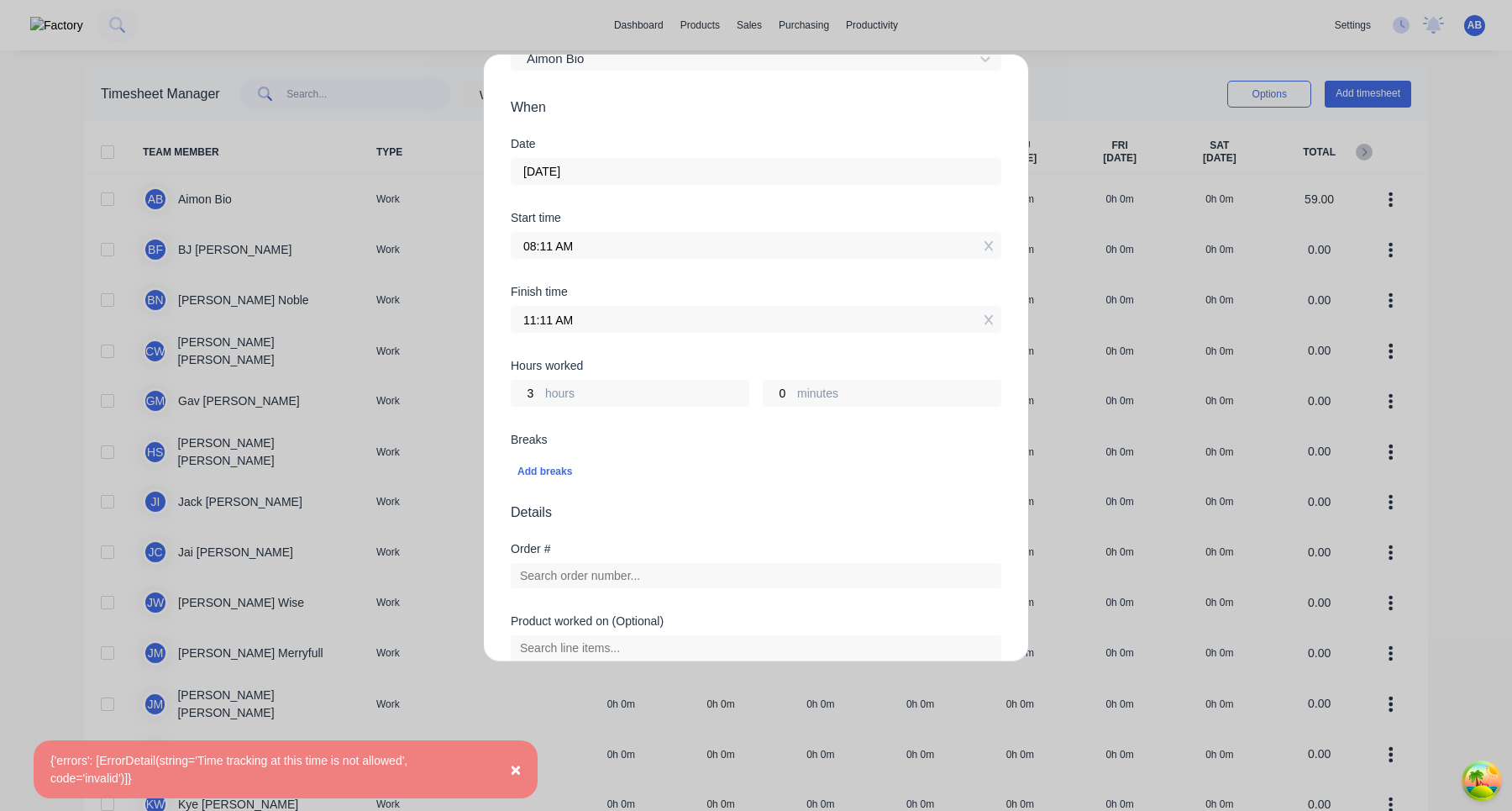
scroll to position [153, 0]
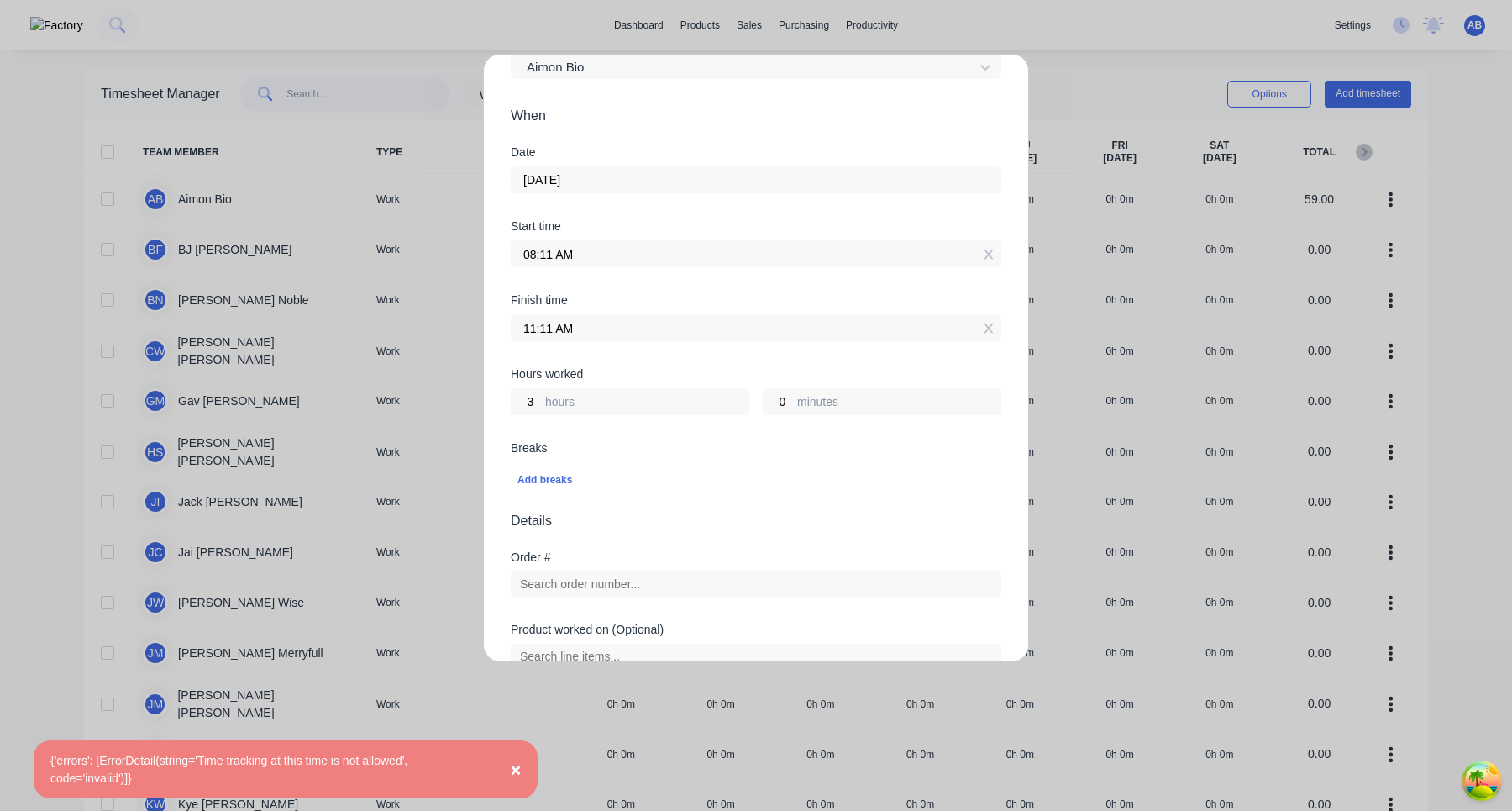
click at [639, 257] on input "08:11 AM" at bounding box center [756, 254] width 489 height 26
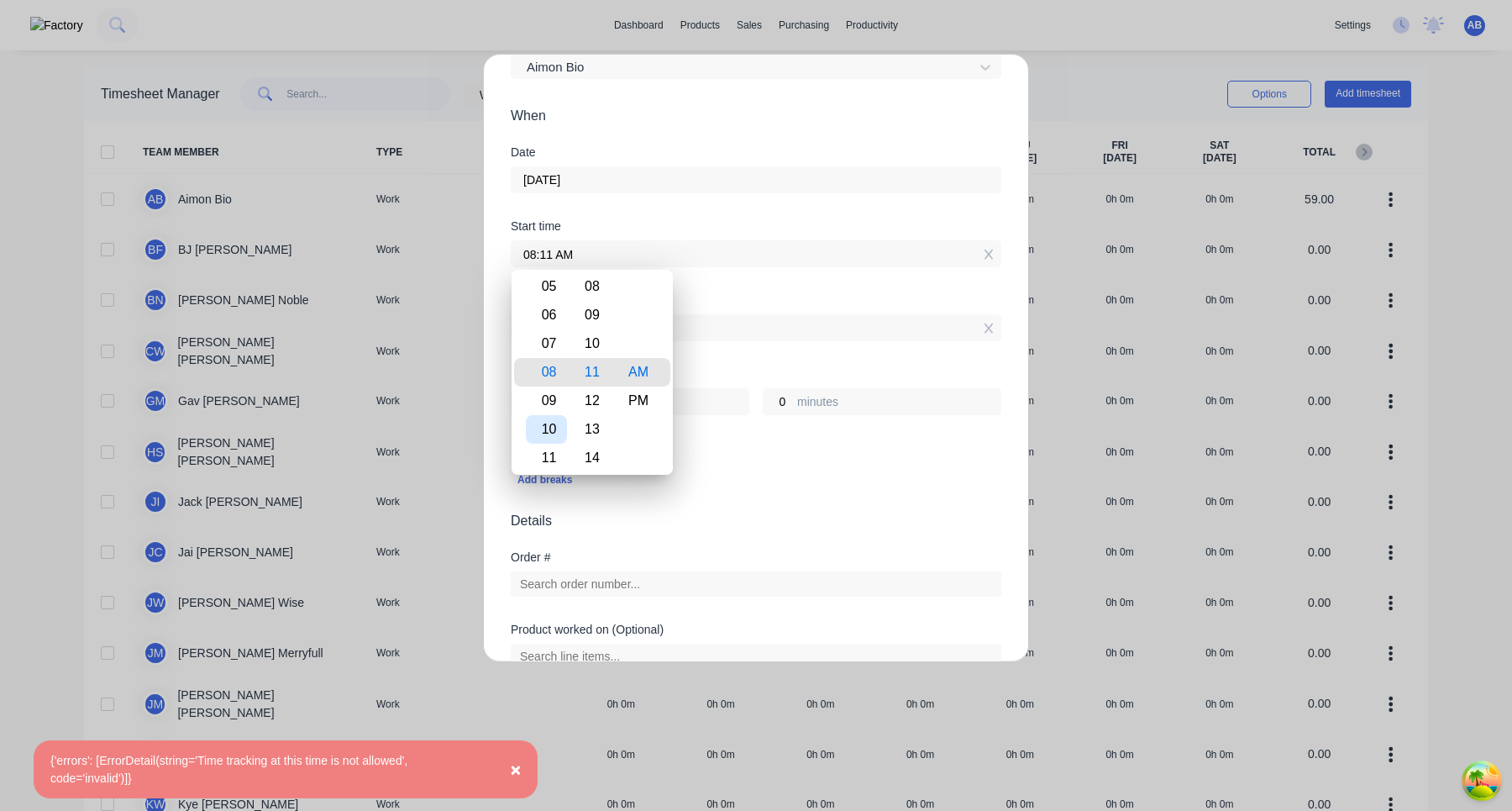
click at [552, 433] on div "10" at bounding box center [546, 428] width 41 height 28
type input "10:11 AM"
click at [721, 511] on span "Details" at bounding box center [756, 521] width 490 height 20
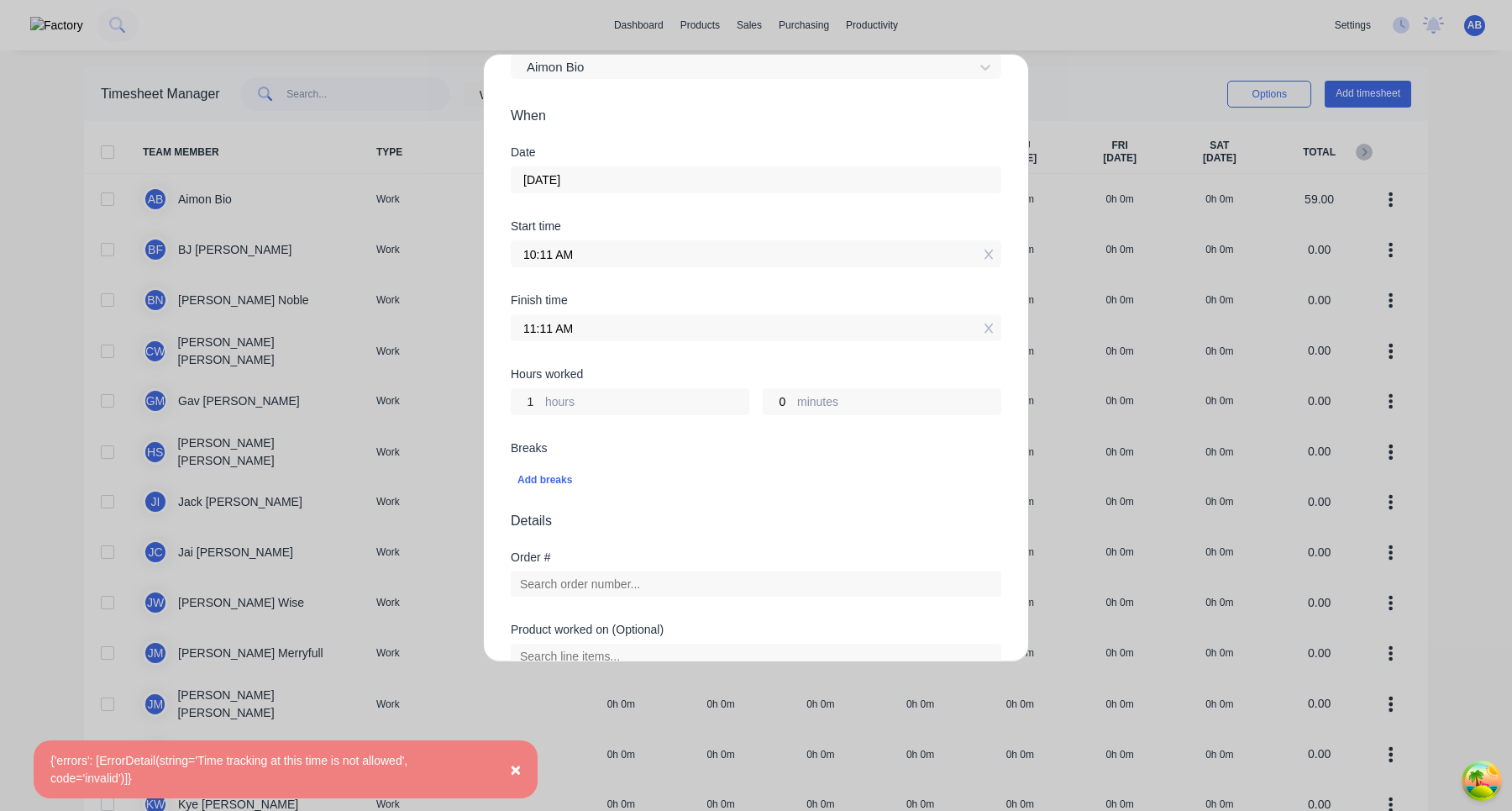
click at [538, 404] on input "1" at bounding box center [526, 402] width 29 height 26
type input "1"
type input "3"
type input "01:11 PM"
click at [631, 509] on div "Breaks Add breaks" at bounding box center [756, 477] width 490 height 69
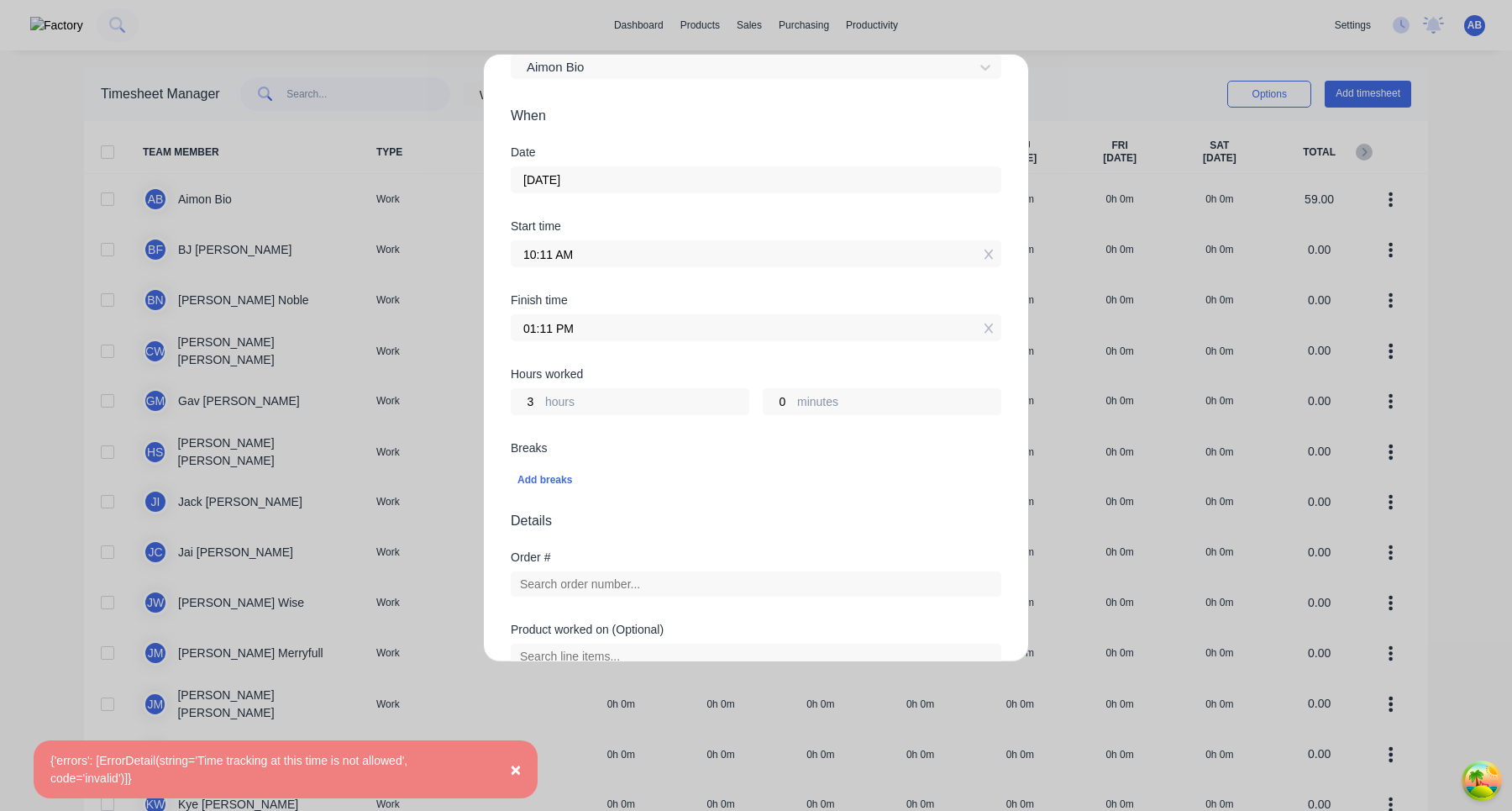
scroll to position [374, 0]
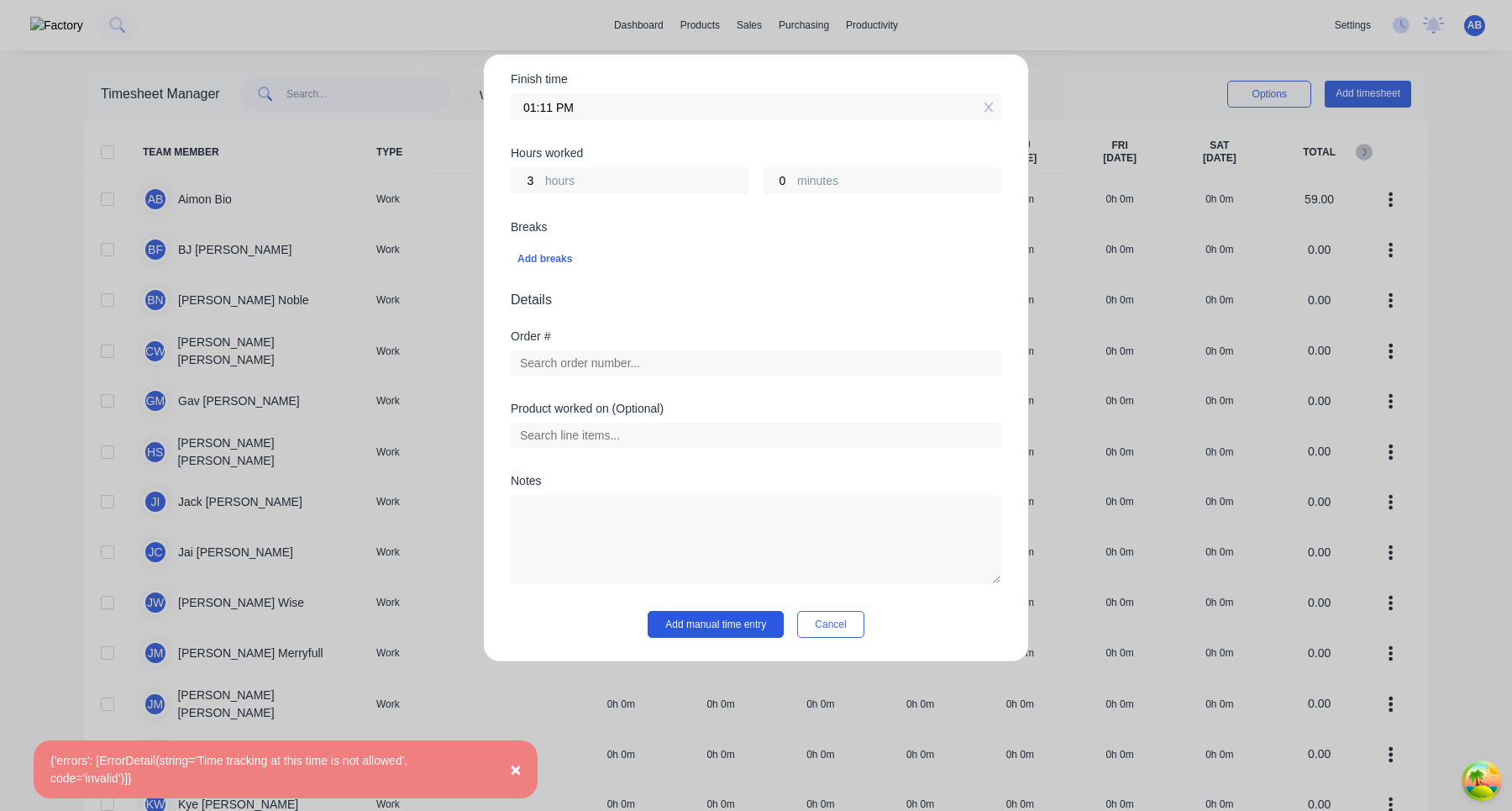
click at [709, 631] on button "Add manual time entry" at bounding box center [715, 624] width 136 height 27
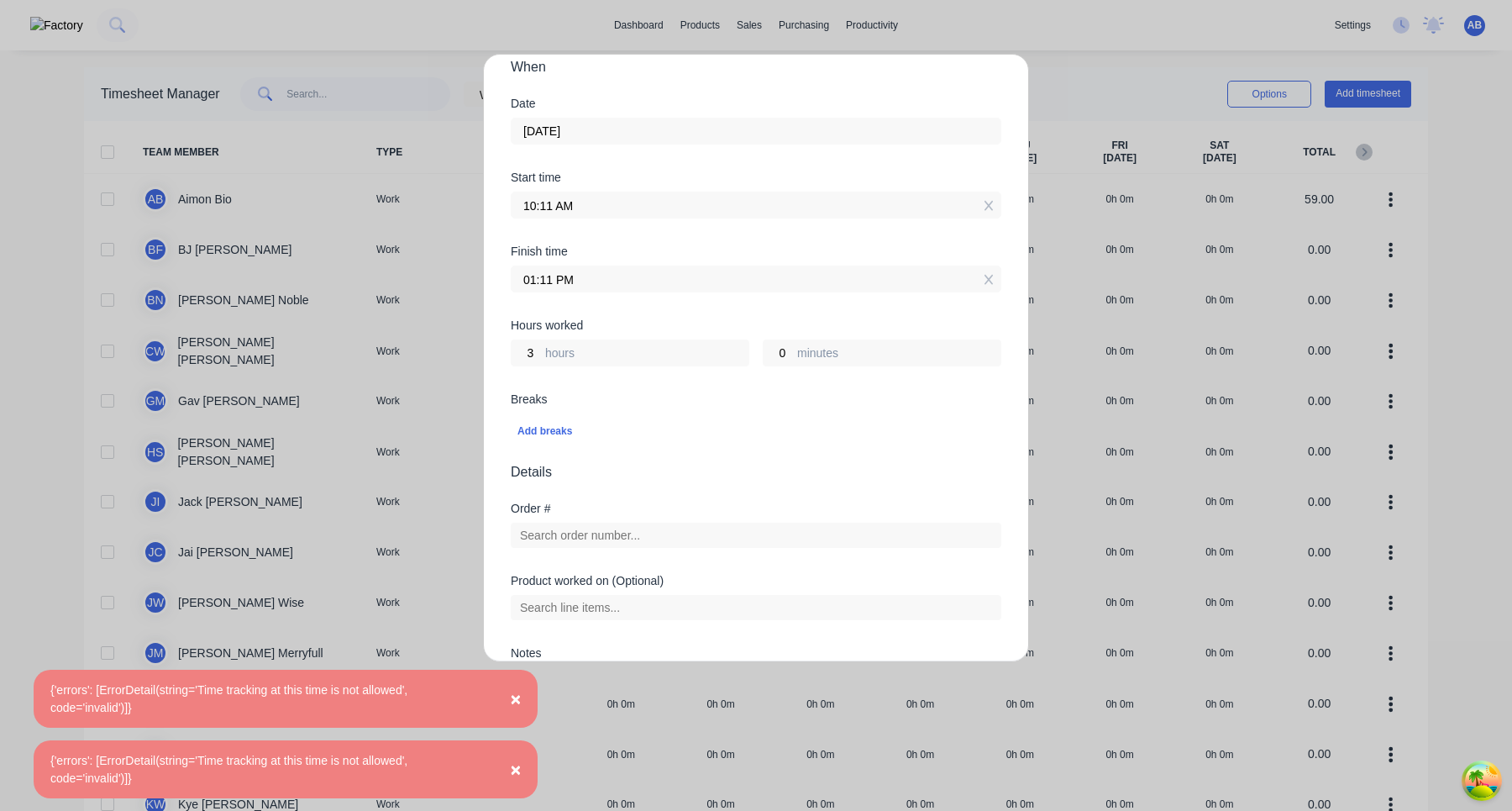
scroll to position [198, 0]
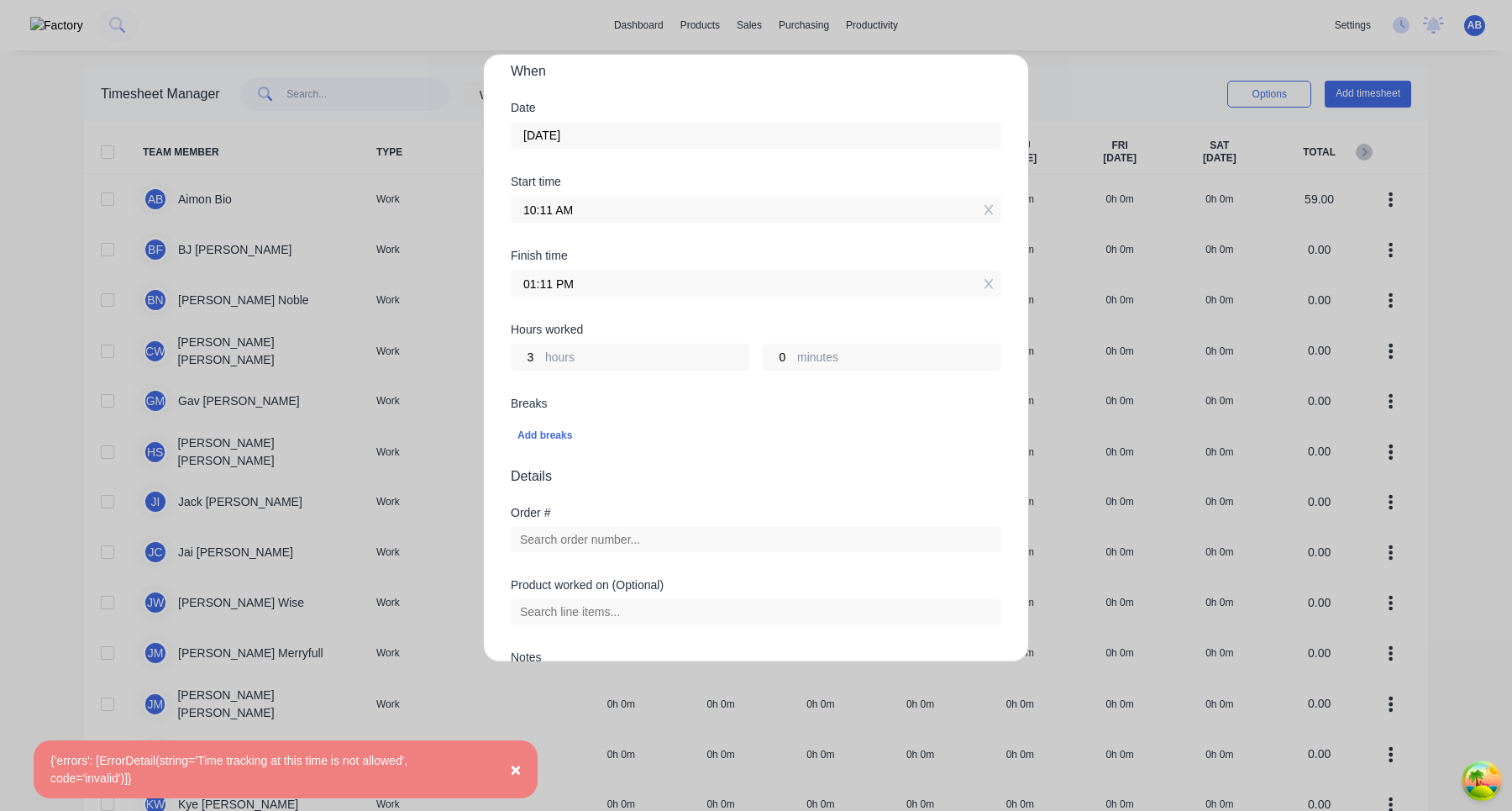
click at [602, 219] on input "10:11 AM" at bounding box center [756, 210] width 489 height 26
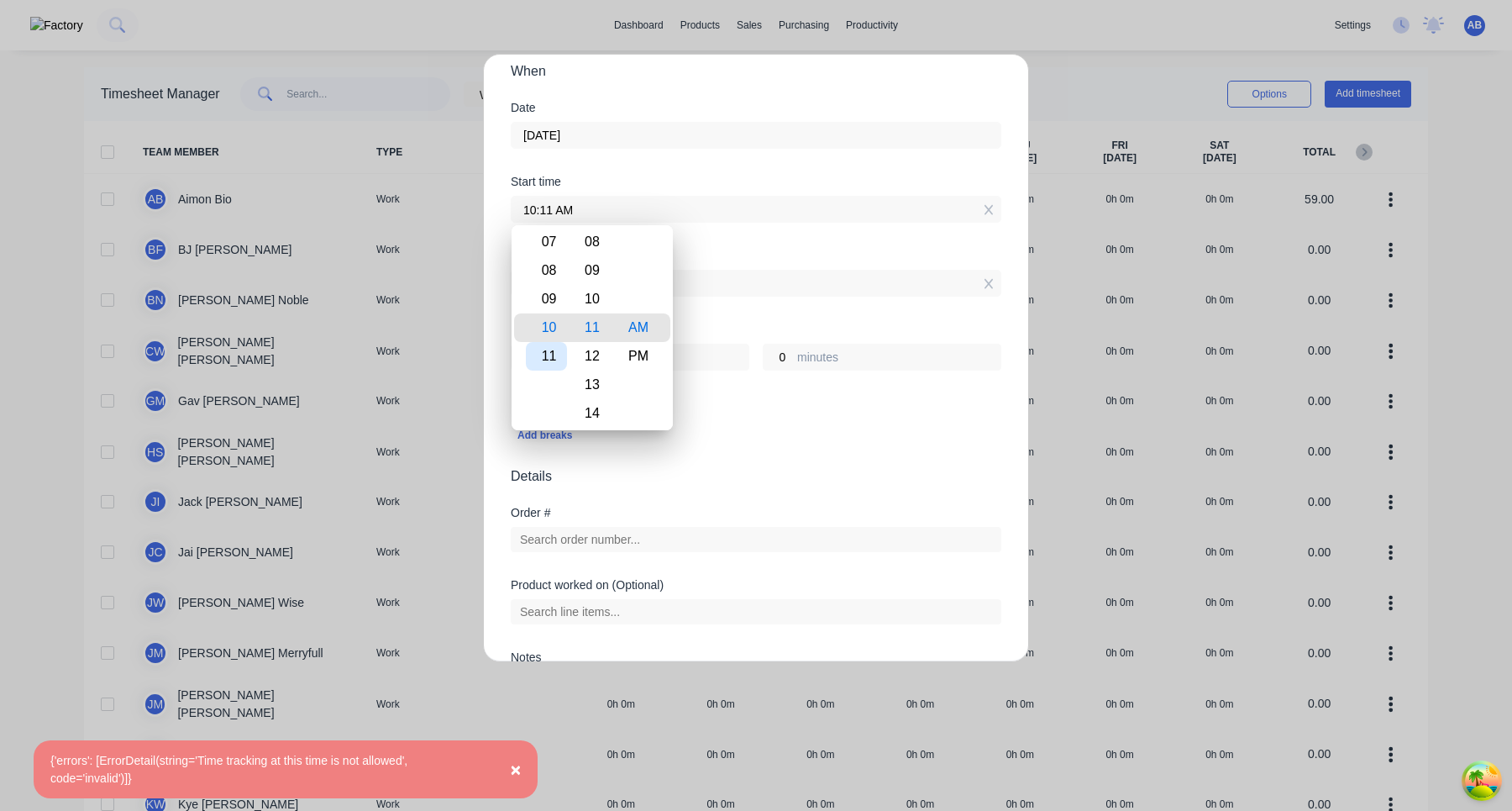
click at [550, 355] on div "11" at bounding box center [546, 355] width 41 height 28
type input "11:11 AM"
click at [682, 459] on div "Breaks Add breaks" at bounding box center [756, 432] width 490 height 69
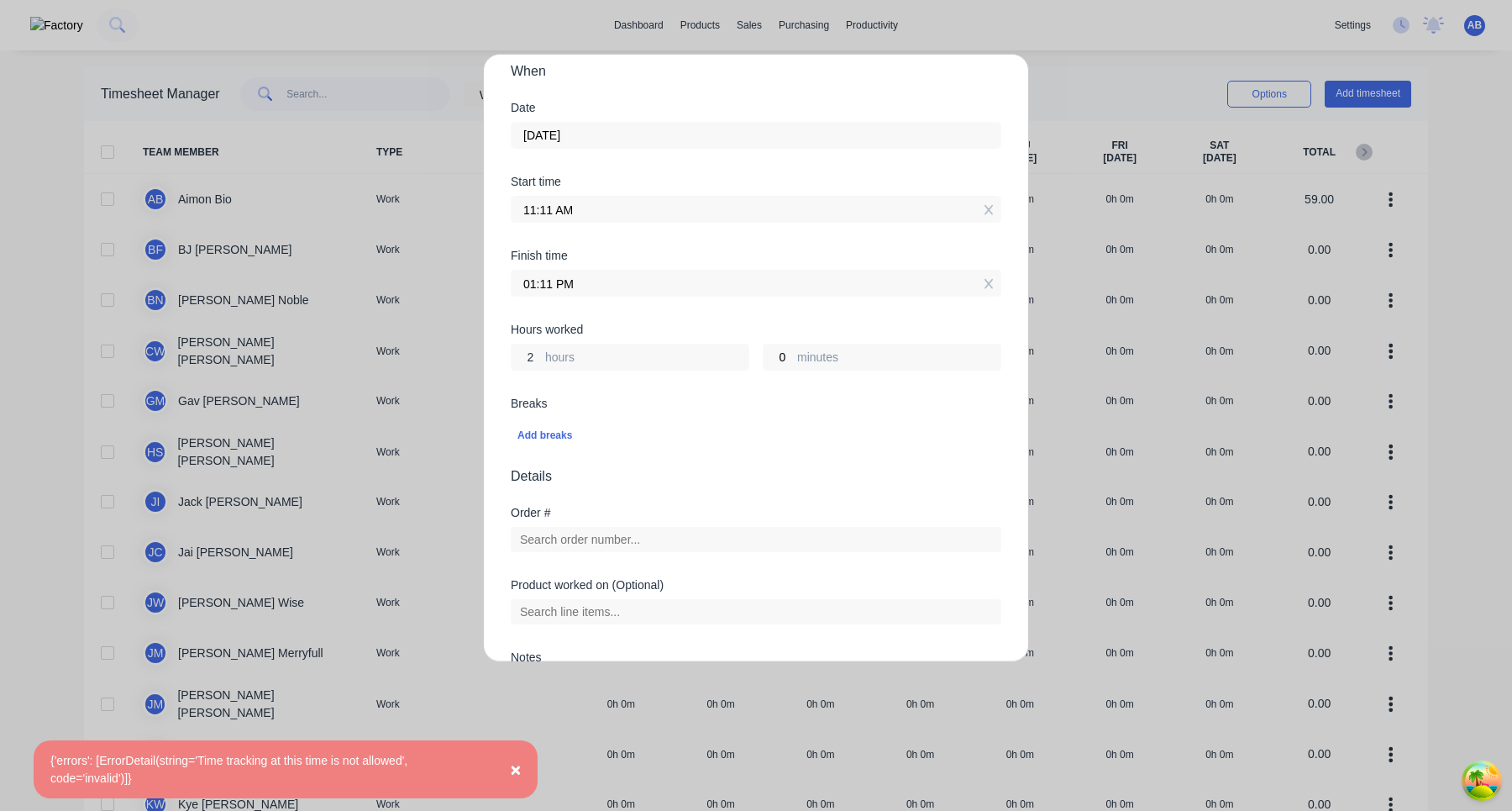
drag, startPoint x: 533, startPoint y: 356, endPoint x: 515, endPoint y: 354, distance: 18.1
click at [517, 354] on input "2" at bounding box center [526, 357] width 29 height 26
type input "1"
type input "12:11 PM"
click at [712, 478] on span "Details" at bounding box center [756, 477] width 490 height 20
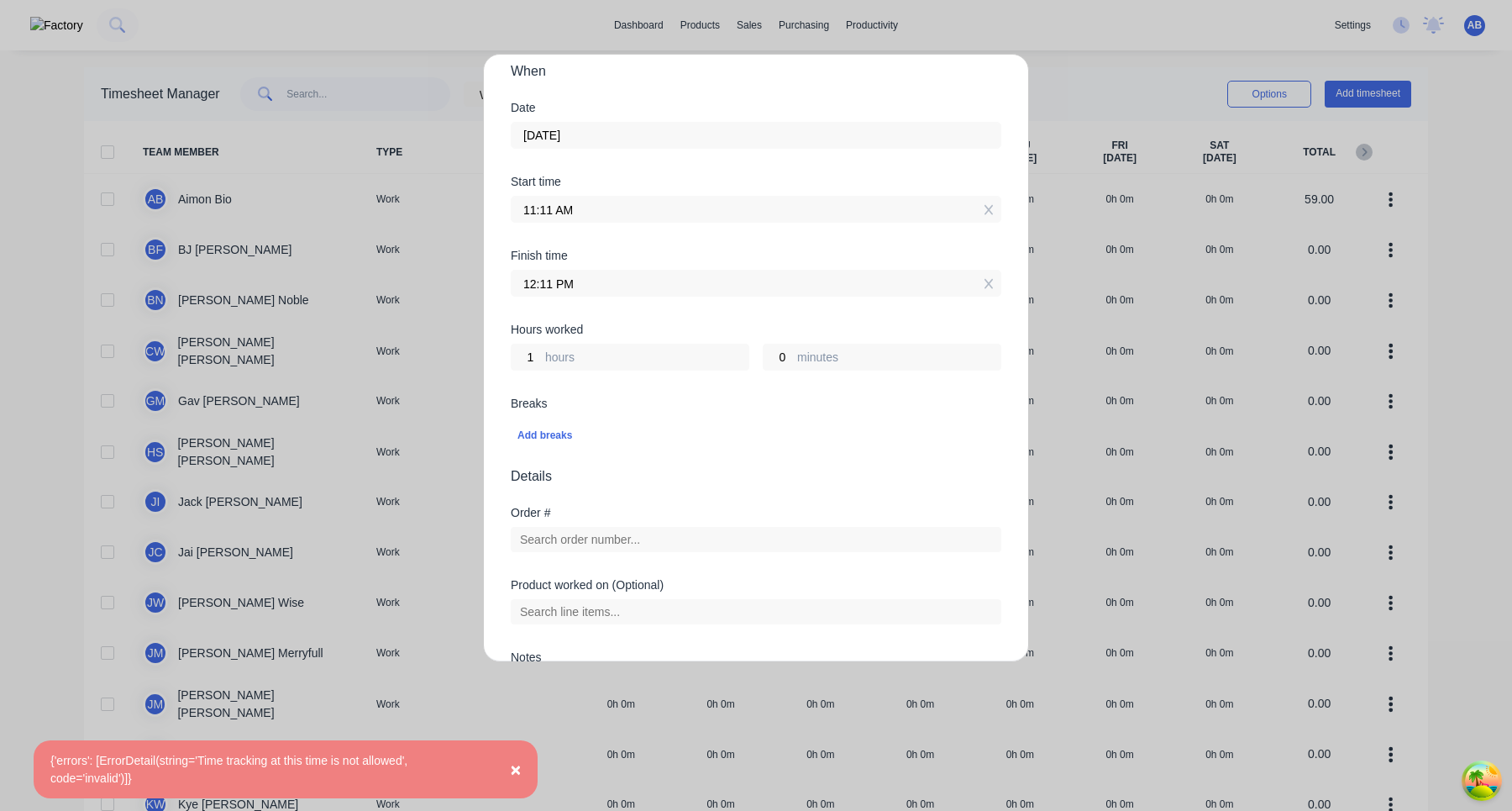
scroll to position [374, 0]
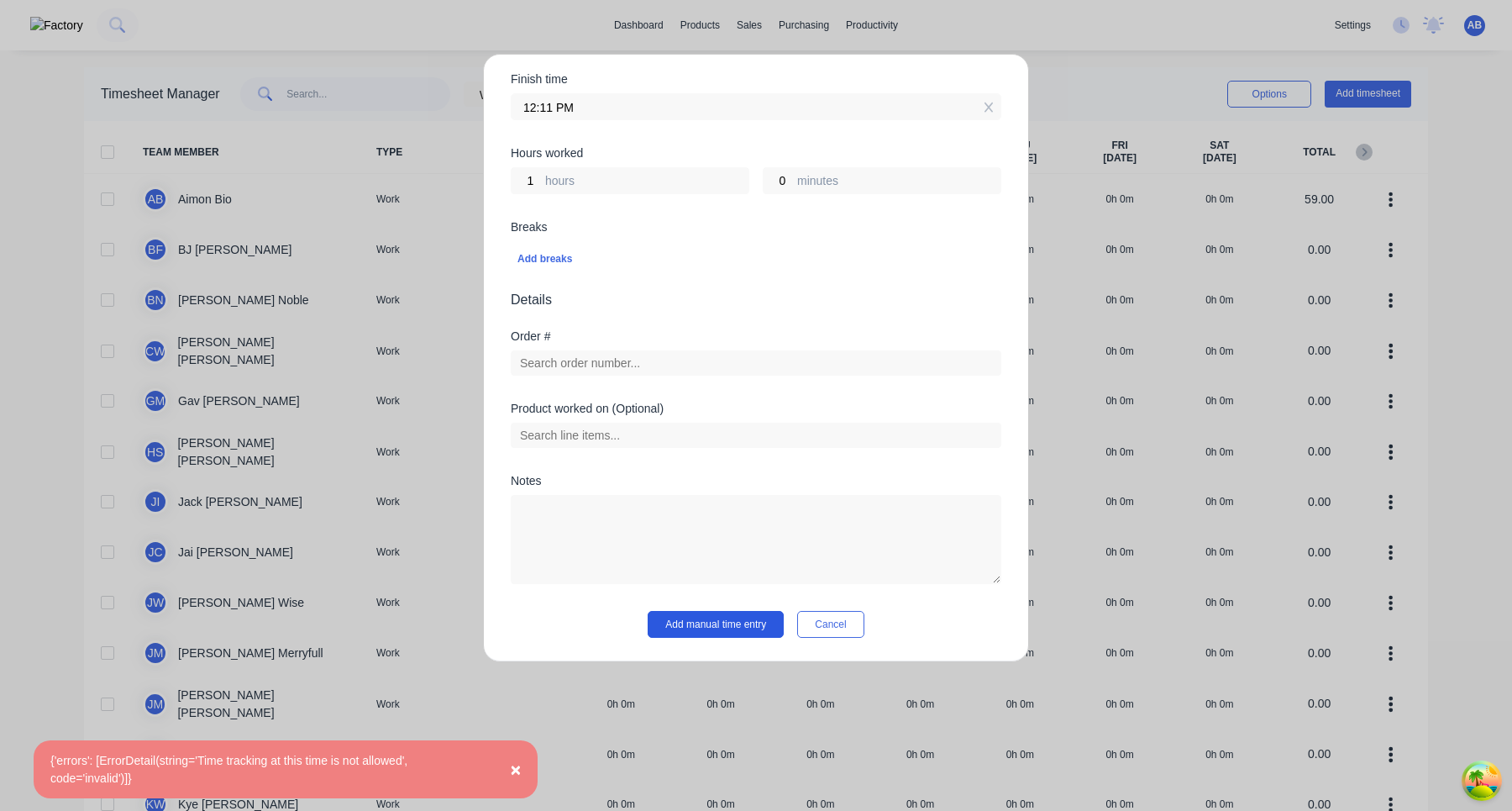
click at [747, 631] on button "Add manual time entry" at bounding box center [715, 624] width 136 height 27
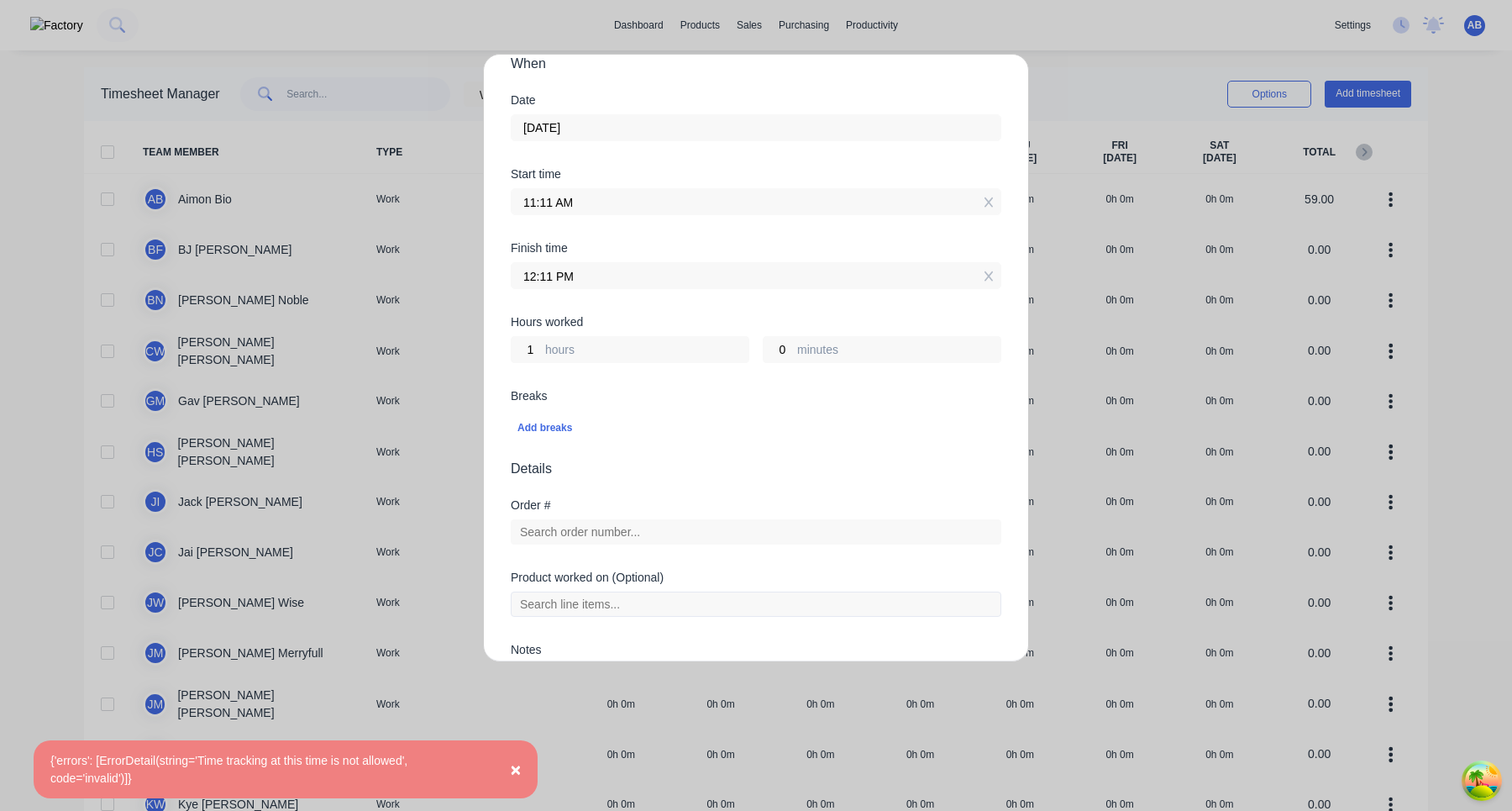
scroll to position [152, 0]
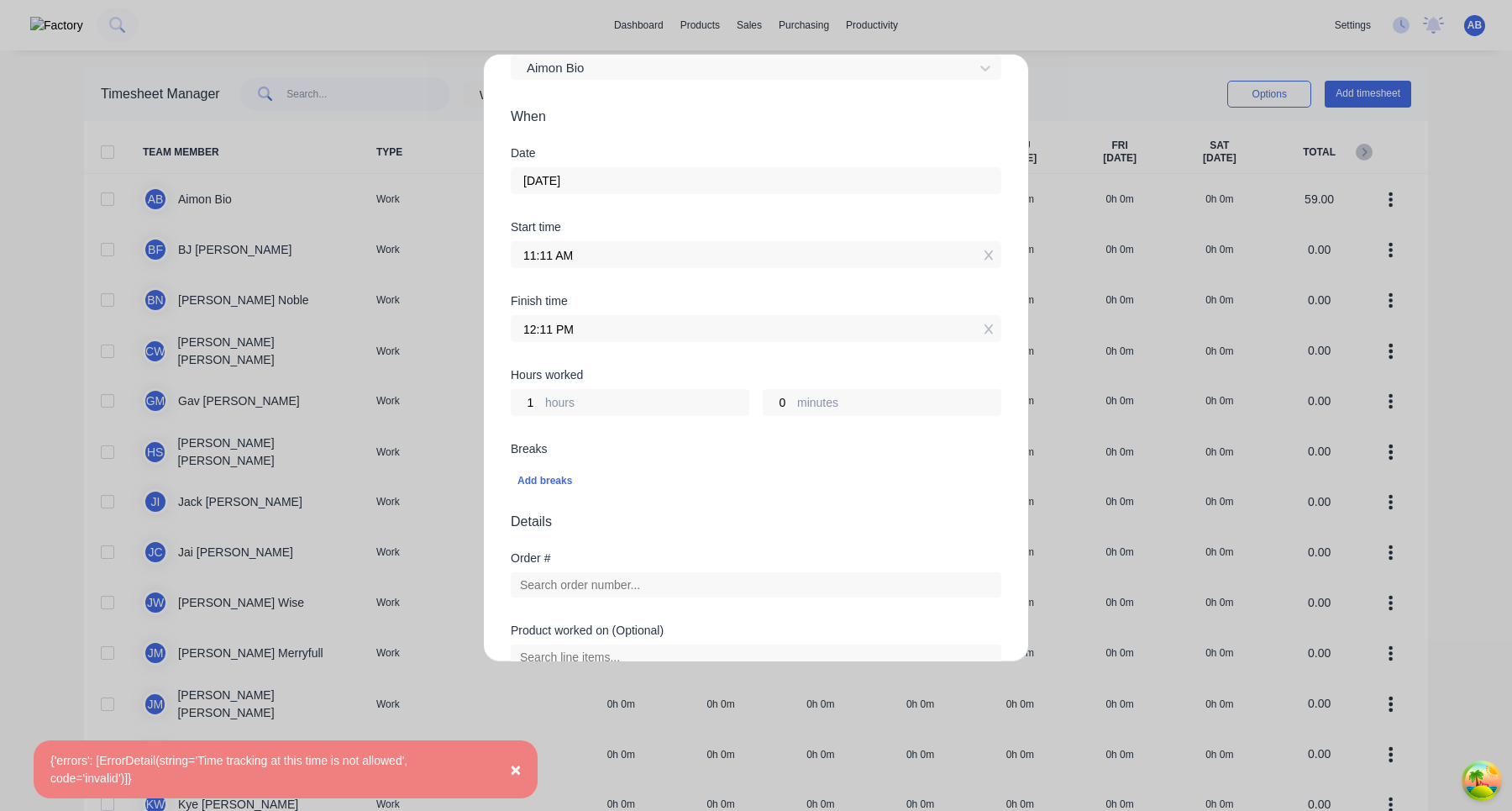
click at [653, 264] on input "11:11 AM" at bounding box center [756, 255] width 489 height 26
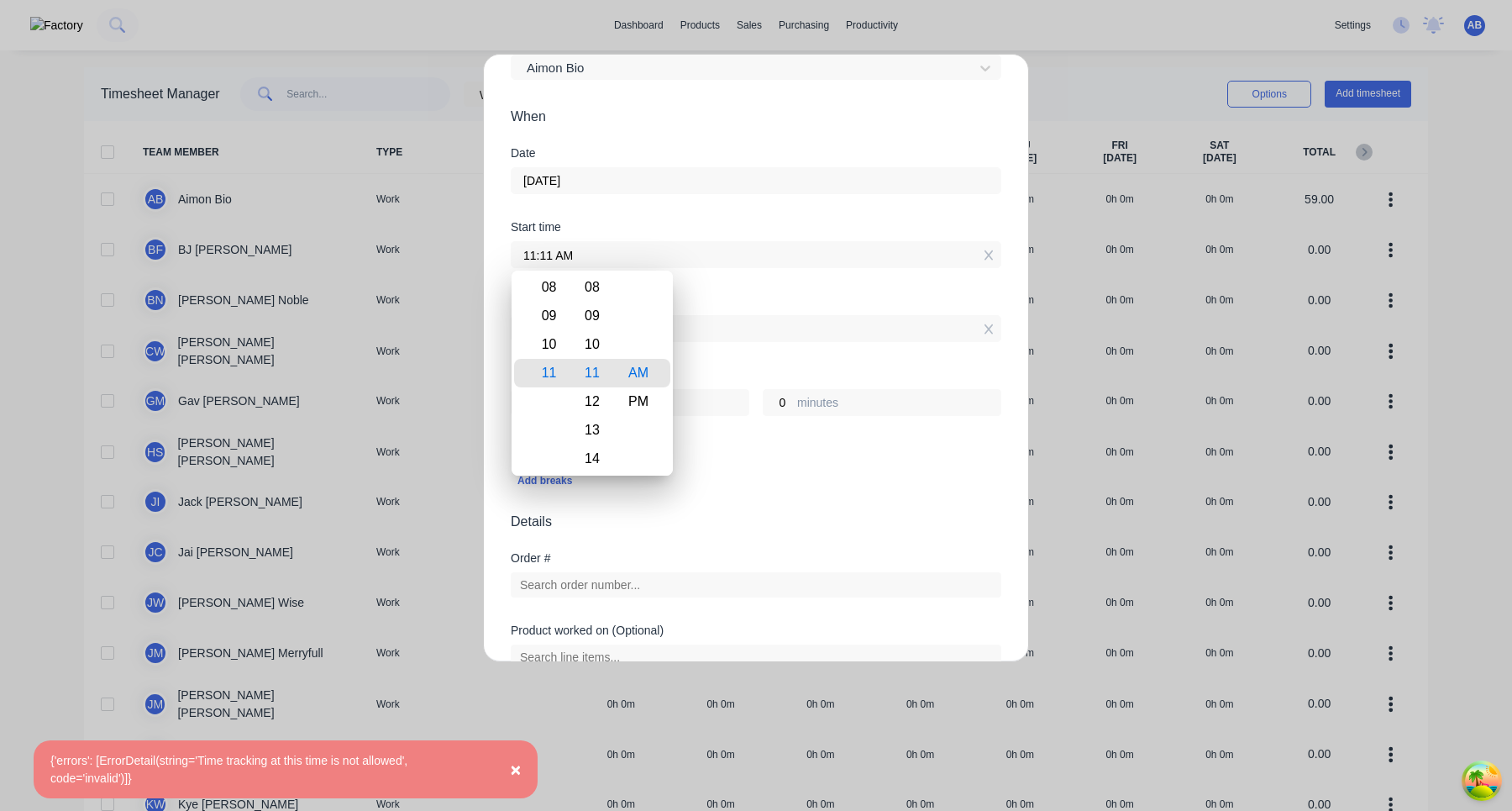
click at [738, 171] on input "26/09/2025" at bounding box center [756, 180] width 489 height 26
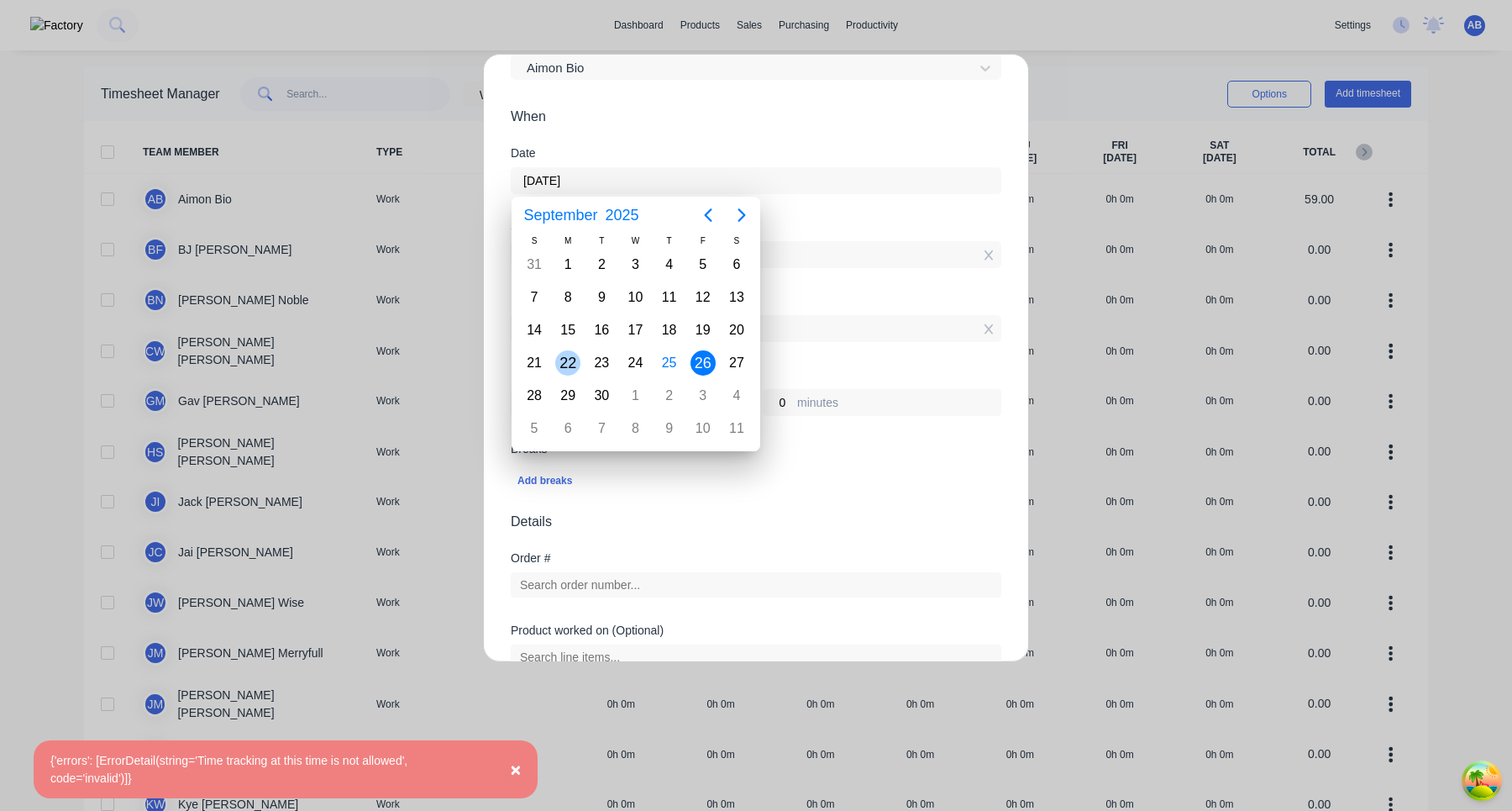
click at [564, 366] on div "22" at bounding box center [568, 363] width 26 height 26
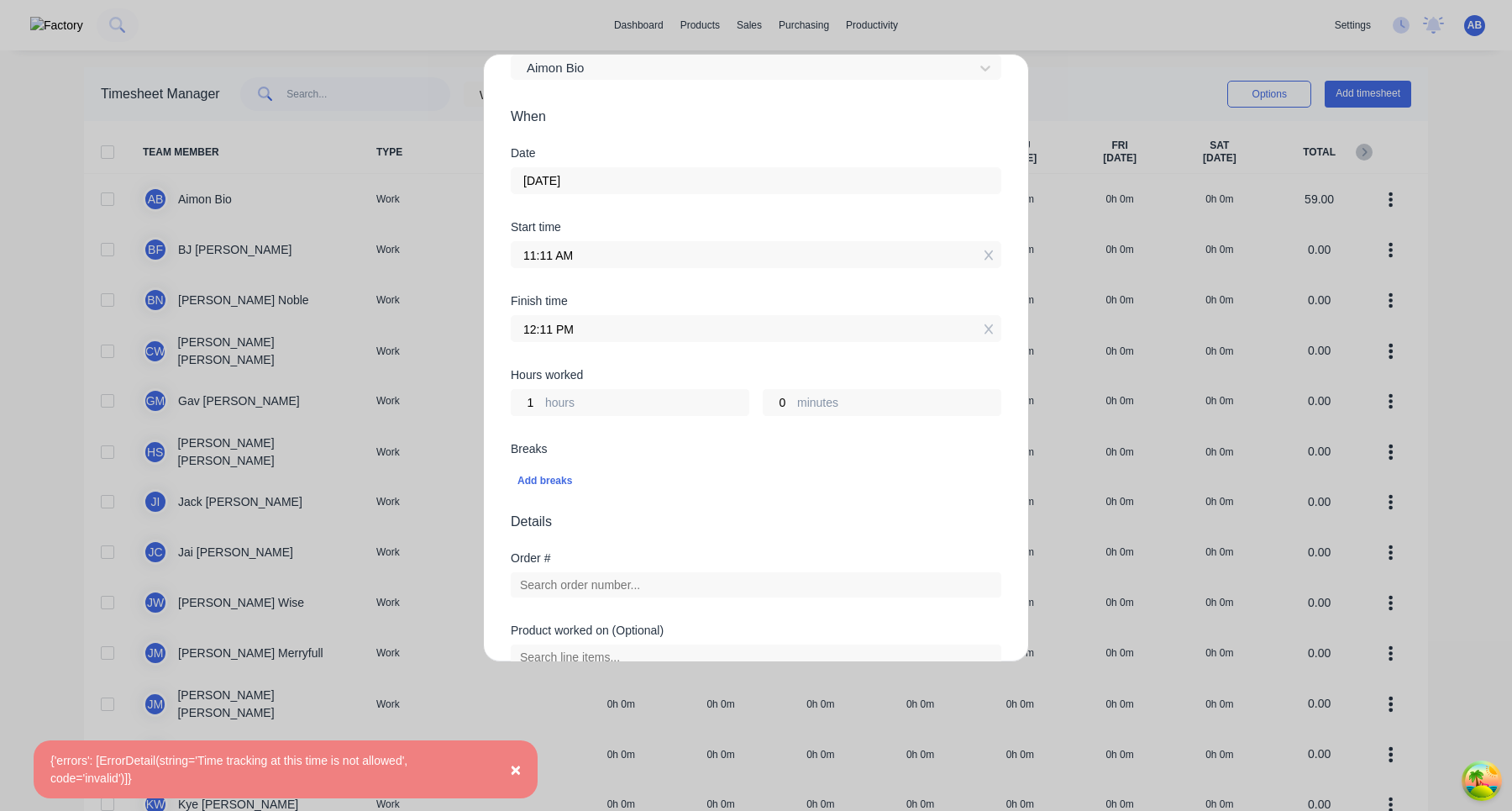
click at [654, 175] on input "22/09/2025" at bounding box center [756, 180] width 489 height 26
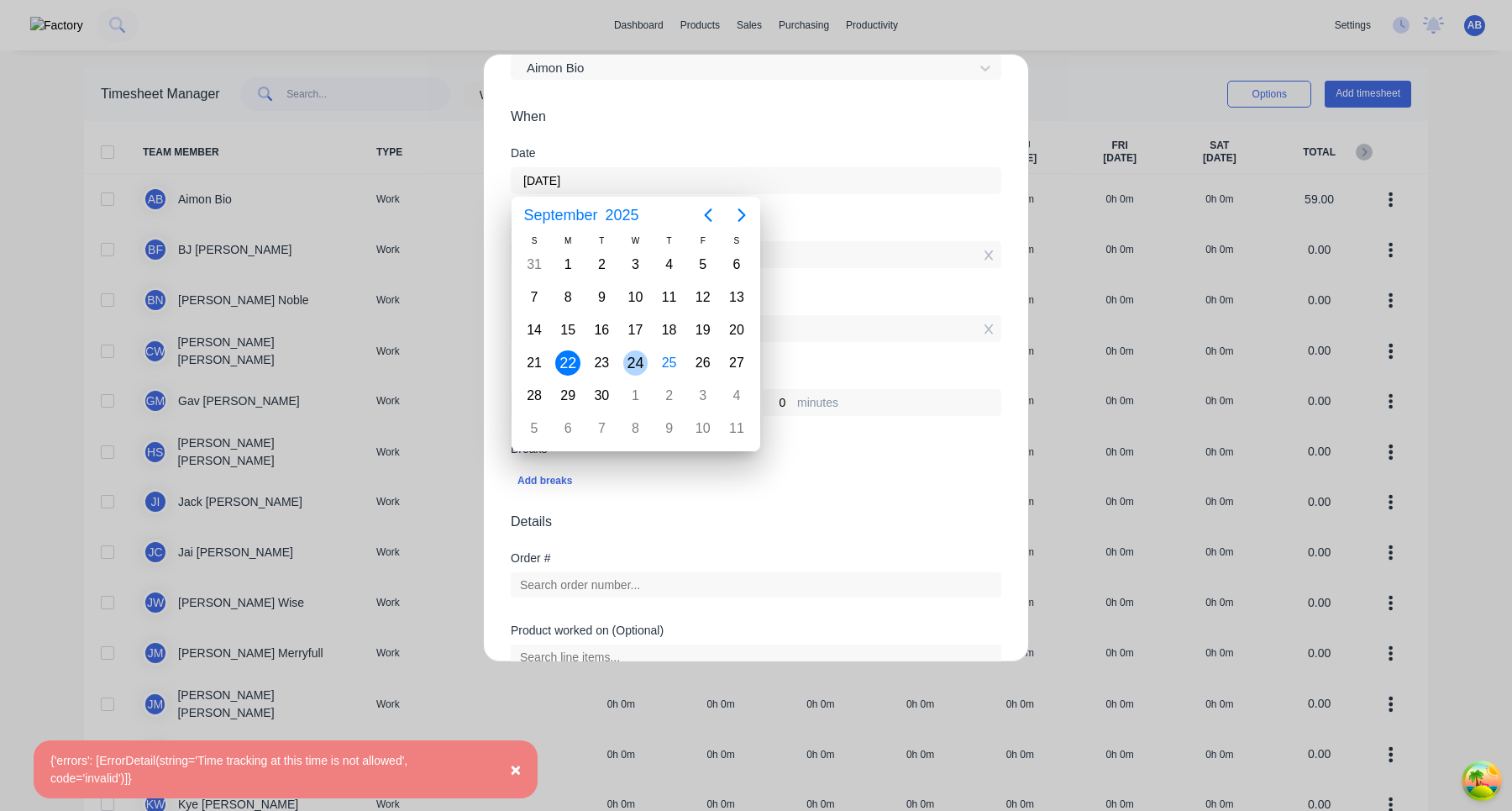
click at [630, 359] on div "24" at bounding box center [636, 363] width 26 height 26
type input "24/09/2025"
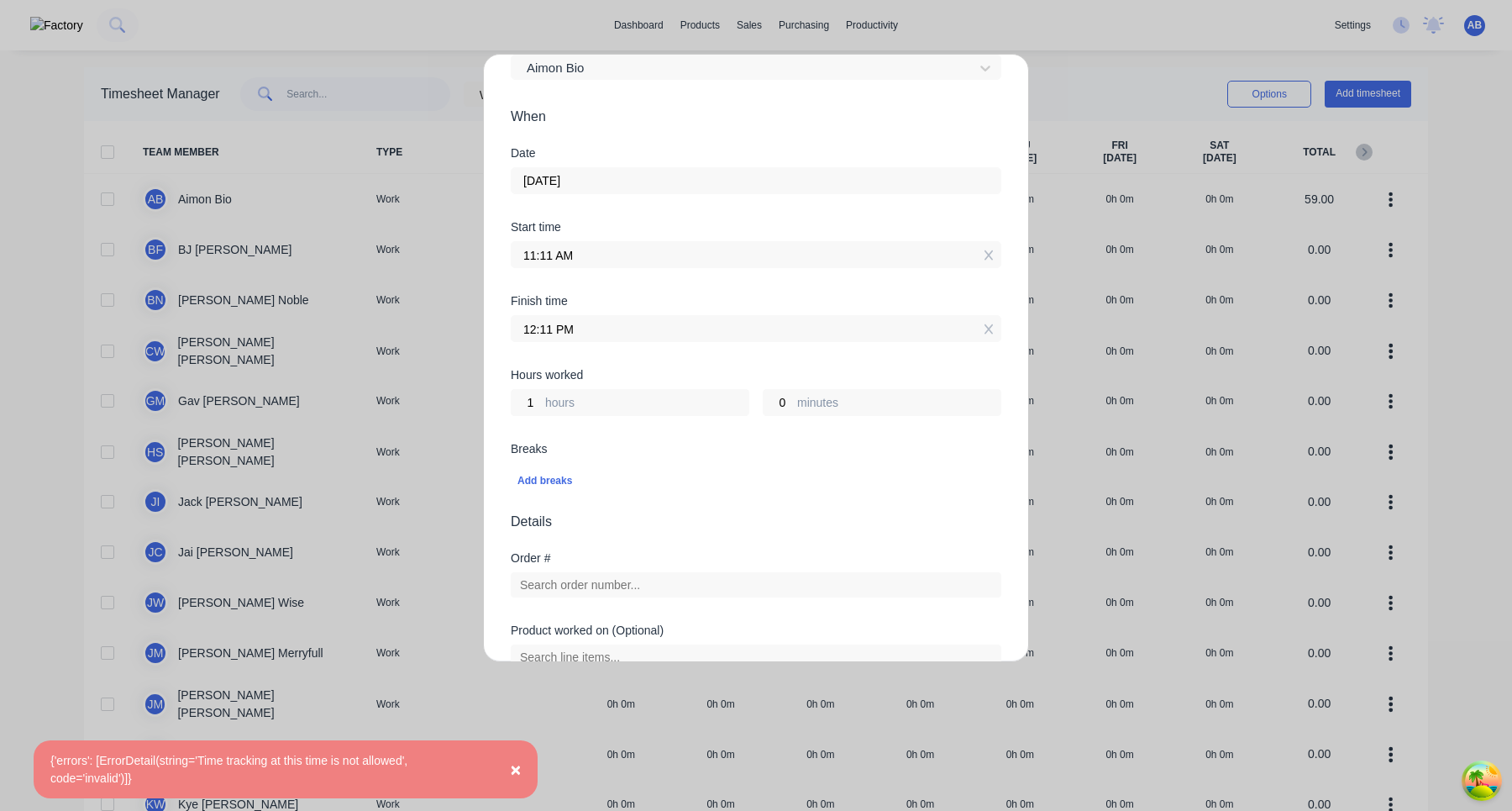
click at [735, 532] on form "Work Attendance Team member Aimon Bio When Date 24/09/2025 Start time 11:11 AM …" at bounding box center [756, 416] width 490 height 887
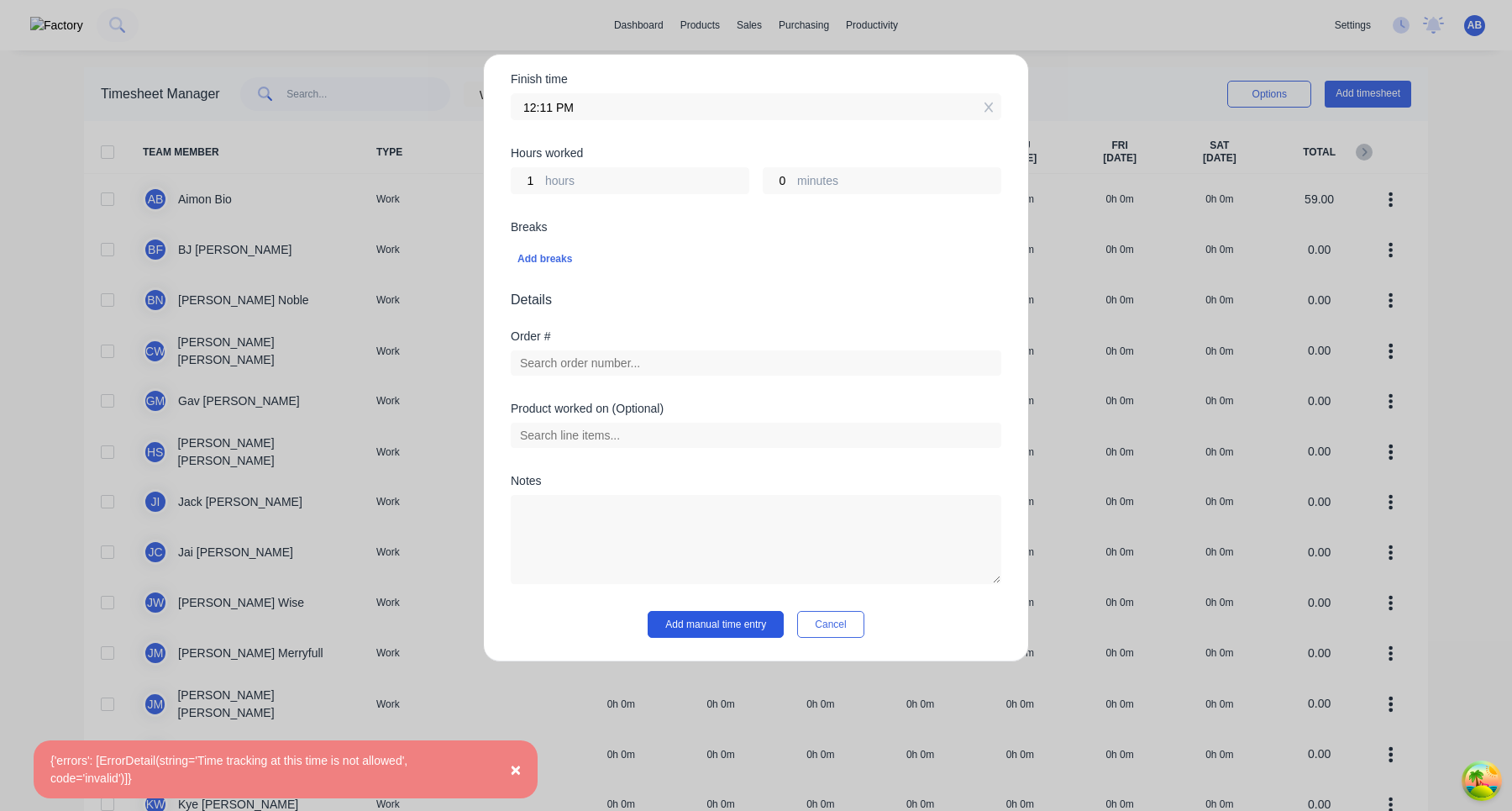
click at [732, 629] on button "Add manual time entry" at bounding box center [715, 624] width 136 height 27
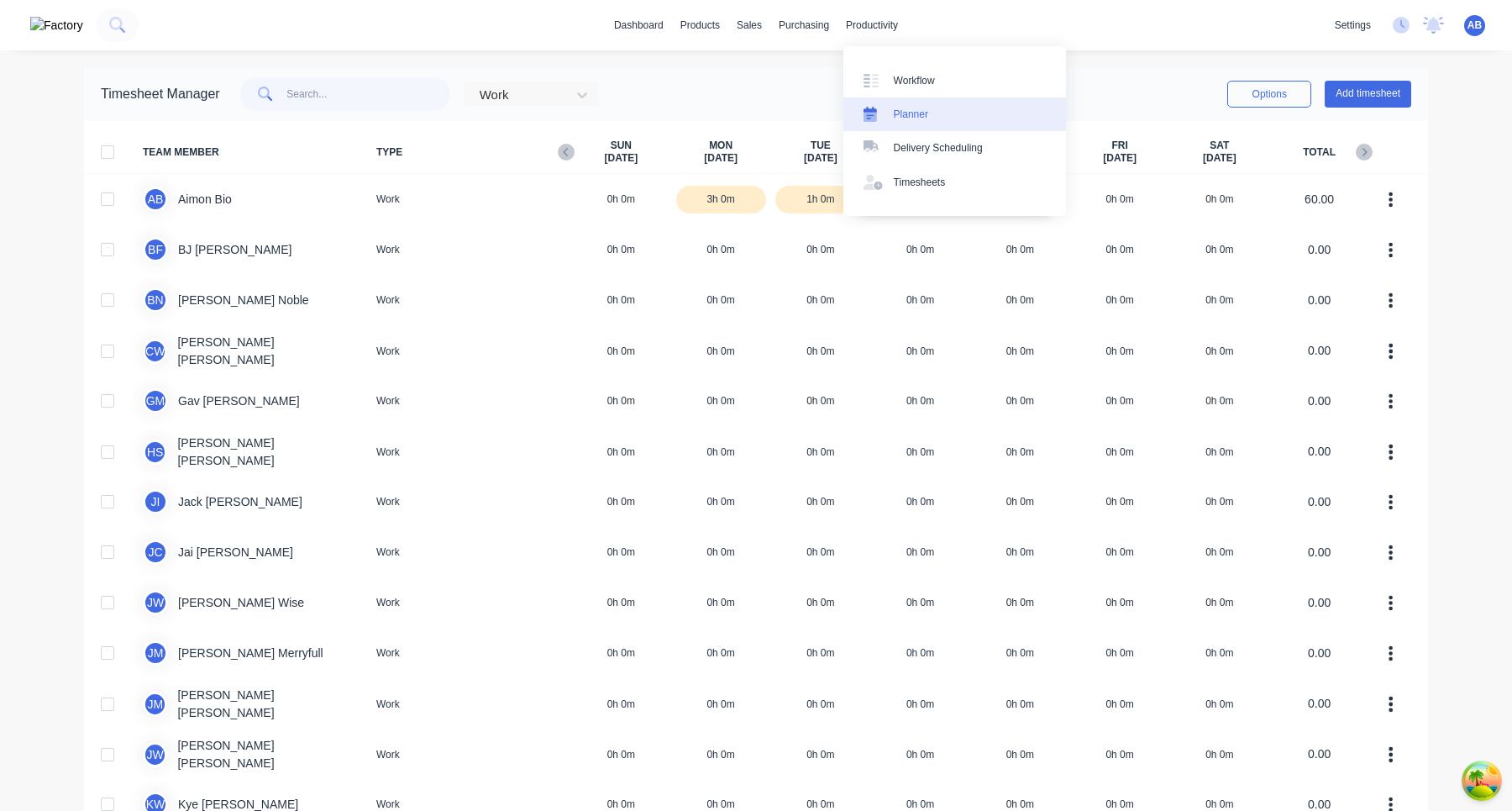
click at [896, 102] on link "Planner" at bounding box center [955, 114] width 222 height 34
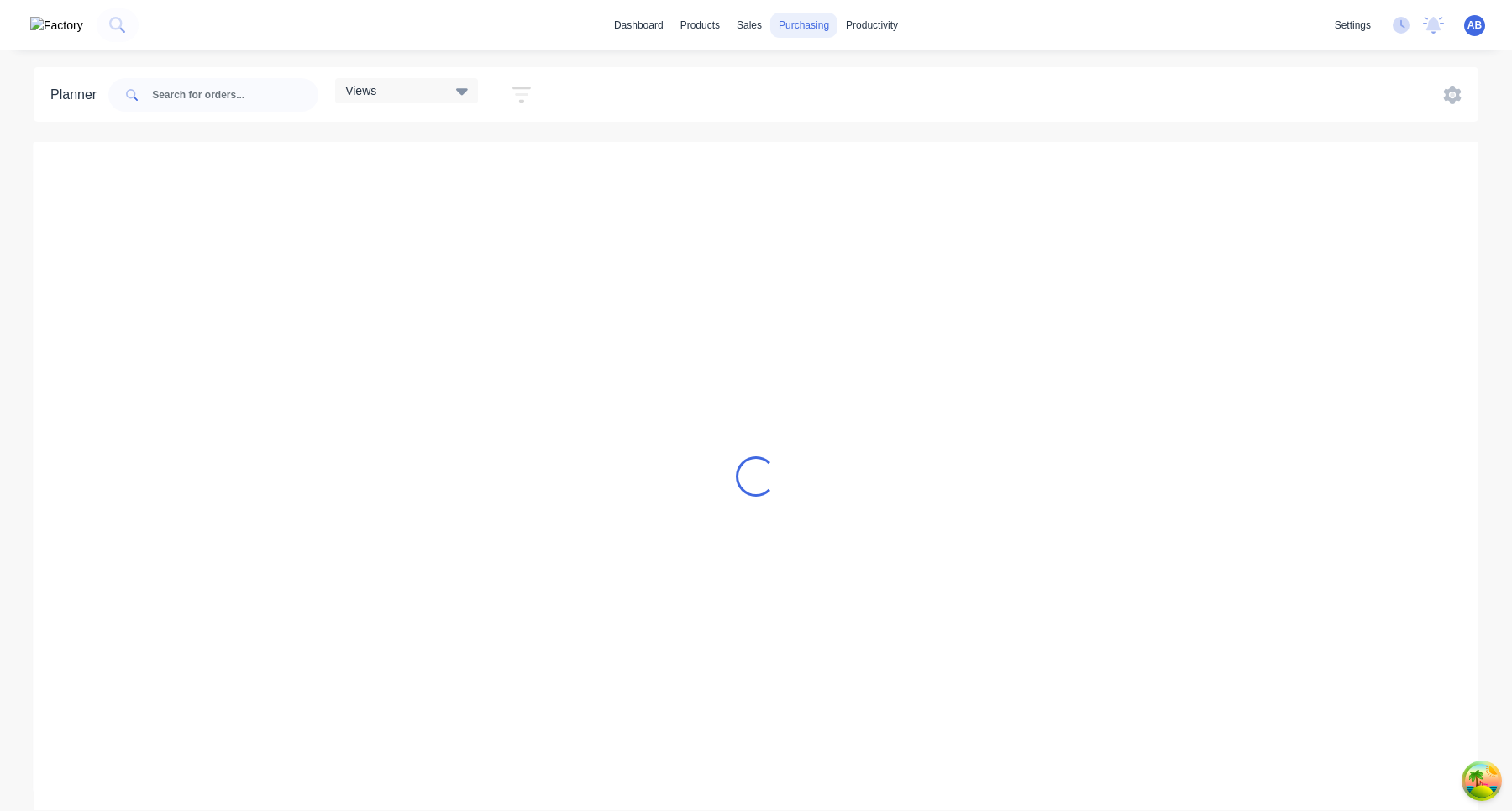
scroll to position [0, 3765]
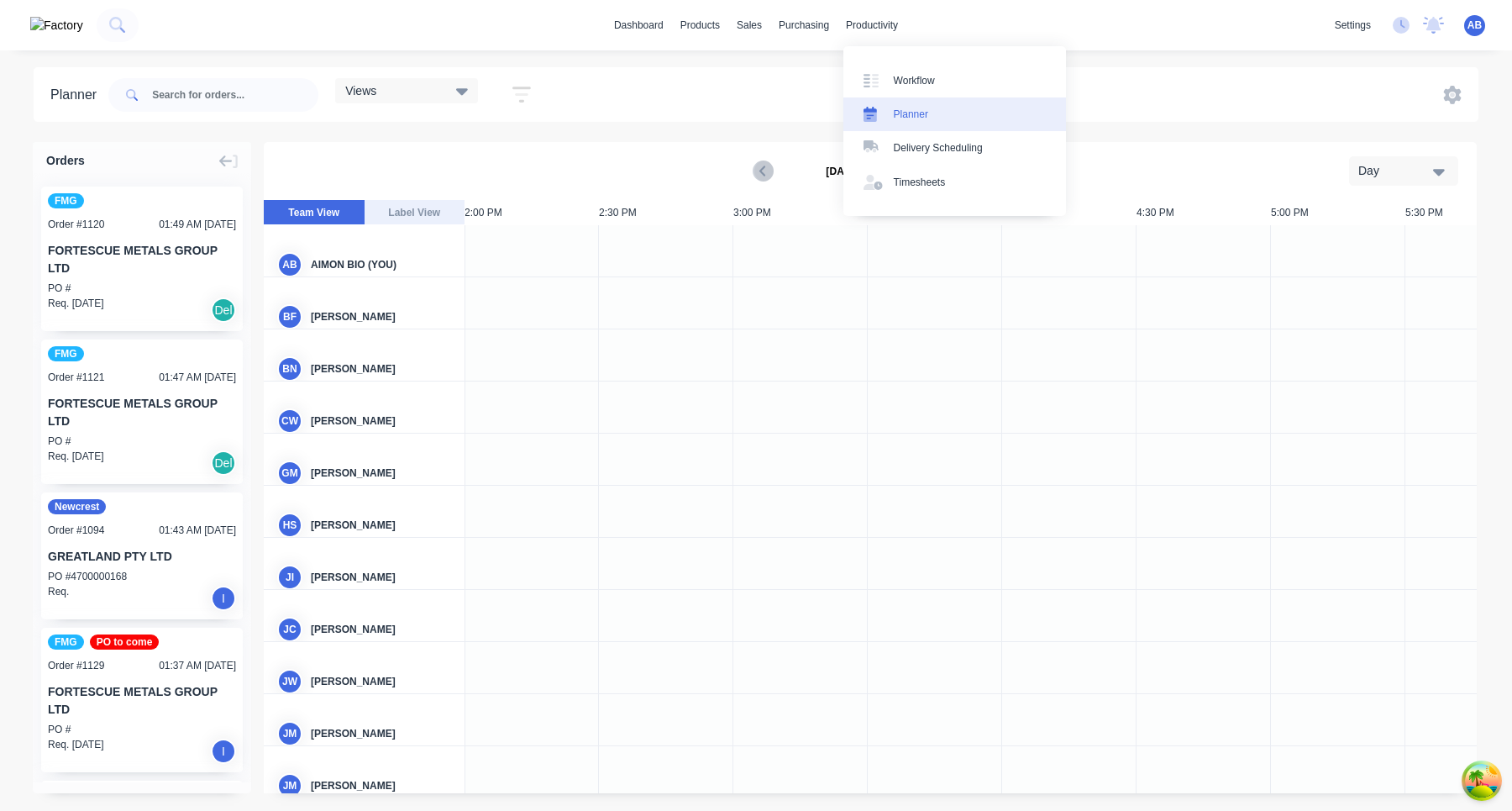
click at [908, 111] on div "Planner" at bounding box center [911, 114] width 35 height 15
click at [439, 97] on div "Views" at bounding box center [406, 90] width 123 height 15
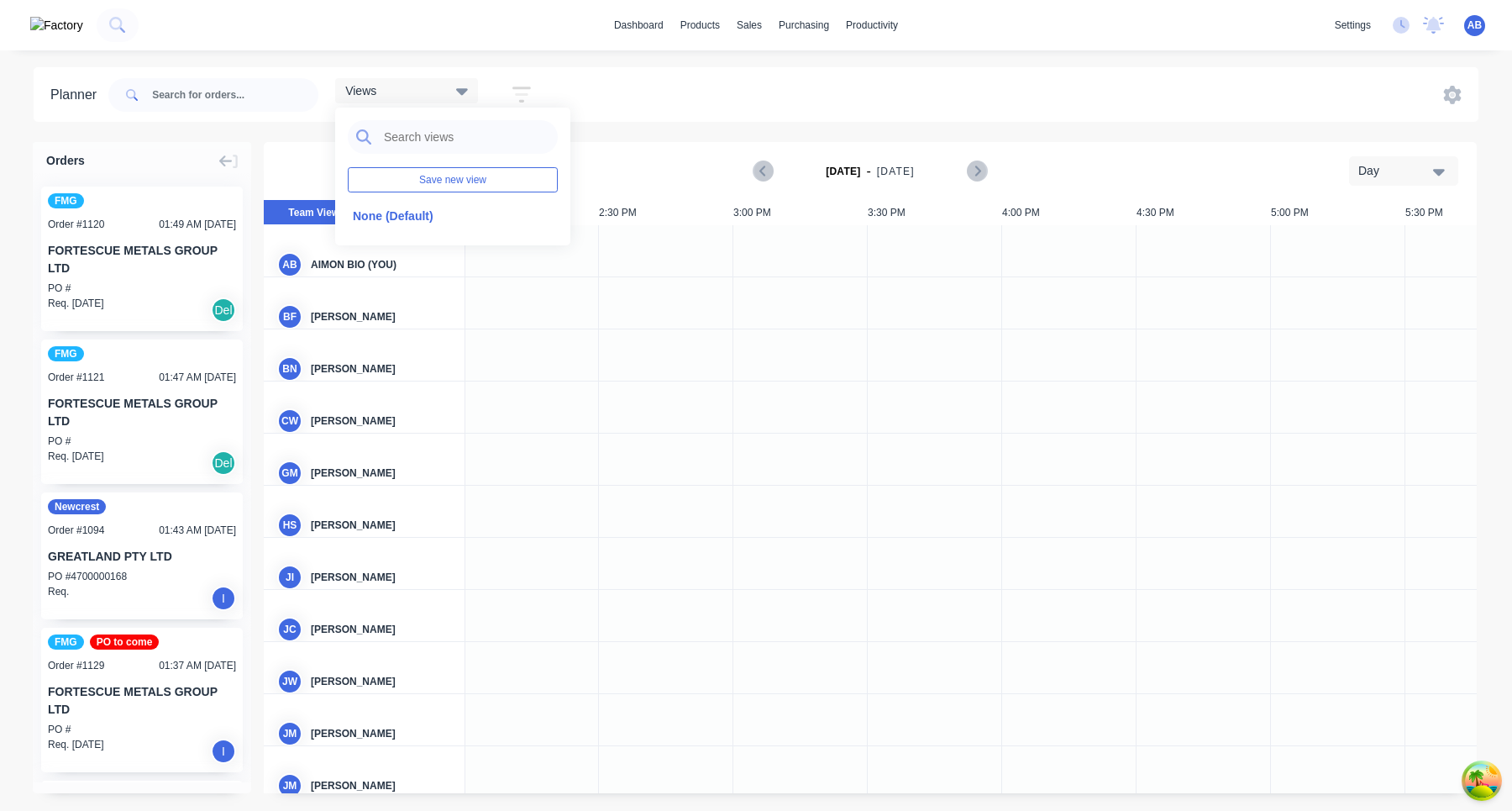
click at [503, 92] on button "button" at bounding box center [521, 95] width 54 height 33
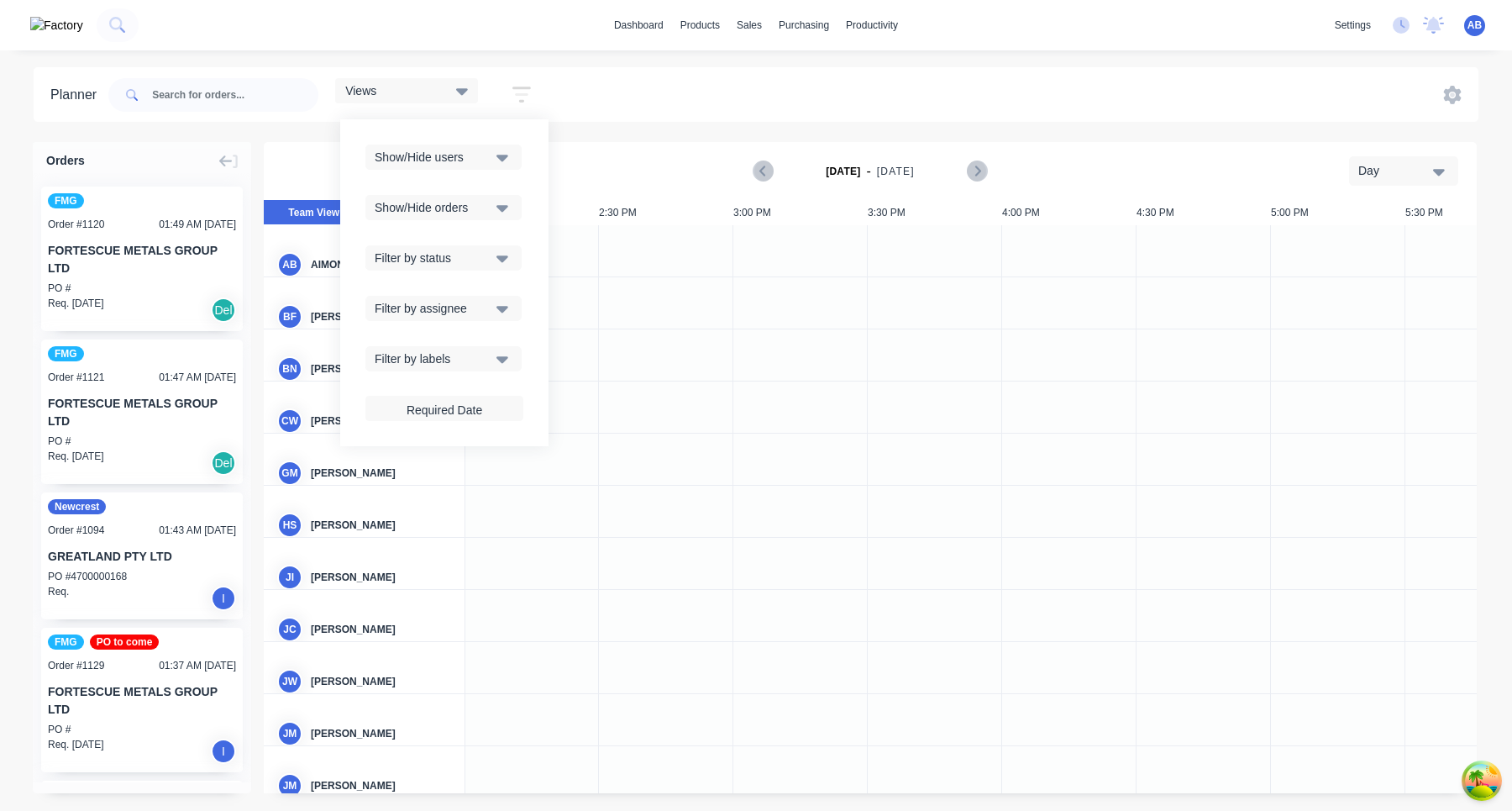
click at [499, 167] on button "Show/Hide users" at bounding box center [443, 158] width 156 height 26
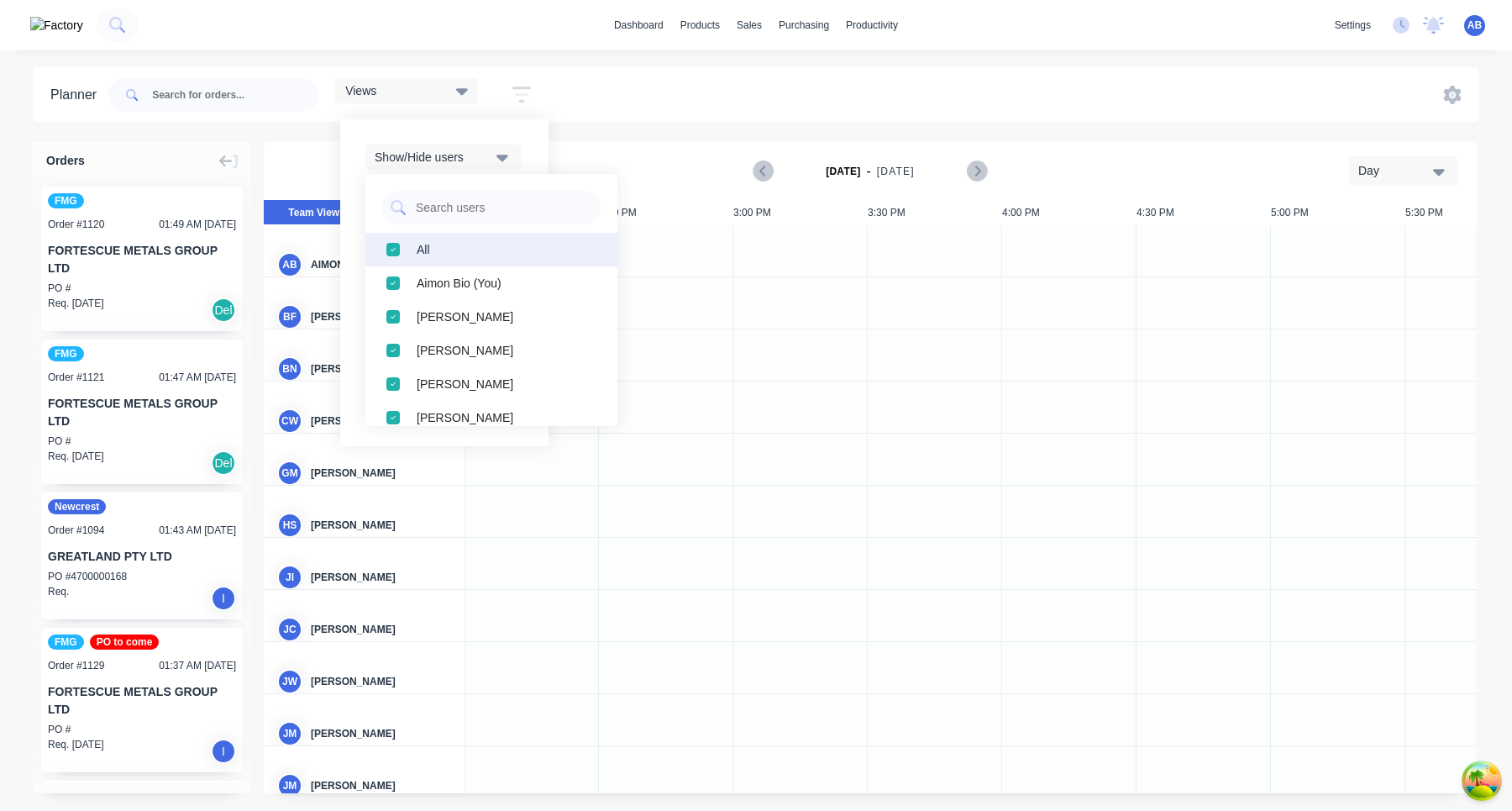
click at [399, 257] on div "button" at bounding box center [393, 249] width 34 height 34
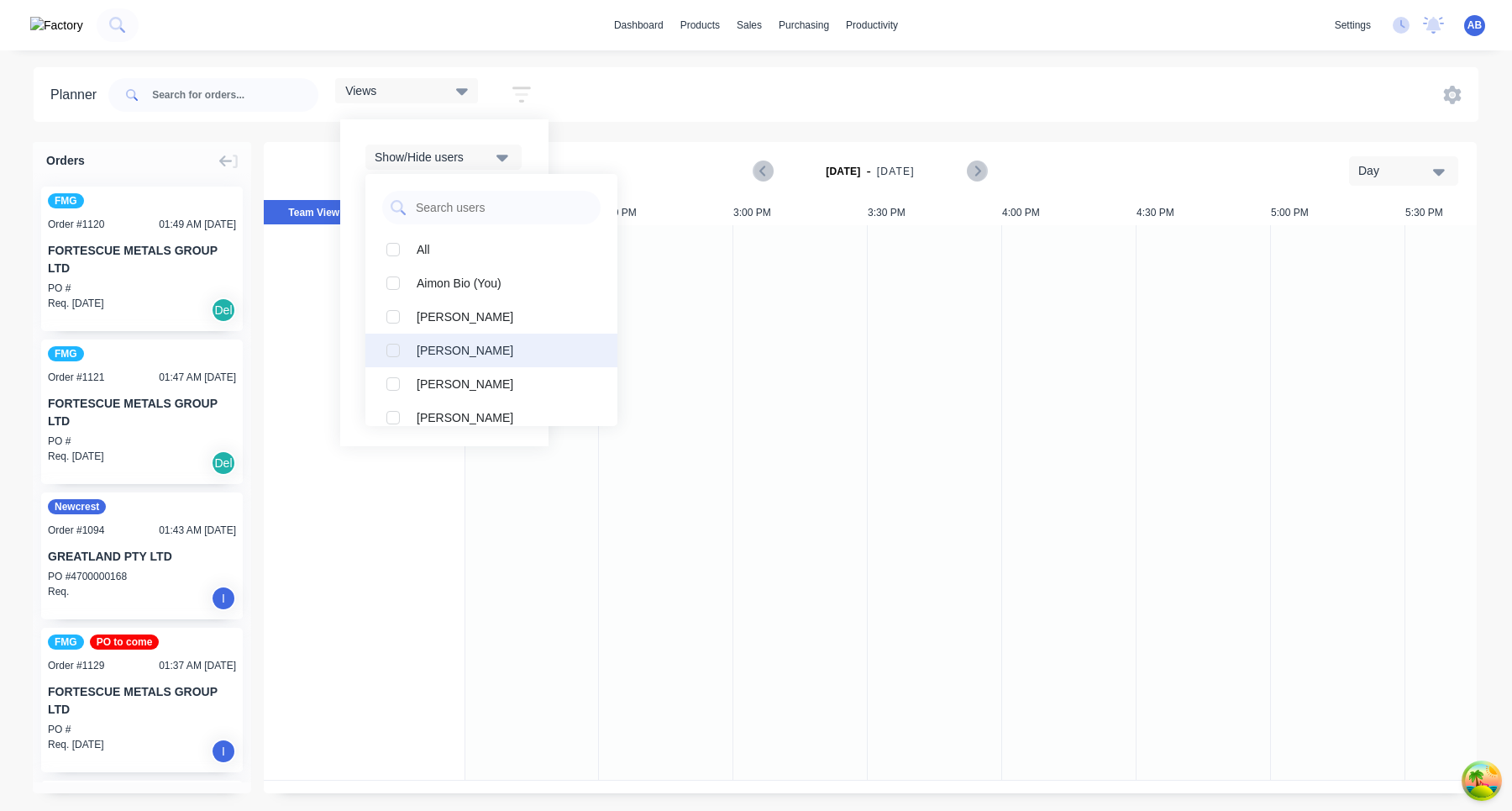
click at [396, 366] on div "button" at bounding box center [393, 350] width 34 height 34
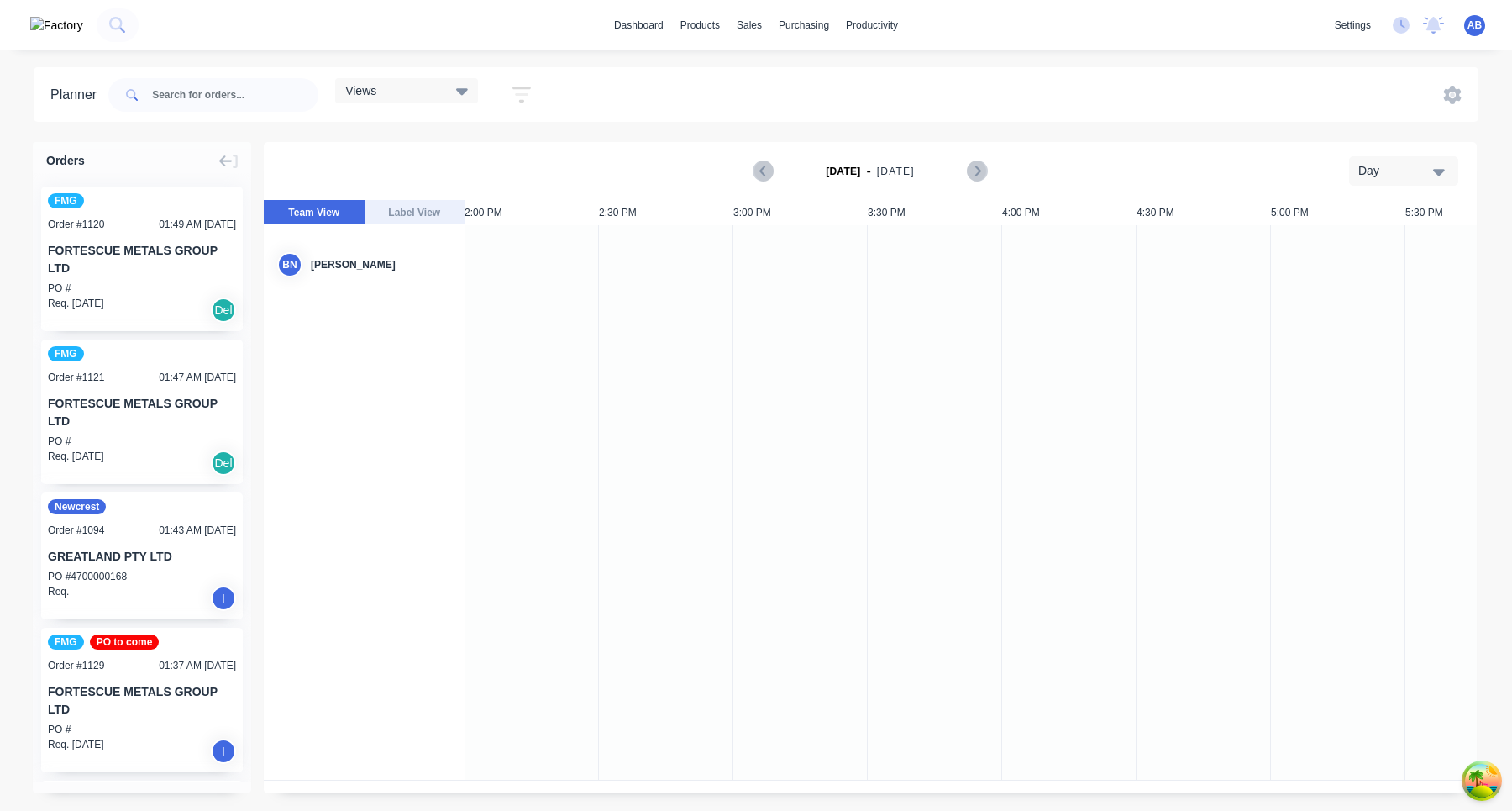
click at [738, 126] on div "Planner Views Save new view None (Default) edit Show/Hide users All Bryson Nobl…" at bounding box center [756, 438] width 1512 height 743
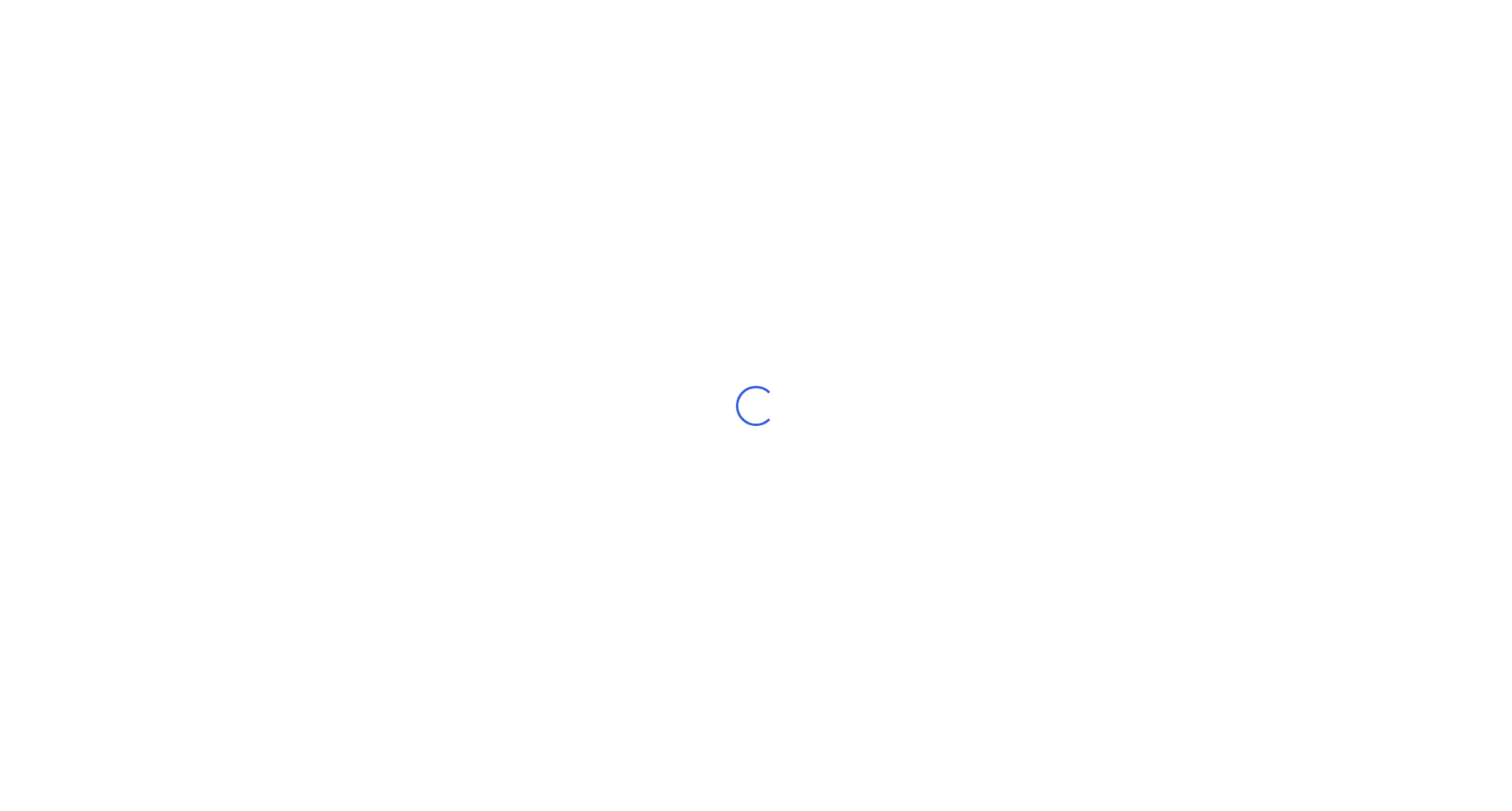
click at [625, 46] on div "Loading..." at bounding box center [756, 406] width 1512 height 811
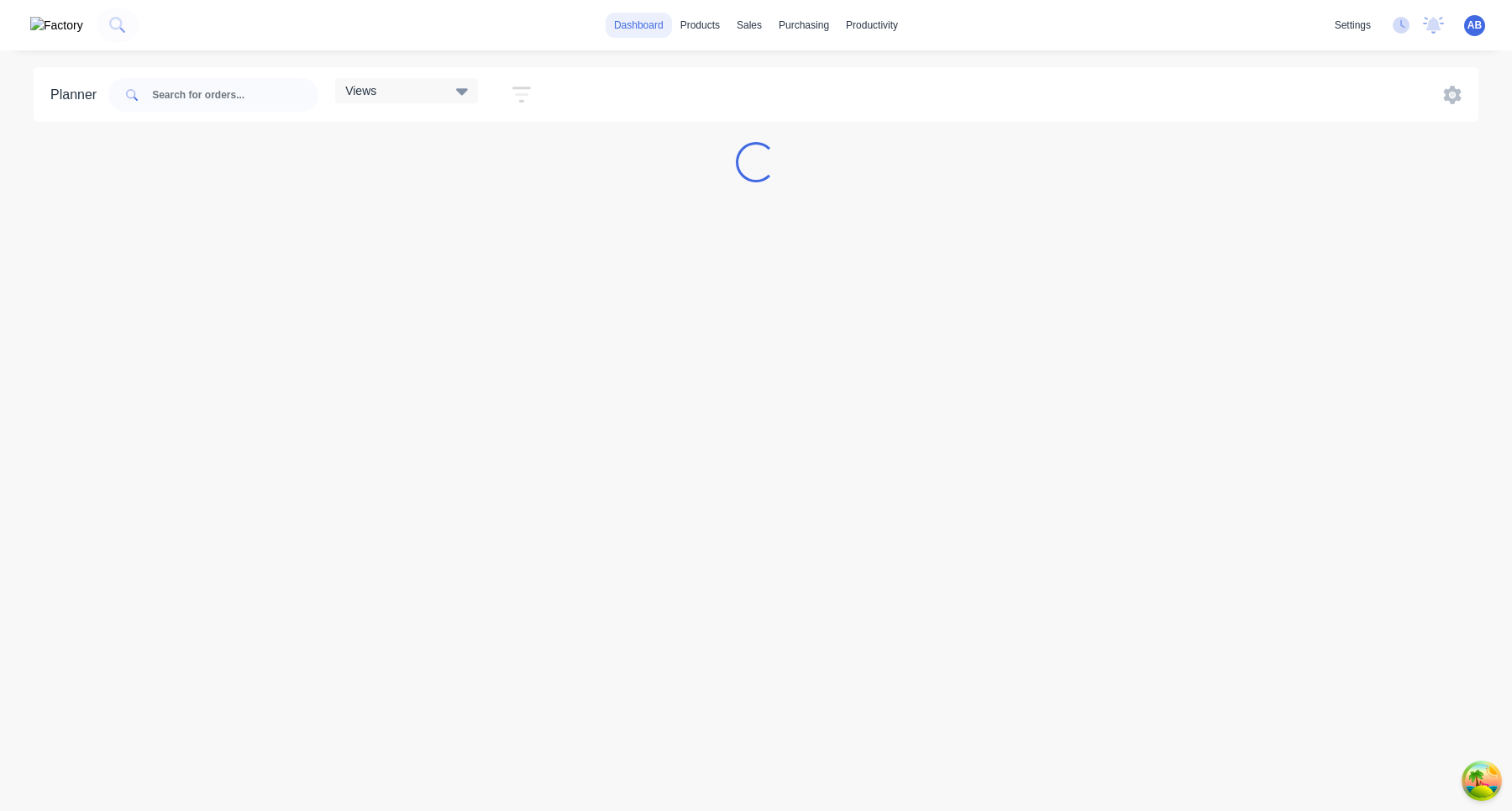
click at [629, 31] on link "dashboard" at bounding box center [639, 26] width 67 height 26
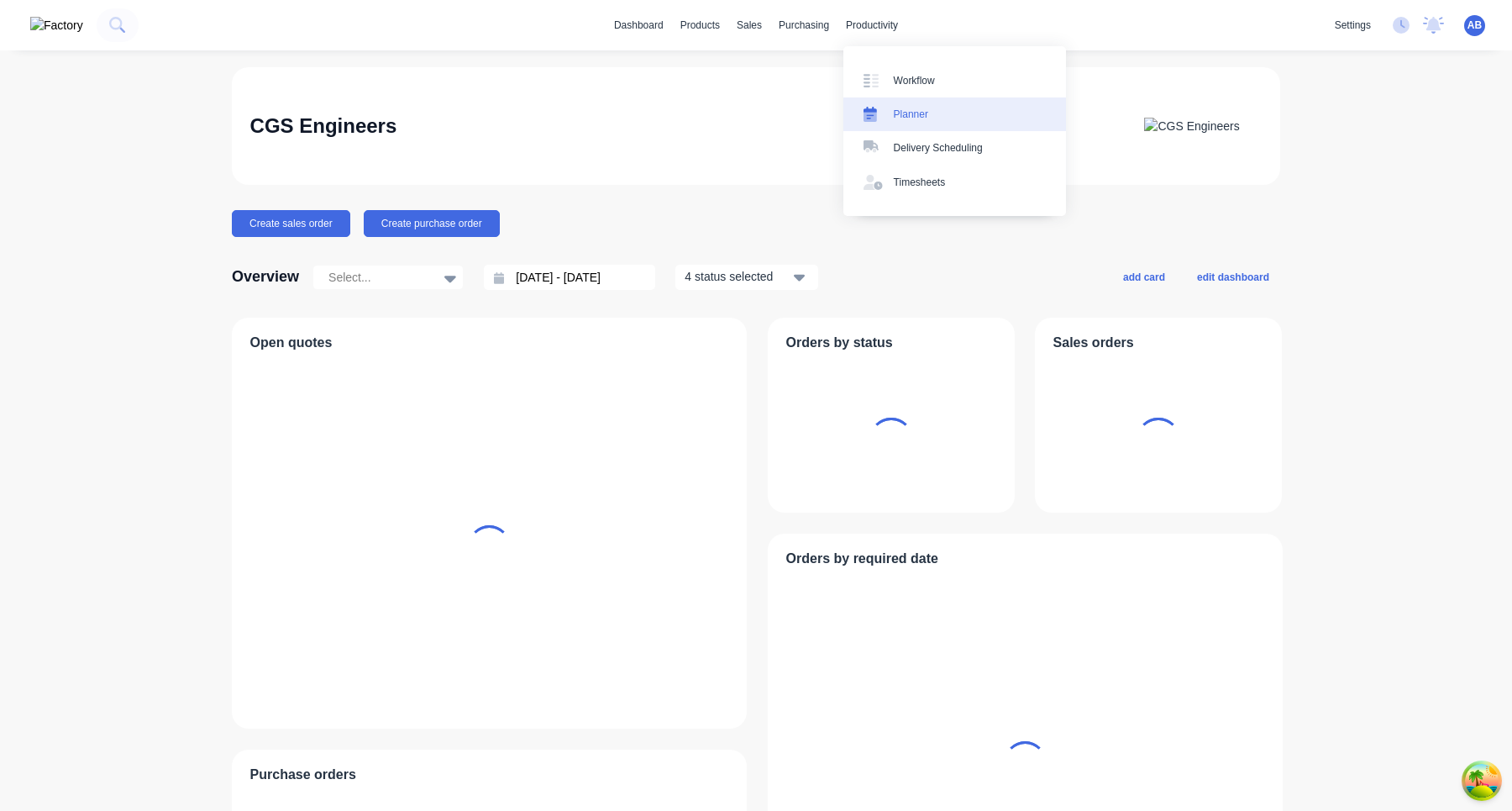
click at [921, 119] on div "Planner" at bounding box center [911, 114] width 35 height 15
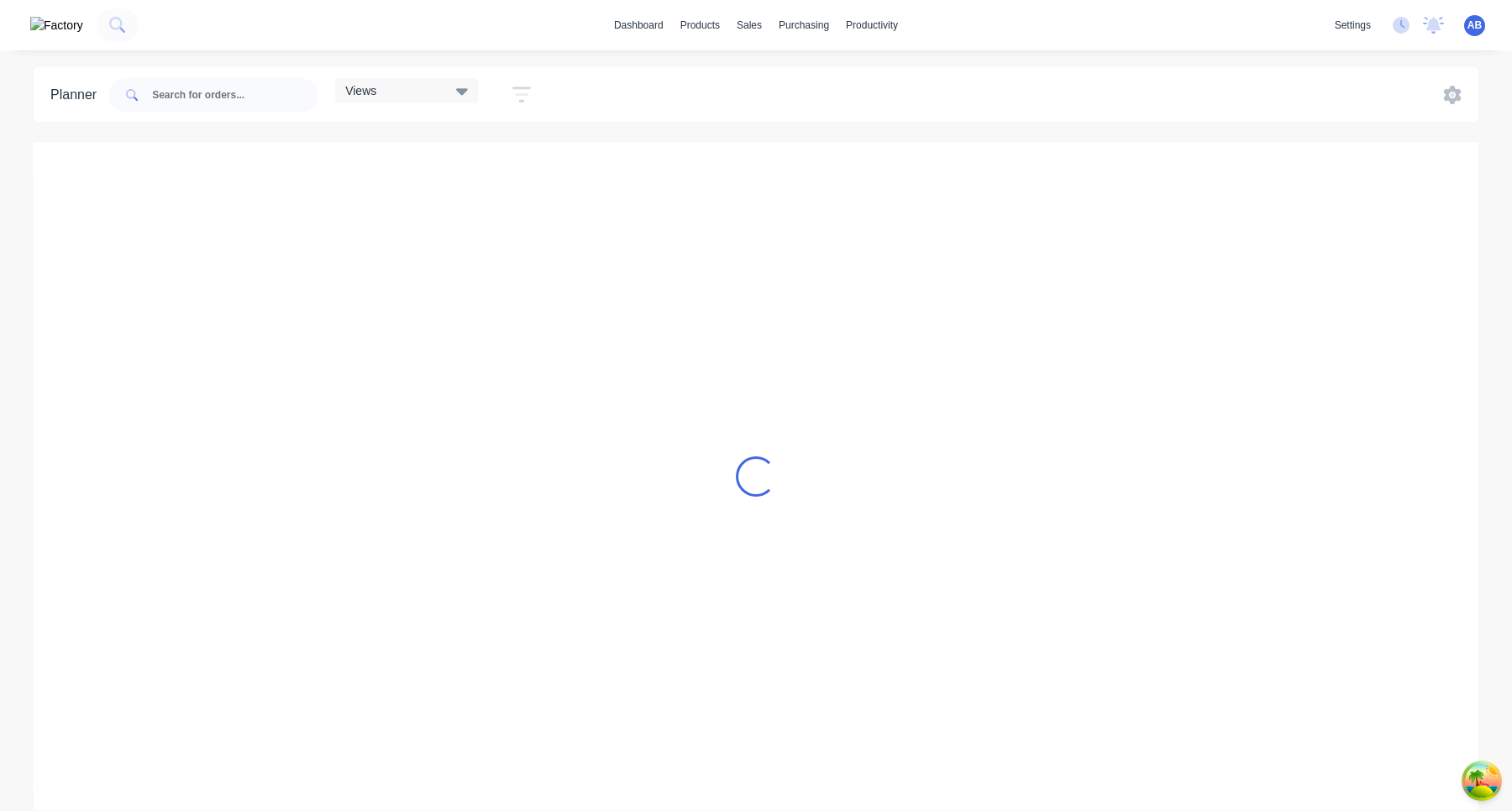
scroll to position [0, 1683]
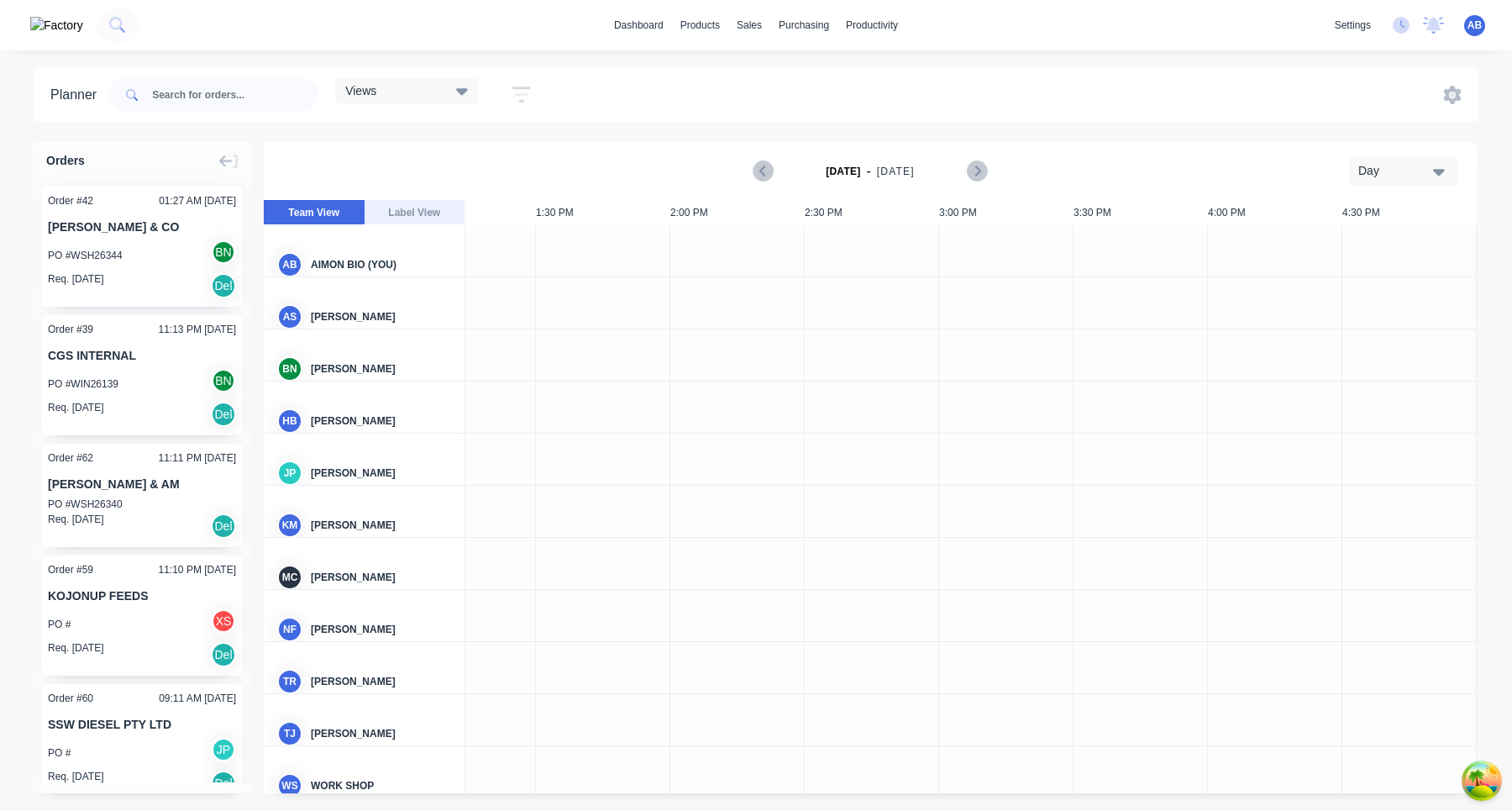
click at [475, 90] on div "Views" at bounding box center [406, 91] width 143 height 26
click at [529, 94] on icon "button" at bounding box center [521, 94] width 14 height 3
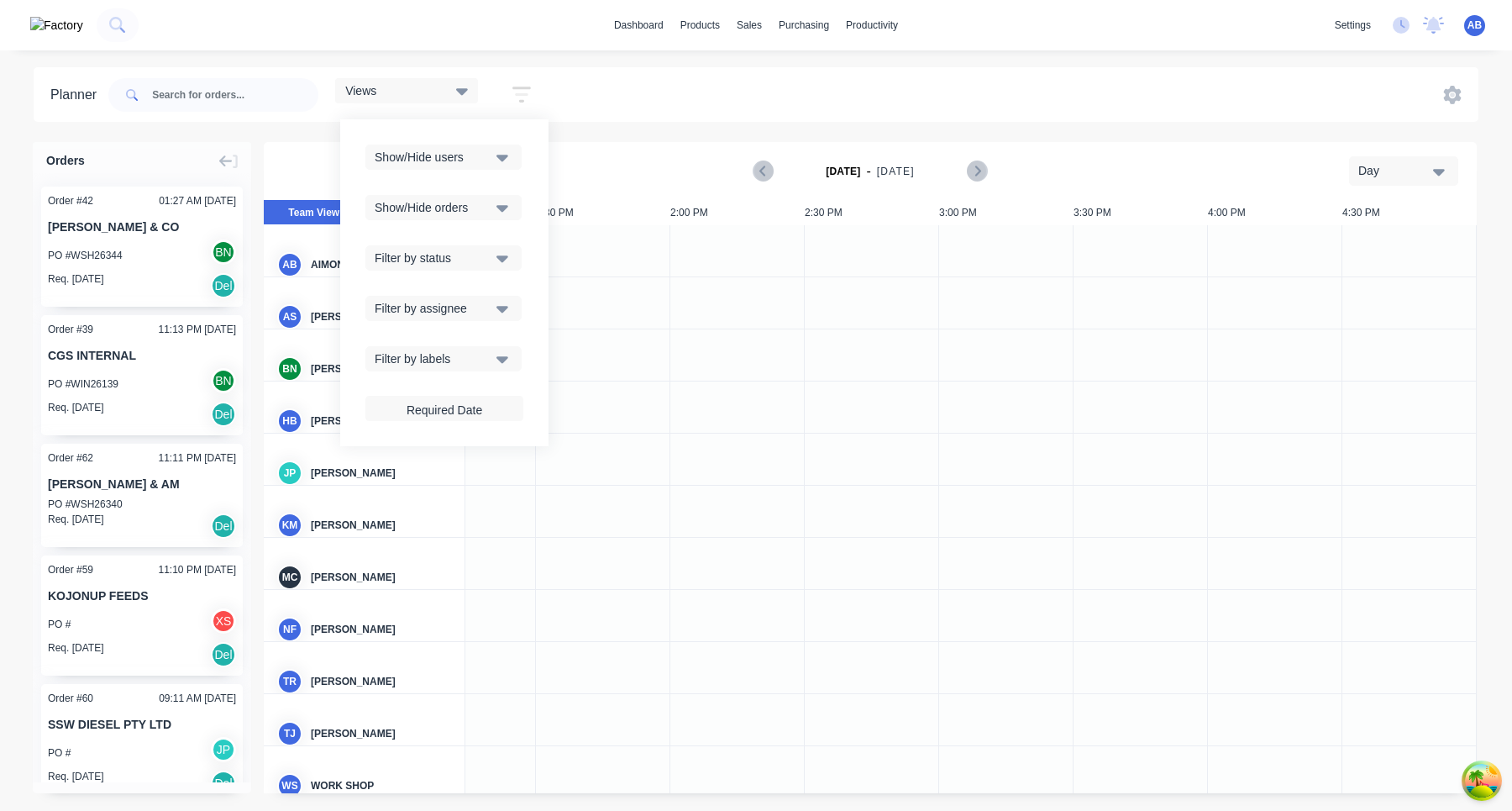
click at [503, 168] on button "Show/Hide users" at bounding box center [443, 158] width 156 height 26
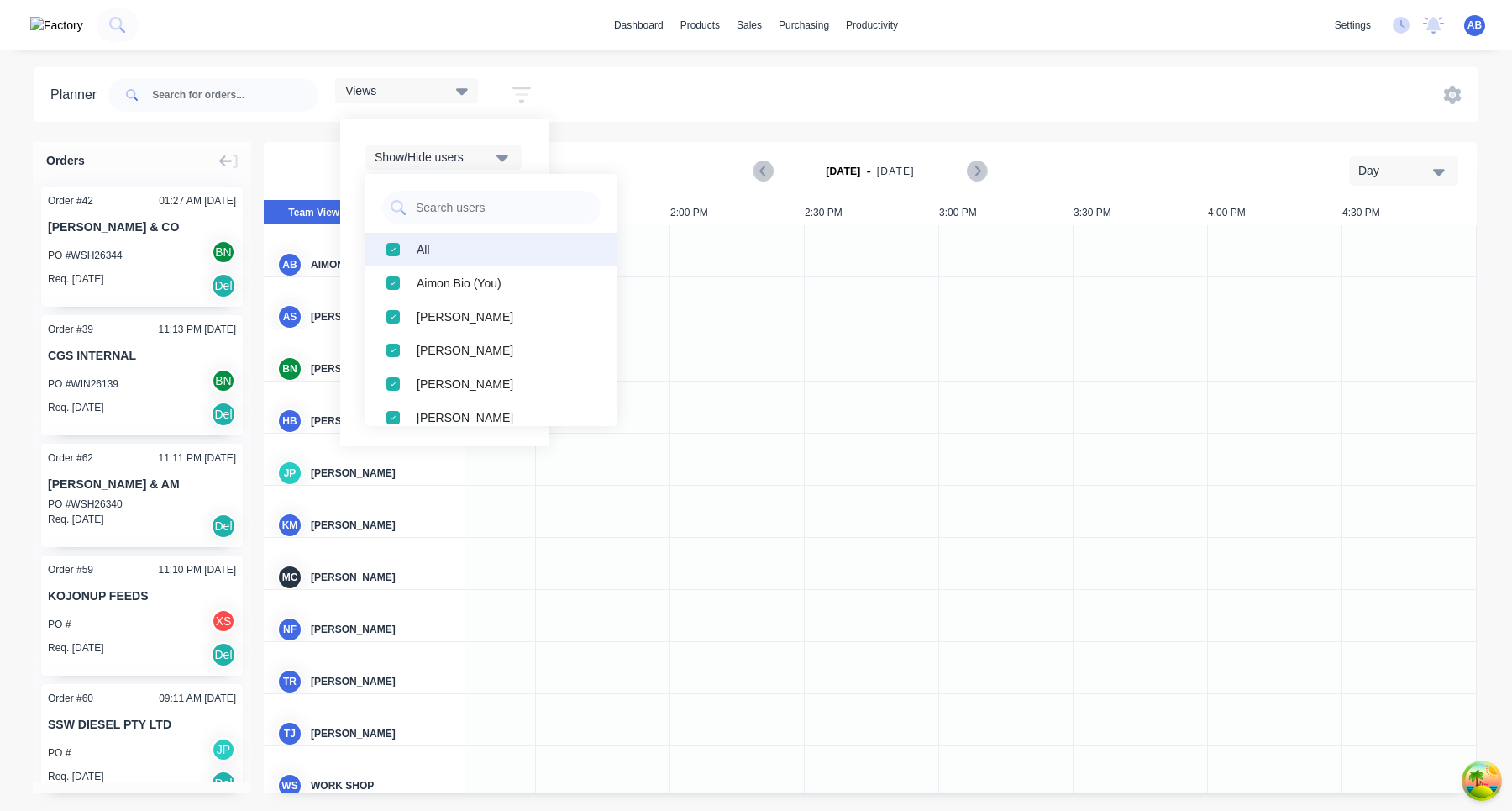
click at [434, 244] on div "All" at bounding box center [500, 249] width 168 height 17
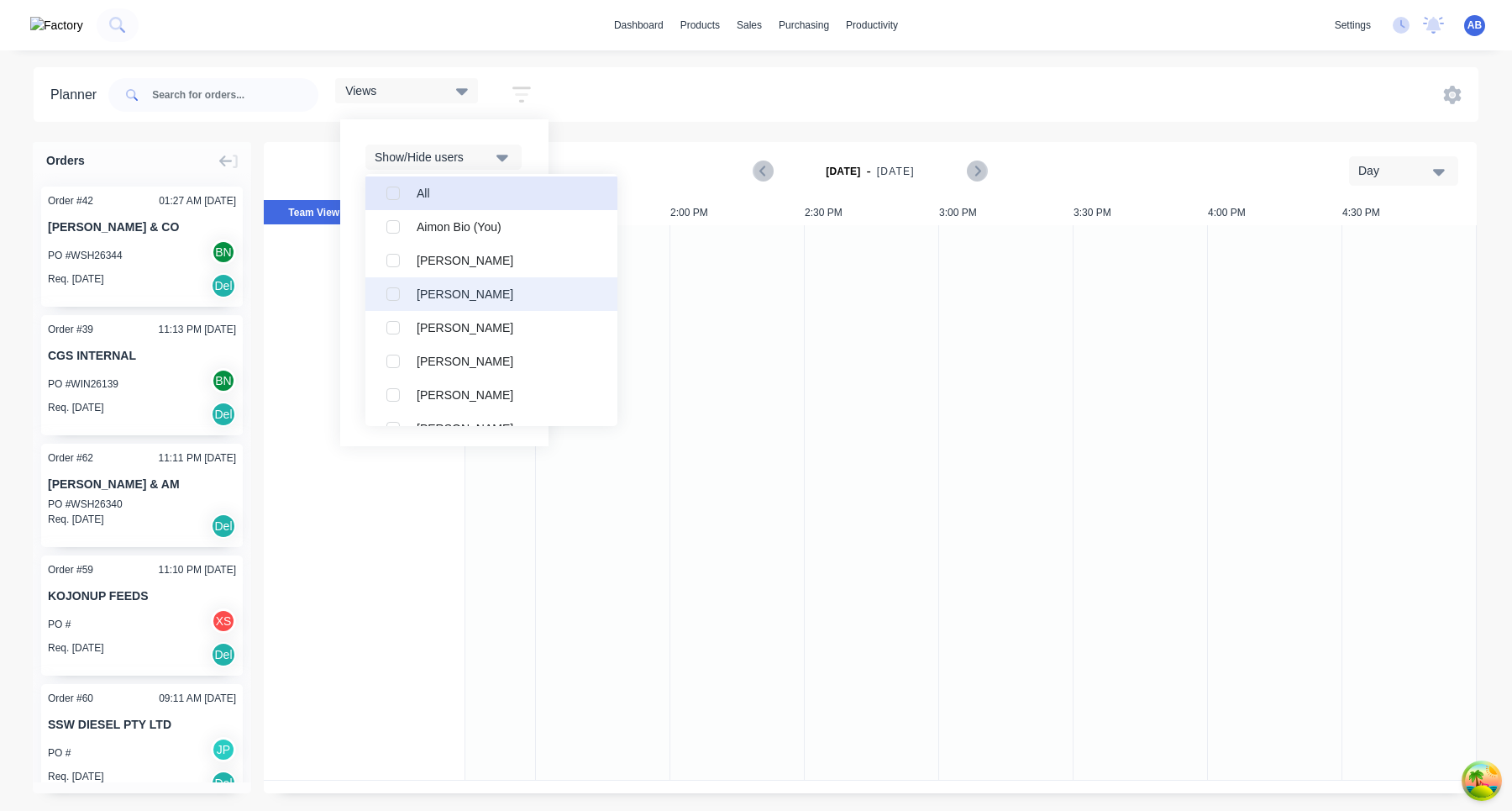
scroll to position [57, 0]
click at [456, 291] on div "Brad Nagtegaal" at bounding box center [500, 293] width 168 height 17
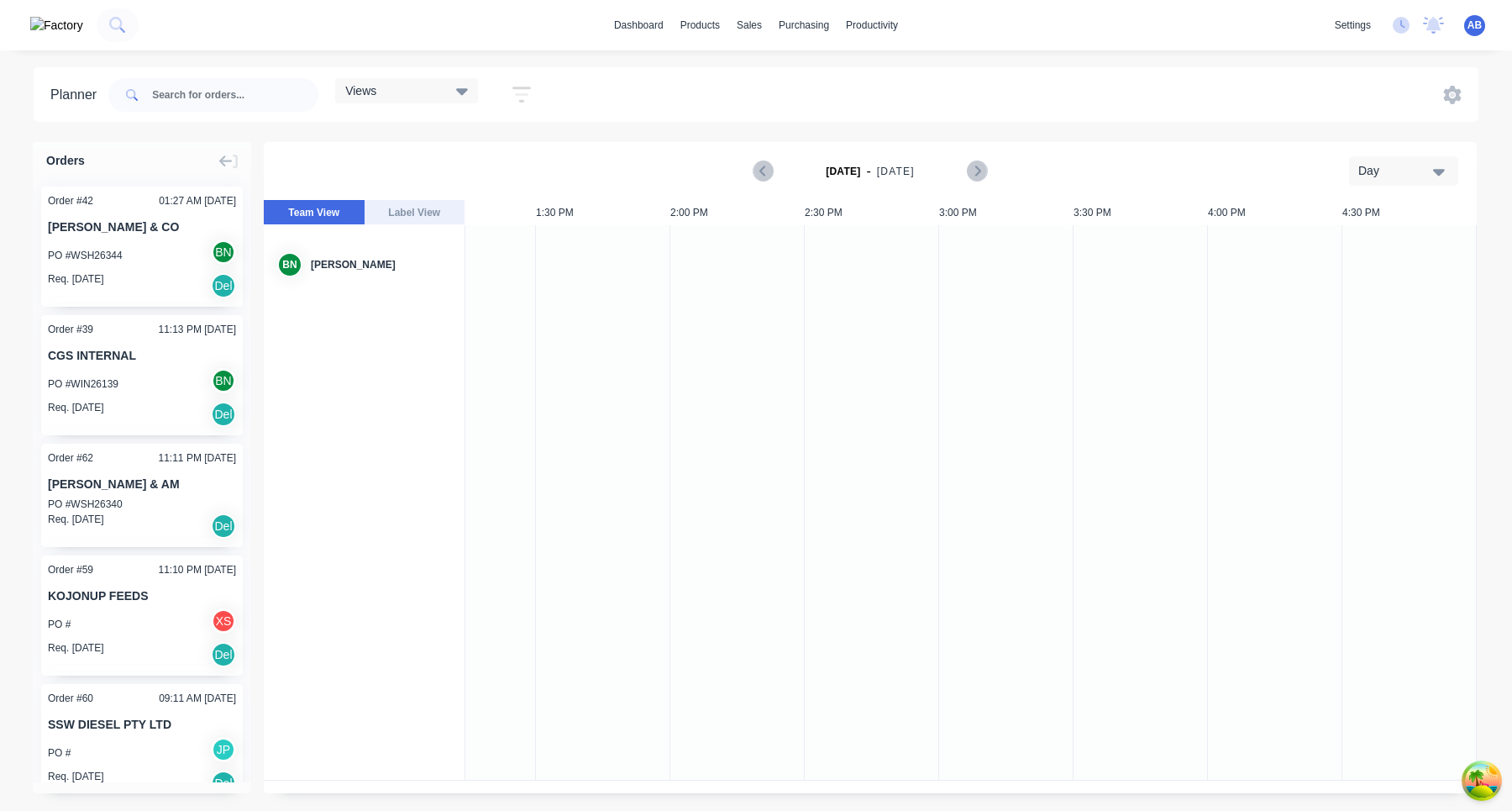
click at [724, 115] on div "Views Save new view None (Default) edit Show/Hide users All Brad Nagtegaal Aimo…" at bounding box center [791, 95] width 1373 height 50
click at [466, 101] on div "Views" at bounding box center [406, 91] width 143 height 26
click at [602, 102] on div "Views Save new view None (Default) edit Show/Hide users Show/Hide orders Filter…" at bounding box center [791, 95] width 1373 height 50
click at [498, 94] on div "Views Save new view None (Default) edit Show/Hide users Show/Hide orders Filter…" at bounding box center [442, 95] width 213 height 33
click at [831, 83] on div "Purchase Orders" at bounding box center [859, 80] width 77 height 15
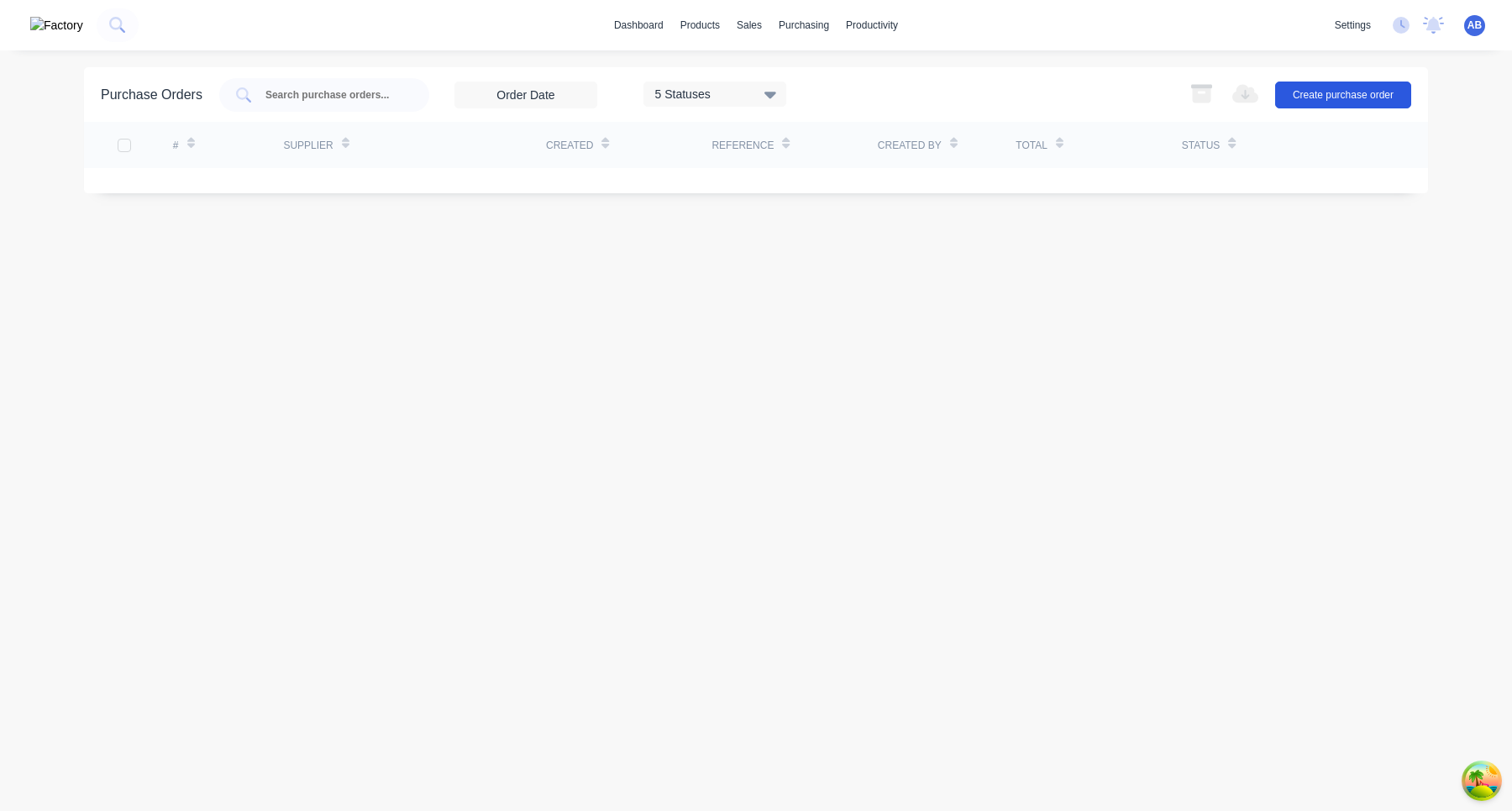
click at [1322, 101] on button "Create purchase order" at bounding box center [1342, 95] width 136 height 27
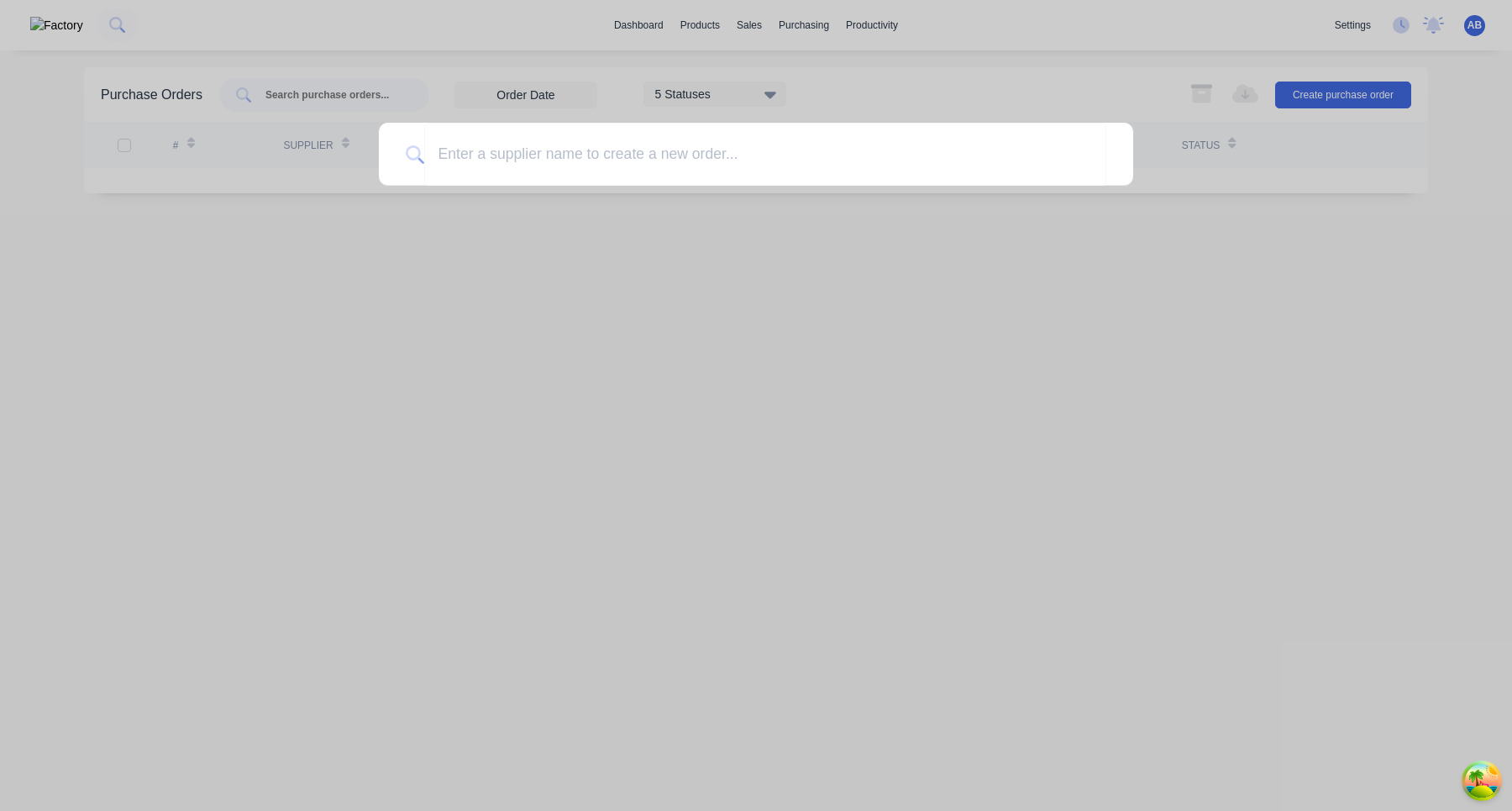
click at [842, 114] on div at bounding box center [756, 406] width 1512 height 811
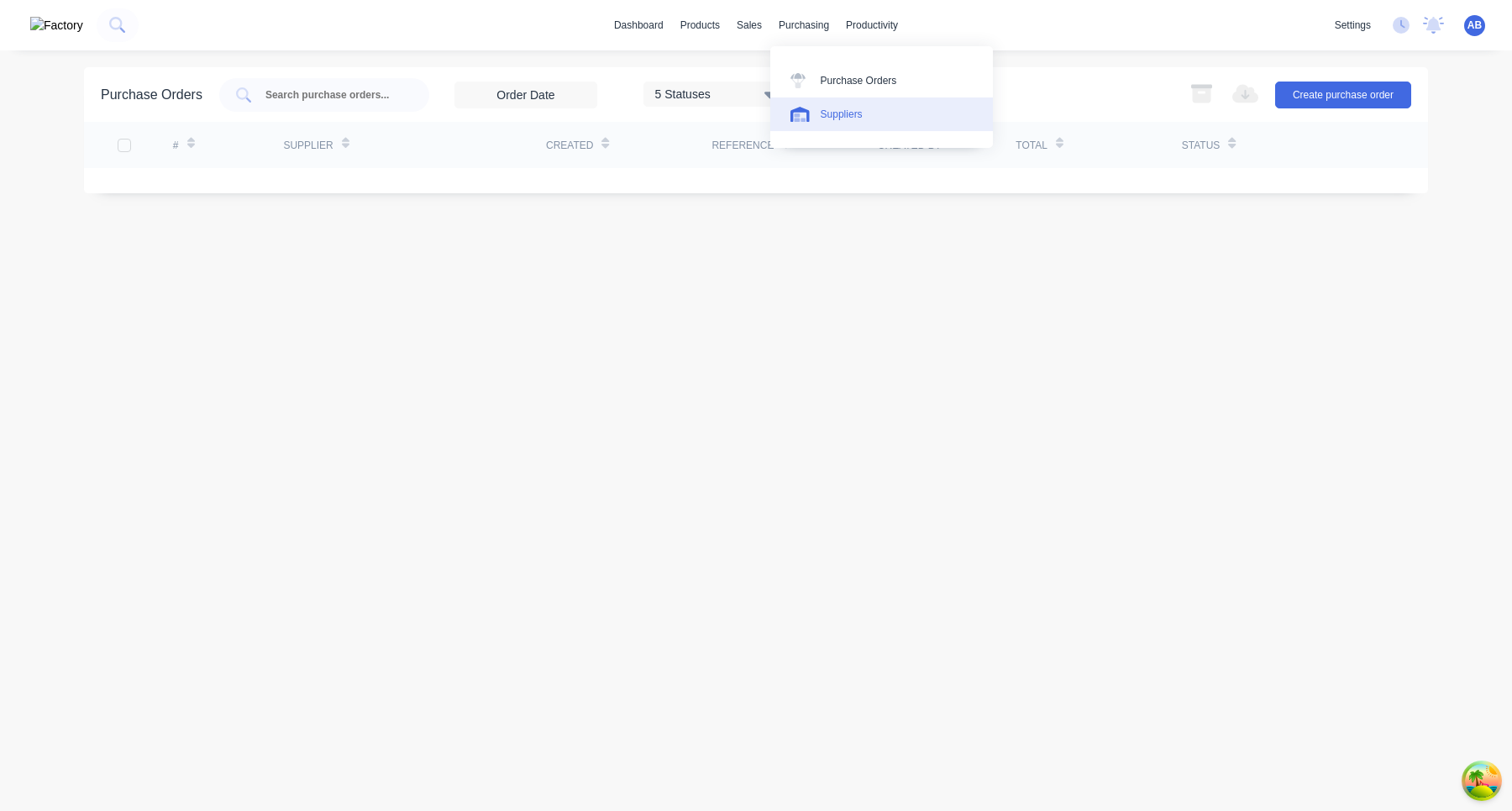
click at [844, 116] on div "Suppliers" at bounding box center [842, 114] width 42 height 15
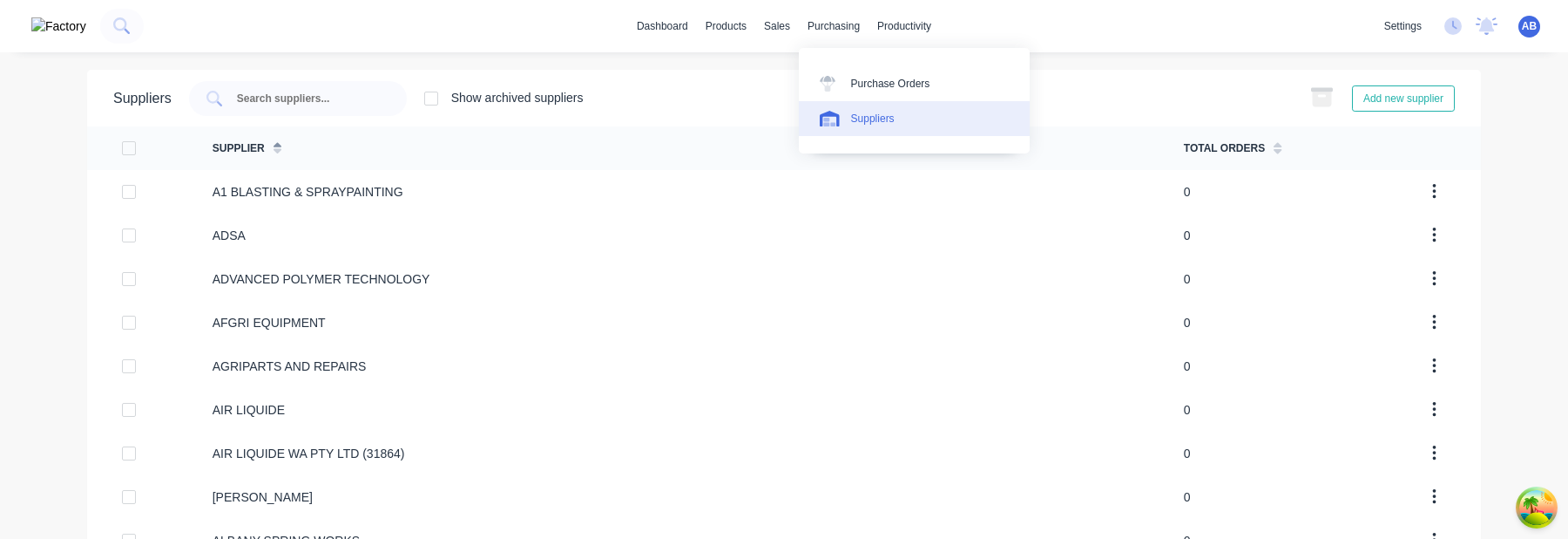
click at [888, 113] on div "Suppliers" at bounding box center [873, 118] width 43 height 16
click at [877, 90] on div "Show archived suppliers Add new supplier" at bounding box center [814, 98] width 1284 height 35
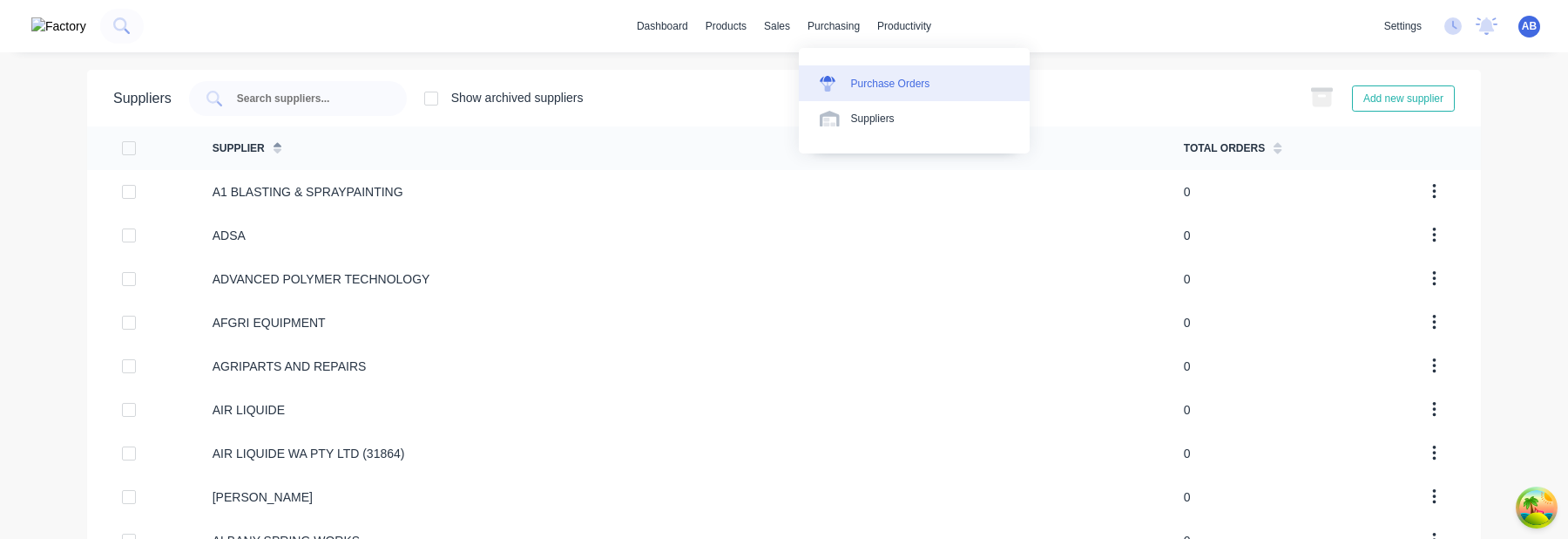
click at [872, 92] on link "Purchase Orders" at bounding box center [914, 82] width 231 height 35
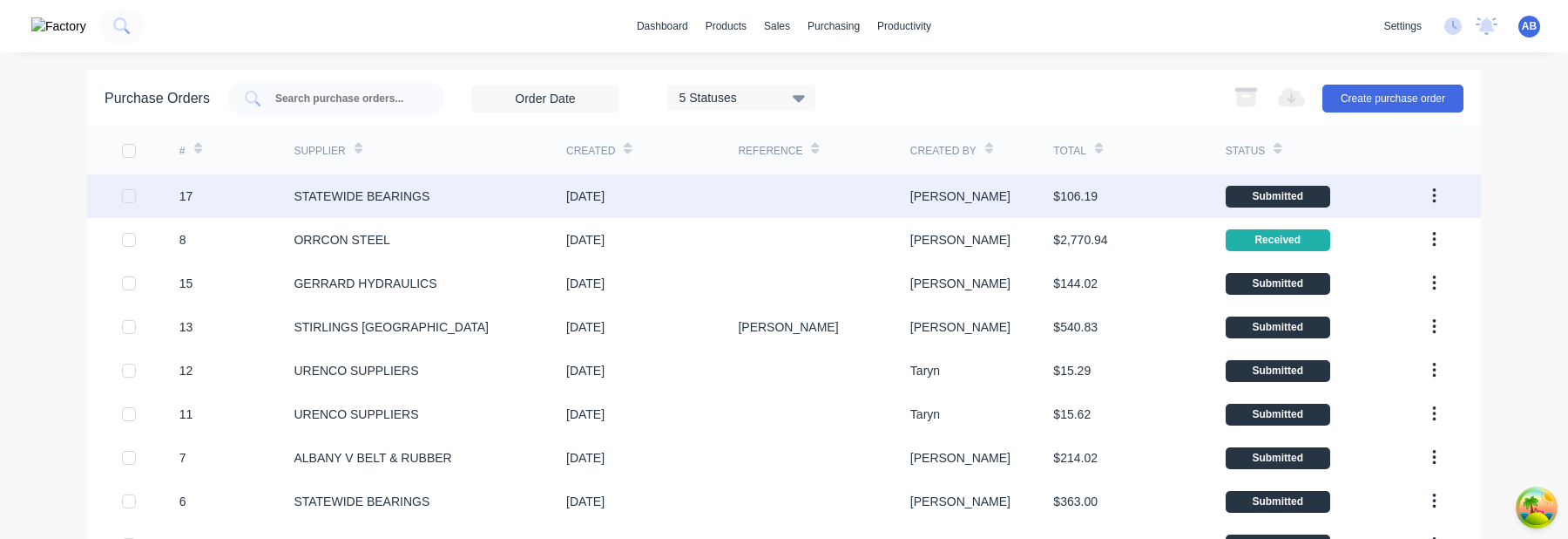
click at [233, 195] on div "17" at bounding box center [237, 196] width 115 height 43
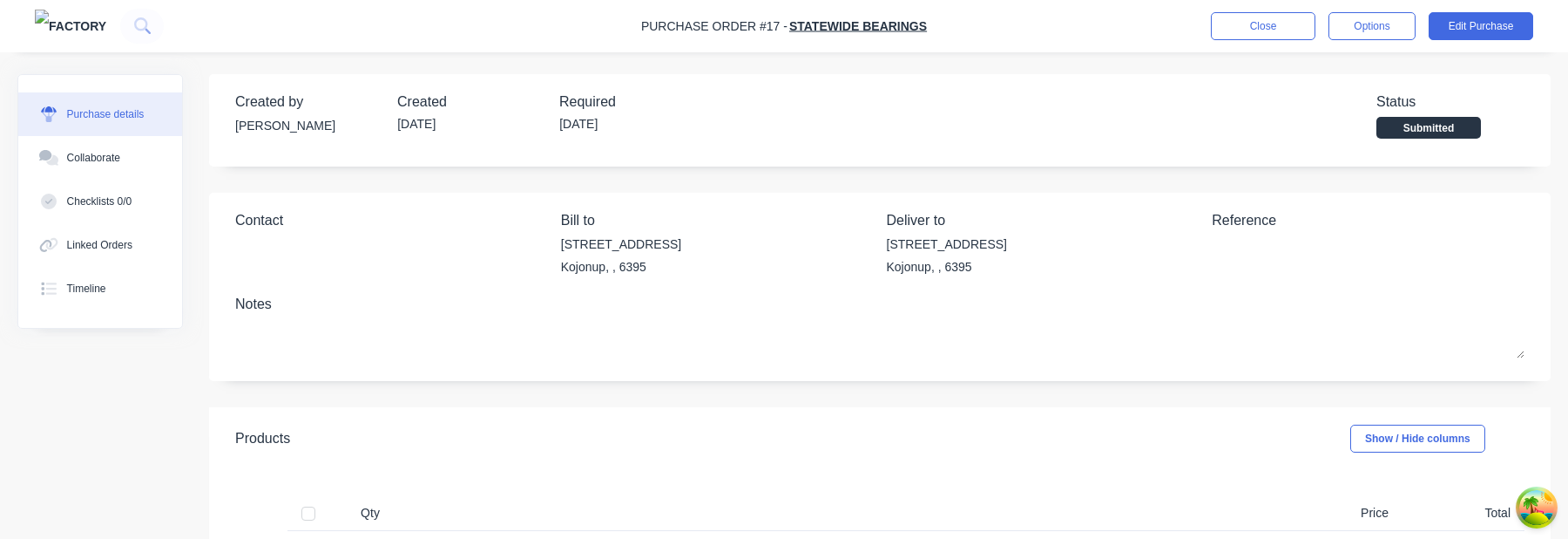
click at [1288, 9] on div "Purchase Order #17 - STATEWIDE BEARINGS Close Options Edit Purchase" at bounding box center [784, 26] width 1568 height 52
click at [1282, 29] on button "Close" at bounding box center [1263, 26] width 105 height 28
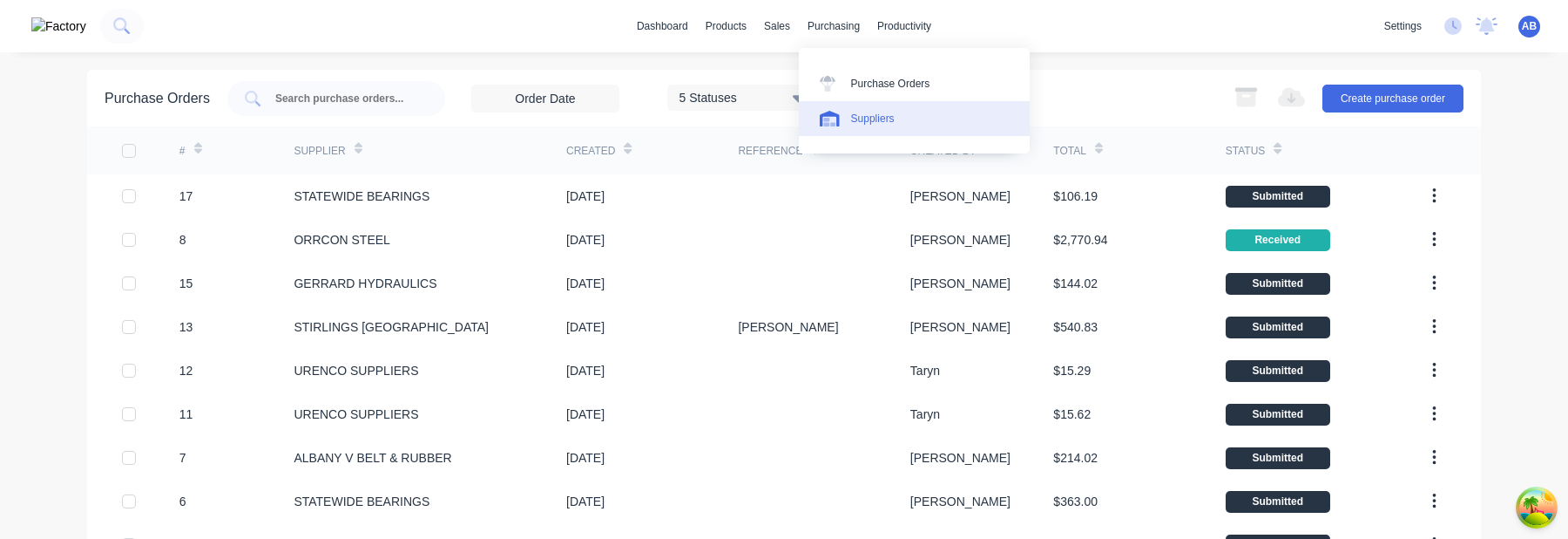
click at [871, 114] on div "Suppliers" at bounding box center [873, 118] width 43 height 16
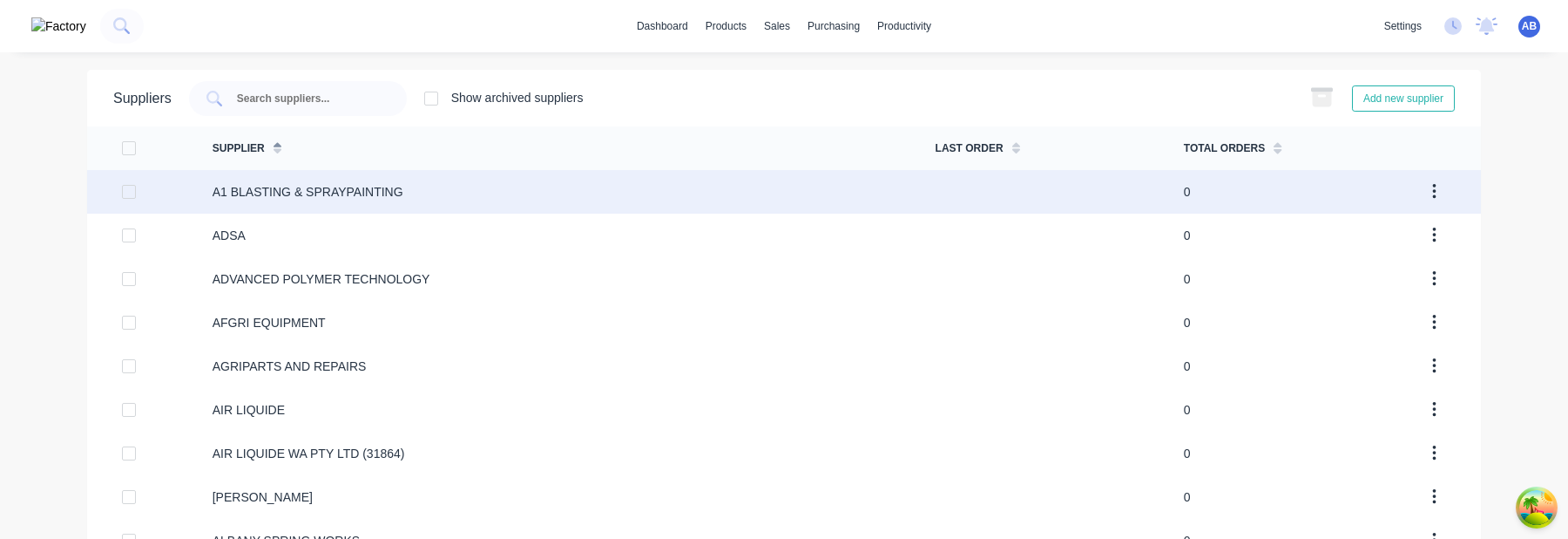
click at [284, 206] on div "A1 BLASTING & SPRAYPAINTING" at bounding box center [574, 192] width 723 height 43
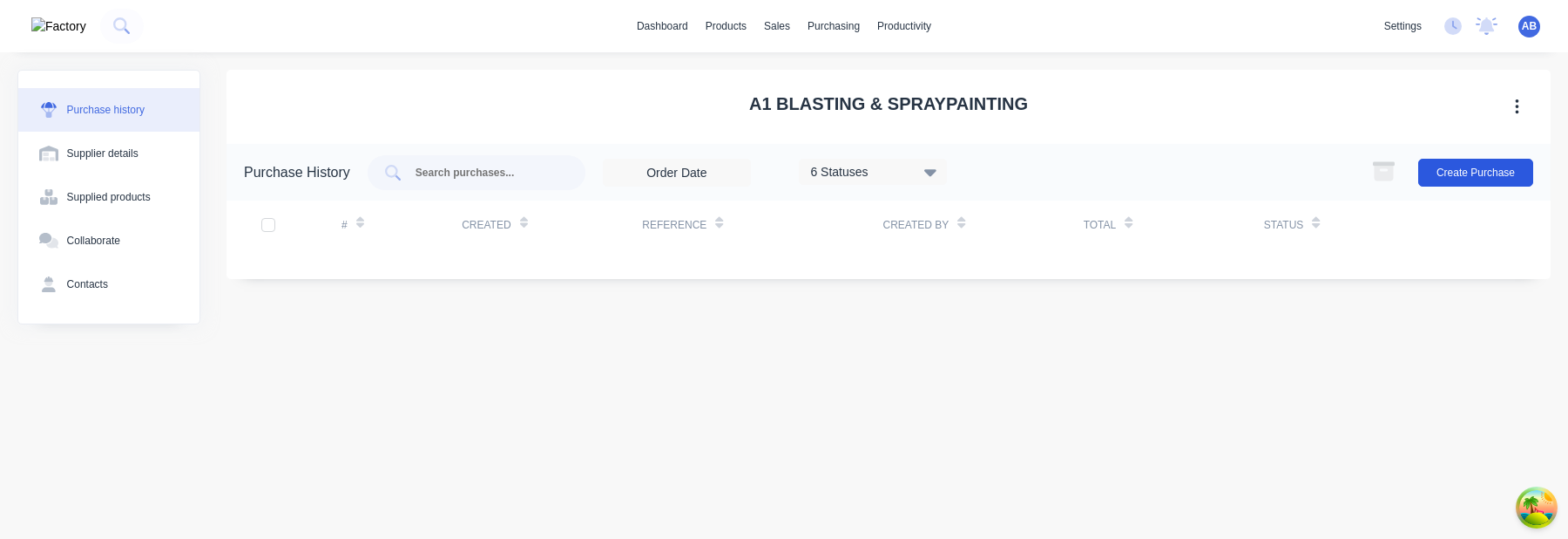
click at [1476, 178] on button "Create Purchase" at bounding box center [1476, 173] width 115 height 28
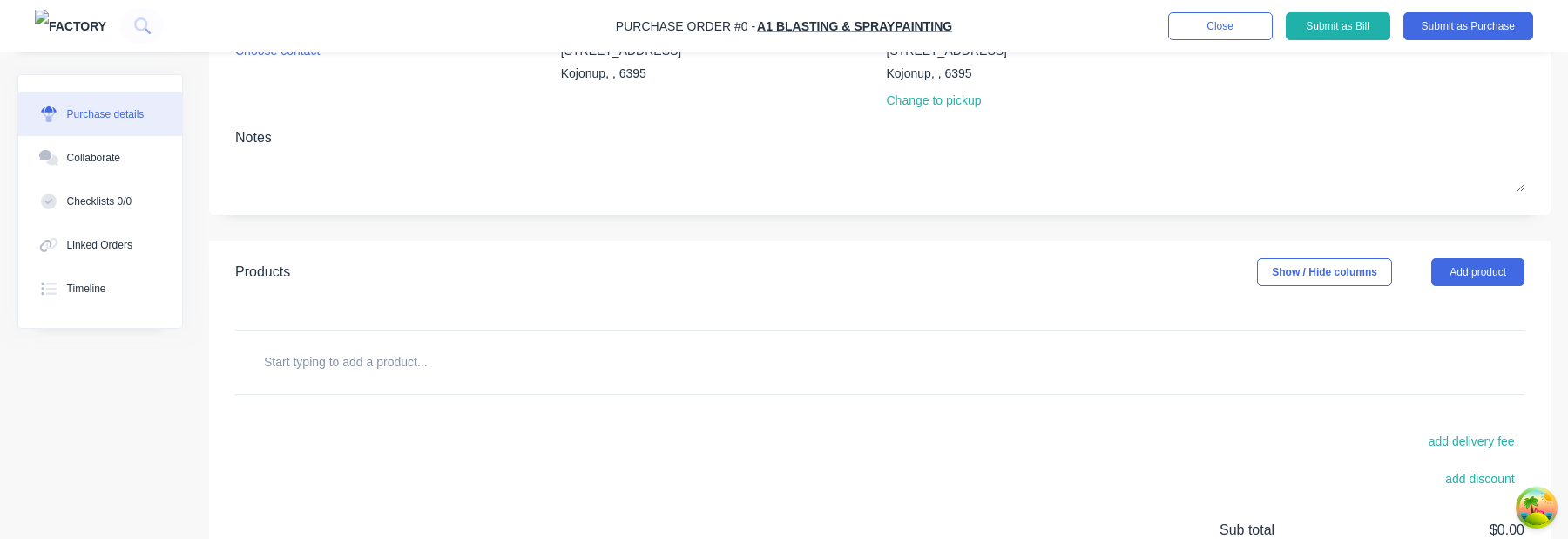
scroll to position [353, 0]
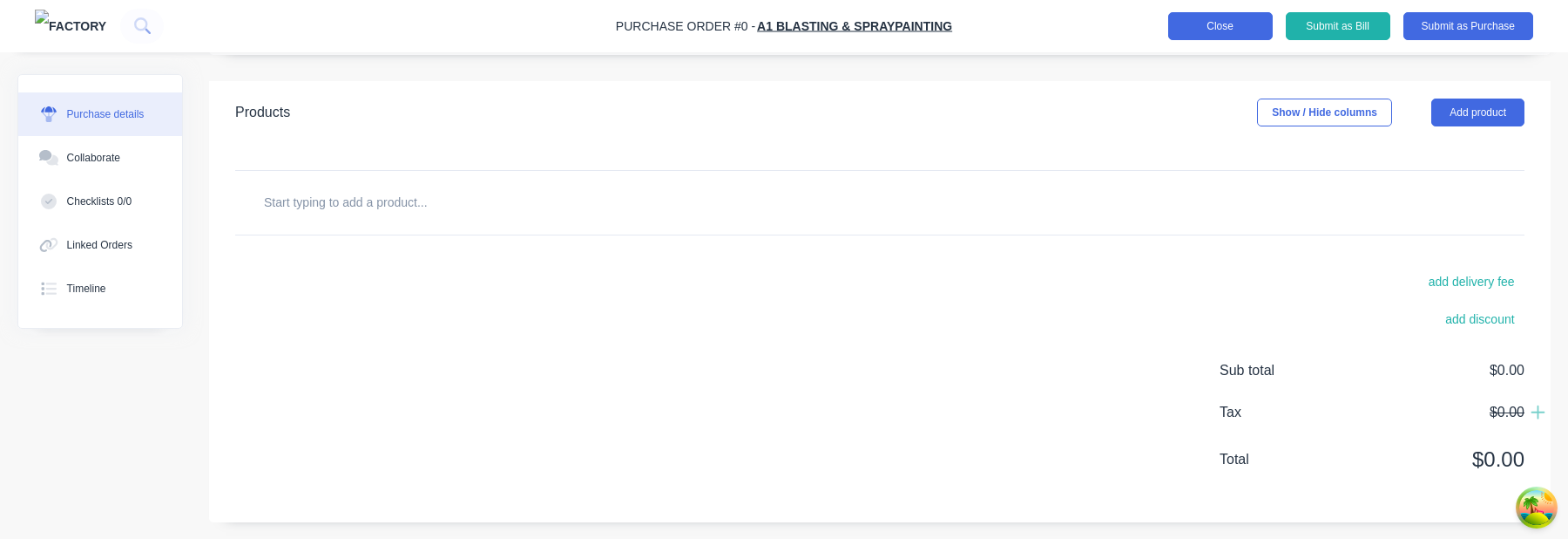
click at [1210, 27] on button "Close" at bounding box center [1220, 26] width 105 height 28
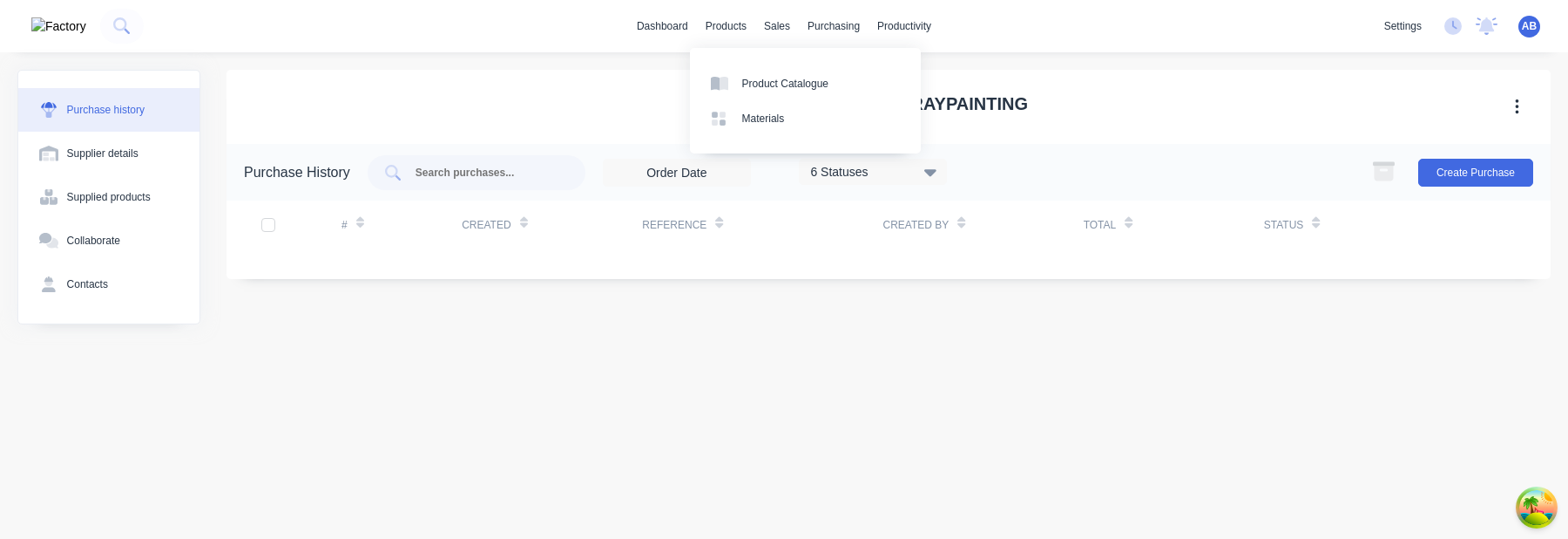
click at [637, 41] on div "dashboard products sales purchasing productivity dashboard products Product Cat…" at bounding box center [784, 26] width 1568 height 52
click at [675, 27] on link "dashboard" at bounding box center [663, 26] width 69 height 26
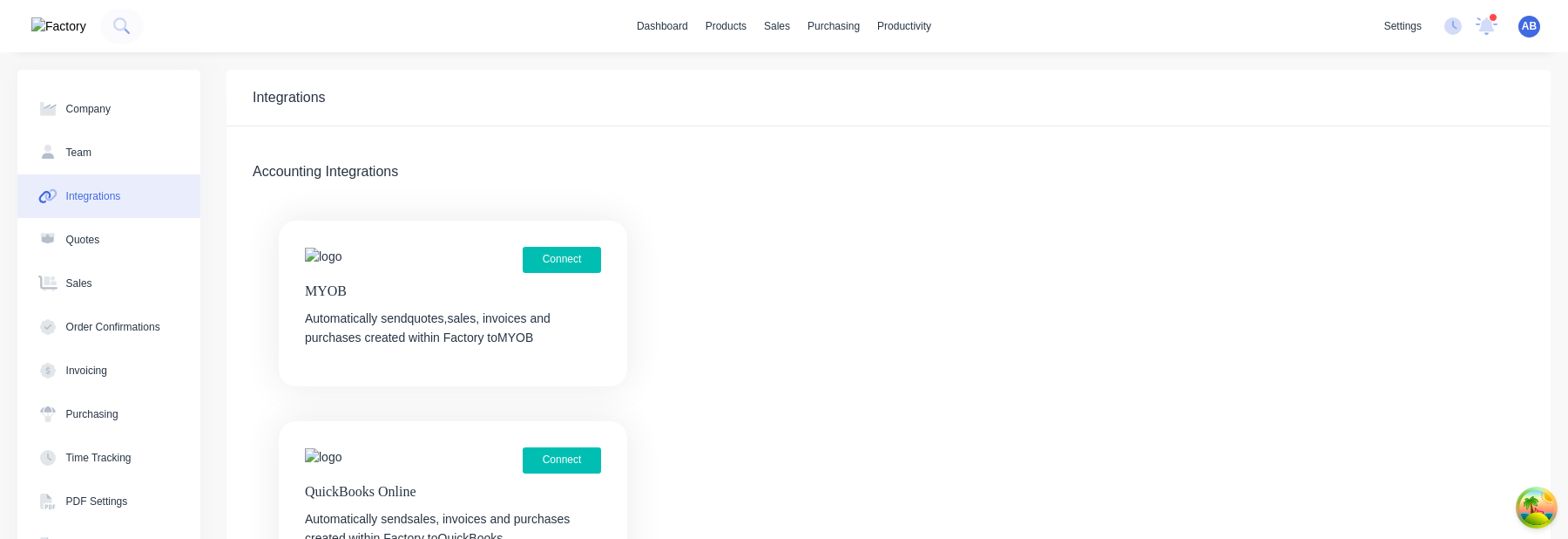
click at [1527, 29] on span "AB" at bounding box center [1530, 26] width 15 height 16
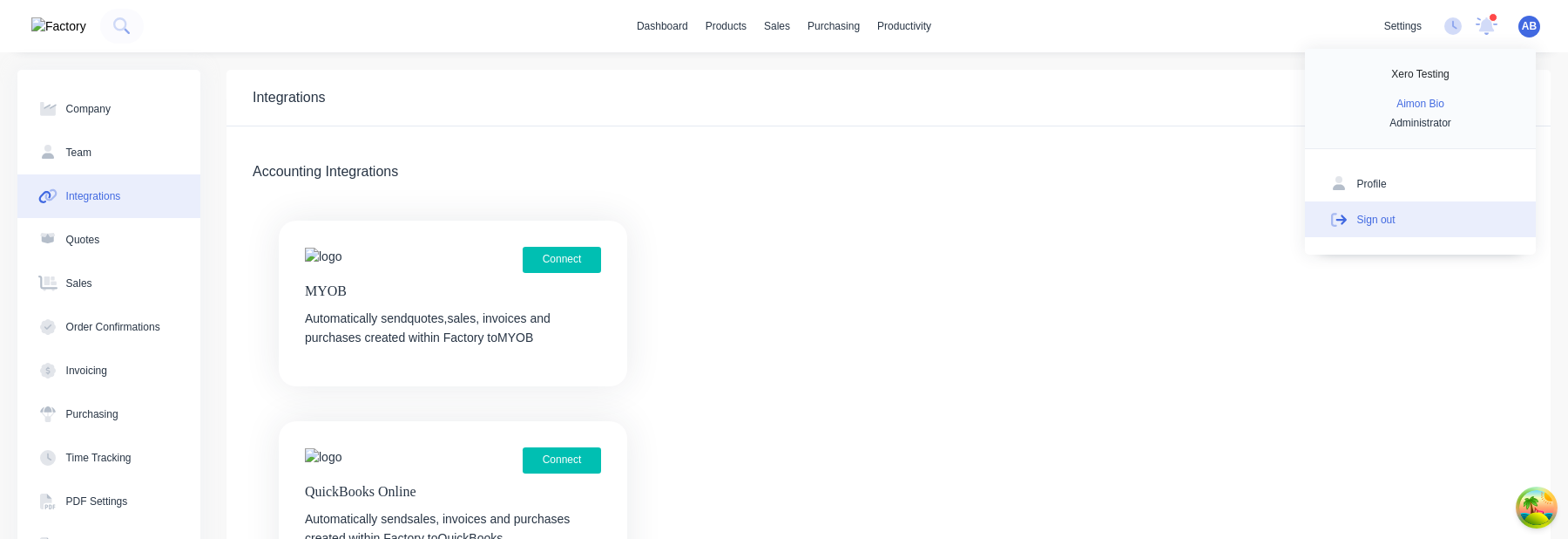
click at [1441, 214] on button "Sign out" at bounding box center [1421, 218] width 231 height 35
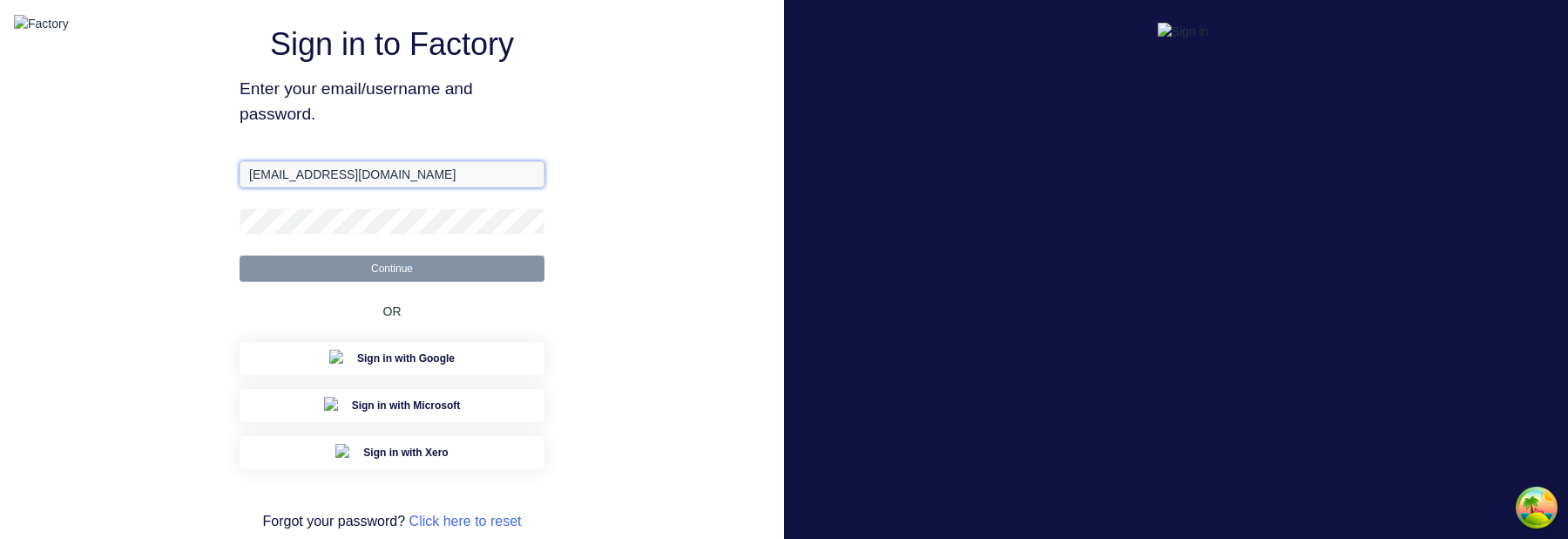
click at [318, 187] on input "[EMAIL_ADDRESS][DOMAIN_NAME]" at bounding box center [392, 175] width 305 height 26
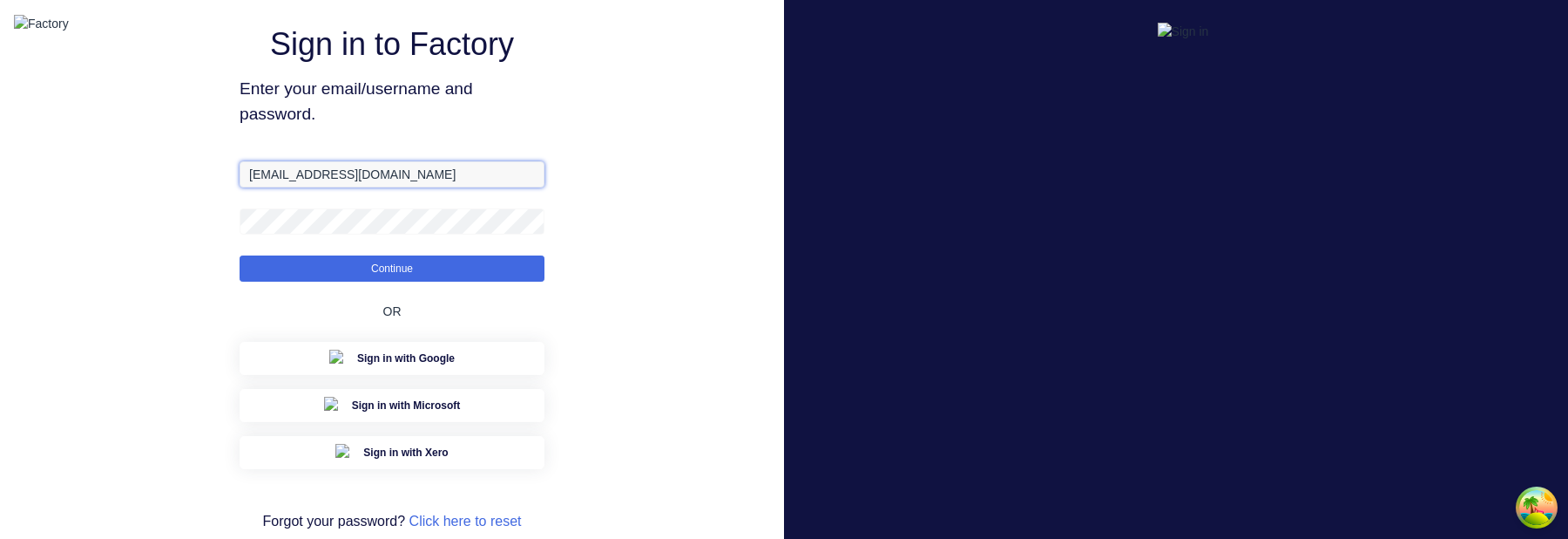
click at [318, 187] on input "[EMAIL_ADDRESS][DOMAIN_NAME]" at bounding box center [392, 175] width 305 height 26
paste input "aimon+3"
drag, startPoint x: 274, startPoint y: 197, endPoint x: 117, endPoint y: 189, distance: 157.2
click at [117, 189] on div "Sign in to Factory Enter your email/username and password. [EMAIL_ADDRESS][DOMA…" at bounding box center [392, 291] width 784 height 582
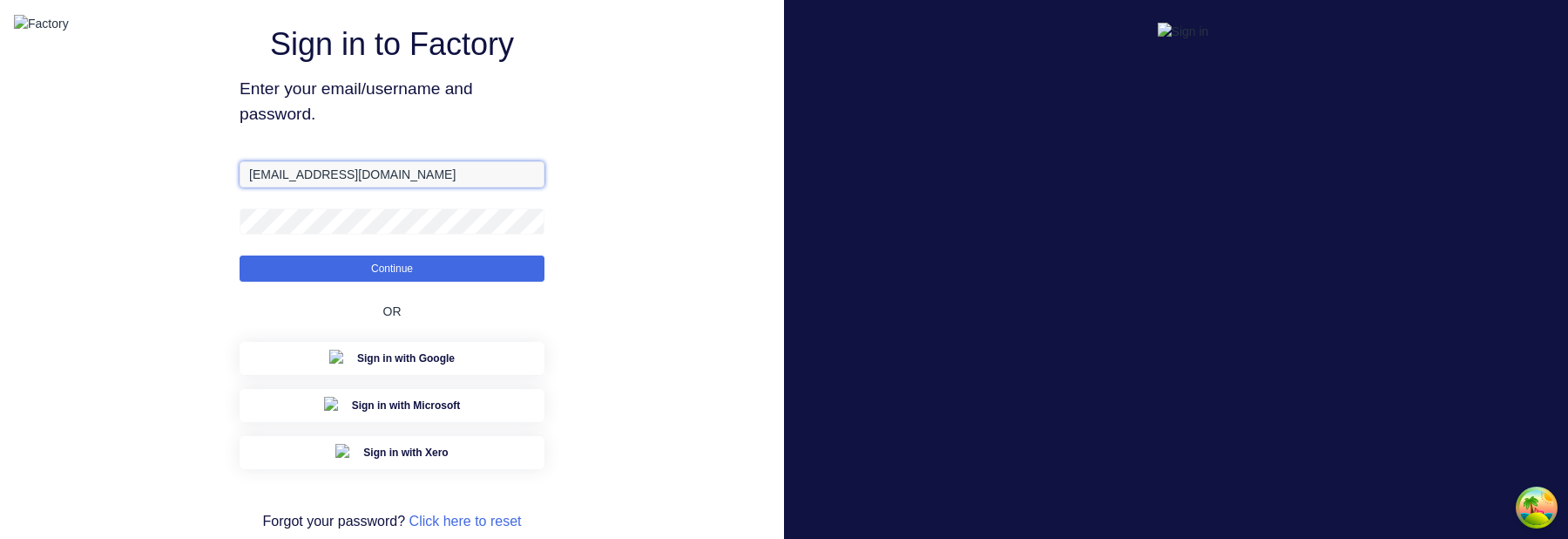
type input "[EMAIL_ADDRESS][DOMAIN_NAME]"
click at [240, 255] on button "Continue" at bounding box center [392, 269] width 305 height 26
